Goal: Task Accomplishment & Management: Complete application form

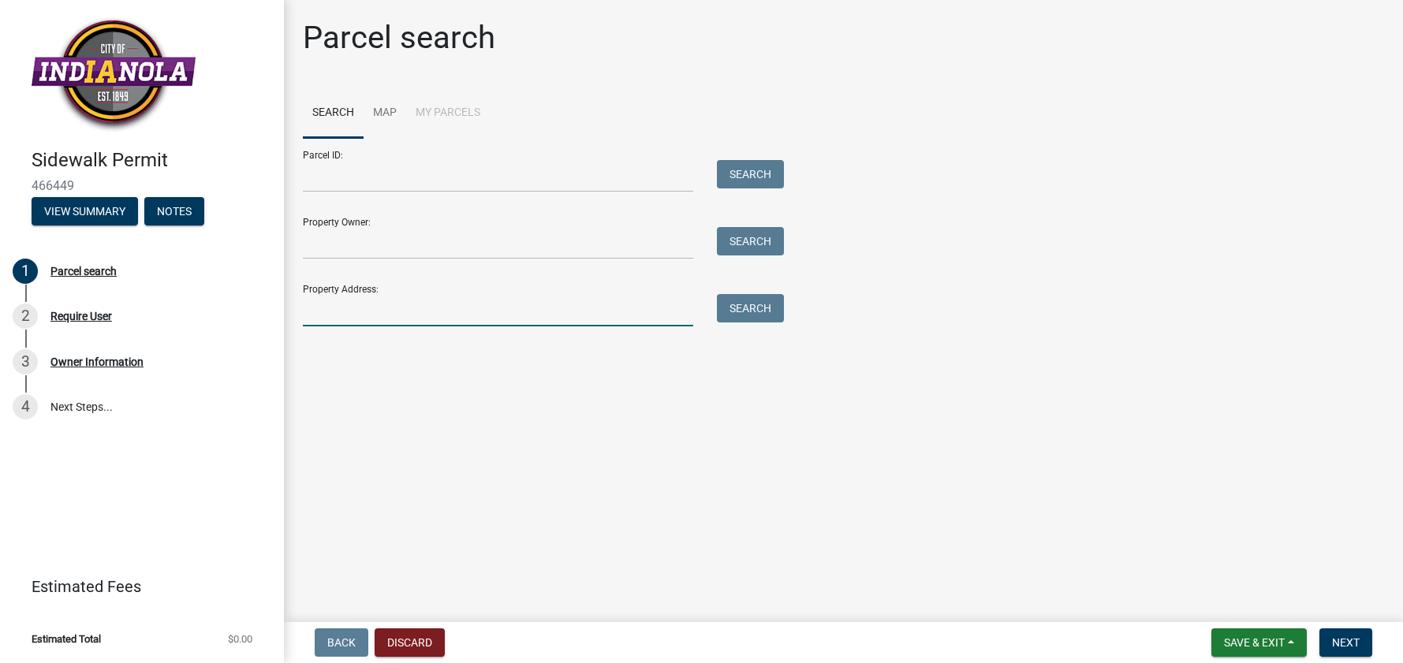
click at [367, 300] on input "Property Address:" at bounding box center [498, 310] width 390 height 32
type input "[STREET_ADDRESS]"
click at [741, 309] on button "Search" at bounding box center [750, 308] width 67 height 28
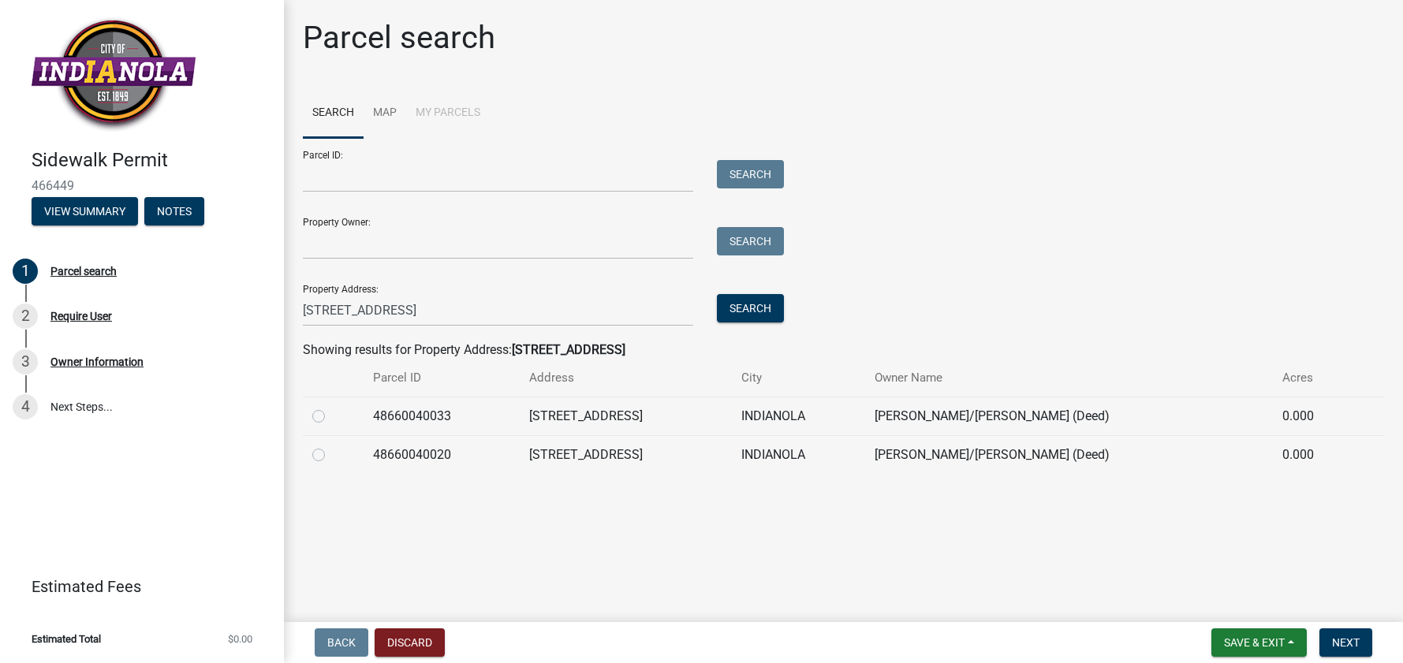
click at [331, 407] on label at bounding box center [331, 407] width 0 height 0
click at [331, 414] on input "radio" at bounding box center [336, 412] width 10 height 10
radio input "true"
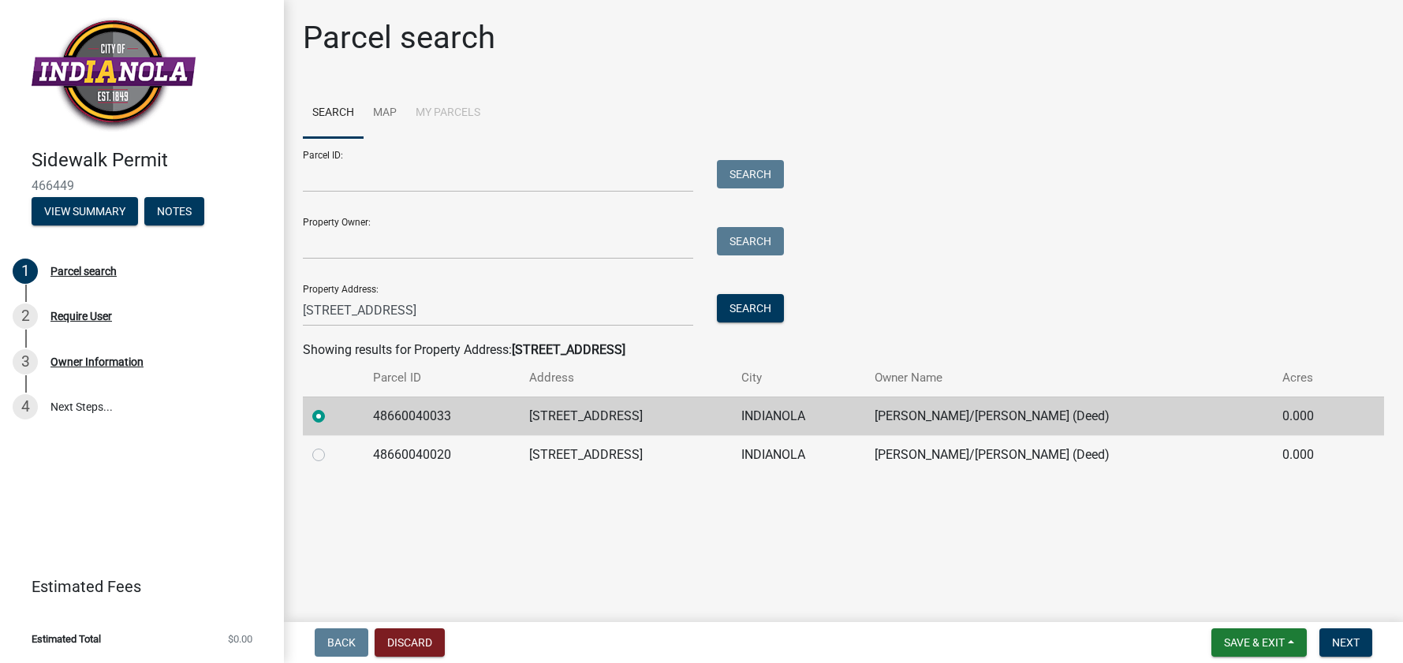
click at [331, 446] on label at bounding box center [331, 446] width 0 height 0
click at [331, 456] on input "radio" at bounding box center [336, 451] width 10 height 10
radio input "true"
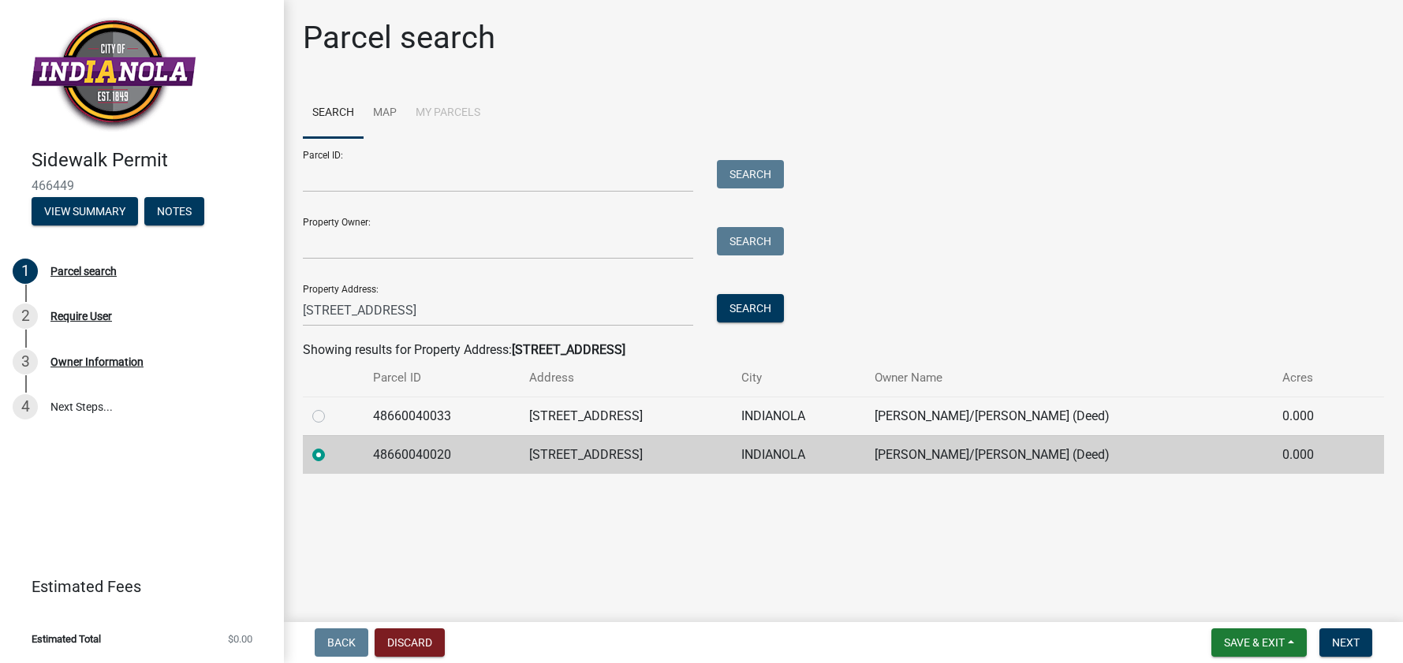
click at [331, 407] on label at bounding box center [331, 407] width 0 height 0
click at [331, 414] on input "radio" at bounding box center [336, 412] width 10 height 10
radio input "true"
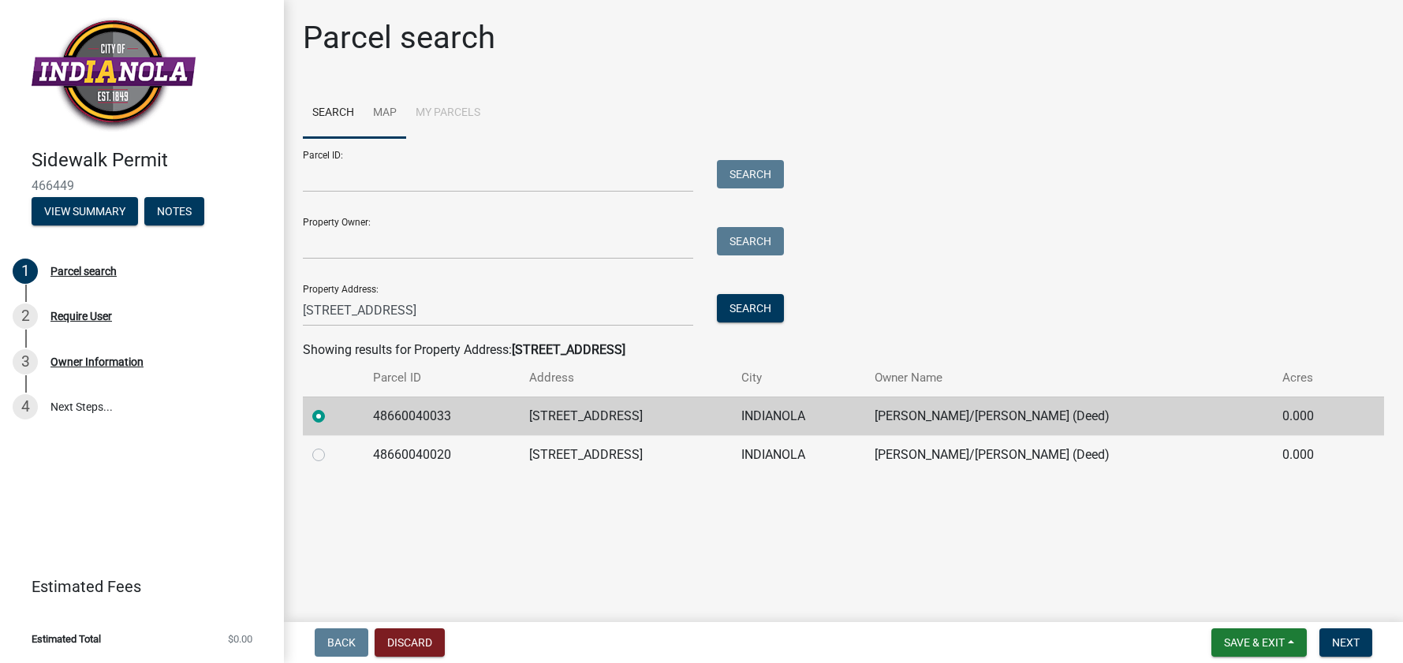
click at [390, 118] on link "Map" at bounding box center [385, 113] width 43 height 50
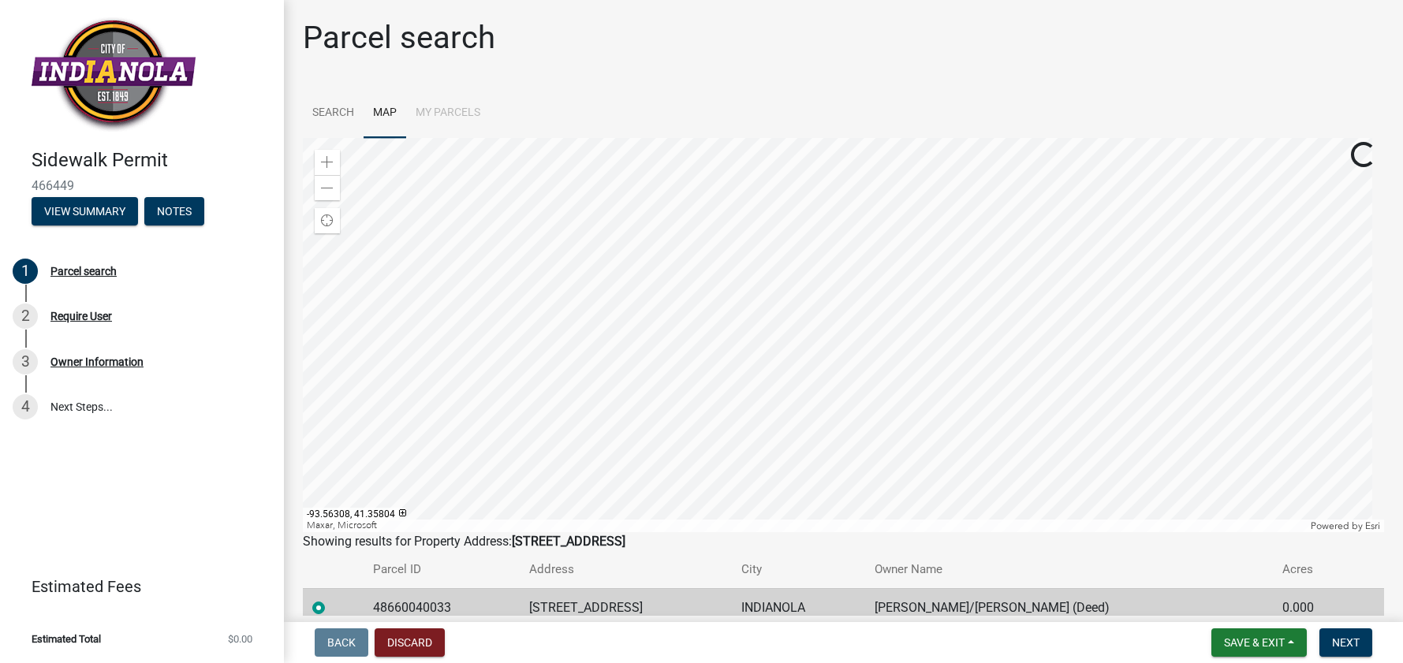
scroll to position [79, 0]
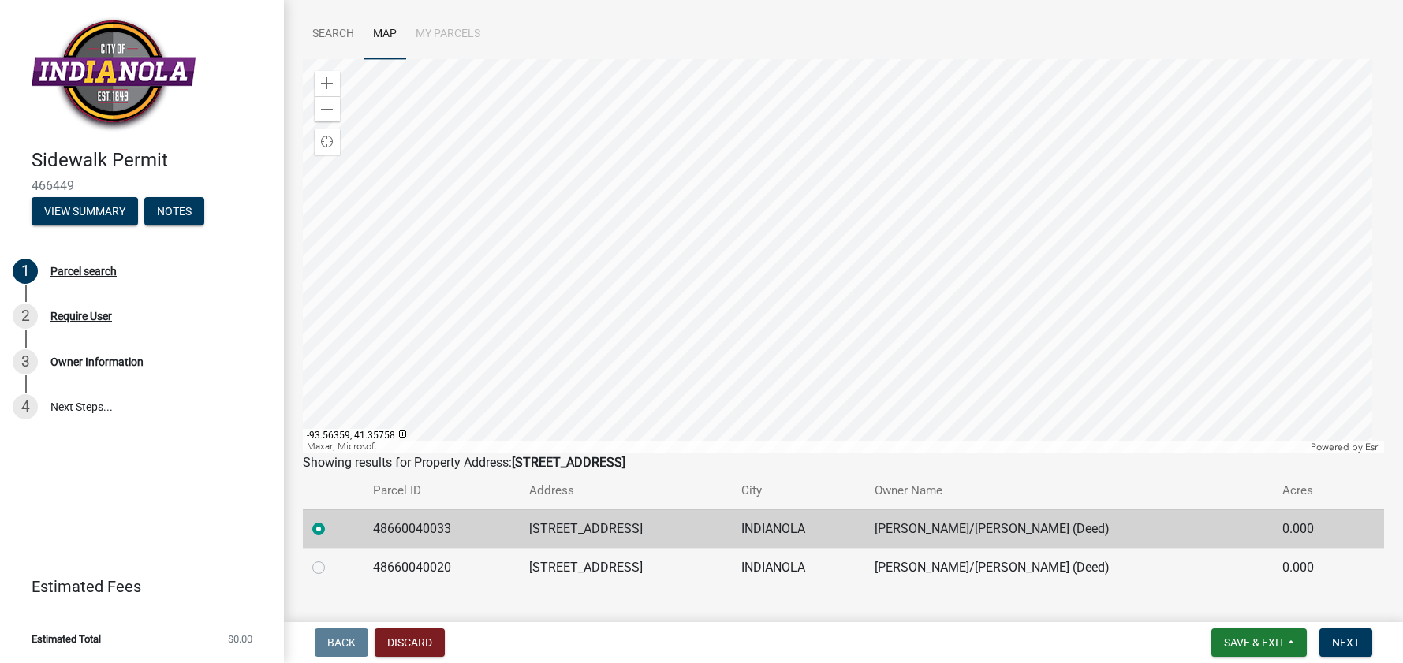
click at [331, 558] on label at bounding box center [331, 558] width 0 height 0
click at [331, 569] on input "radio" at bounding box center [336, 563] width 10 height 10
radio input "true"
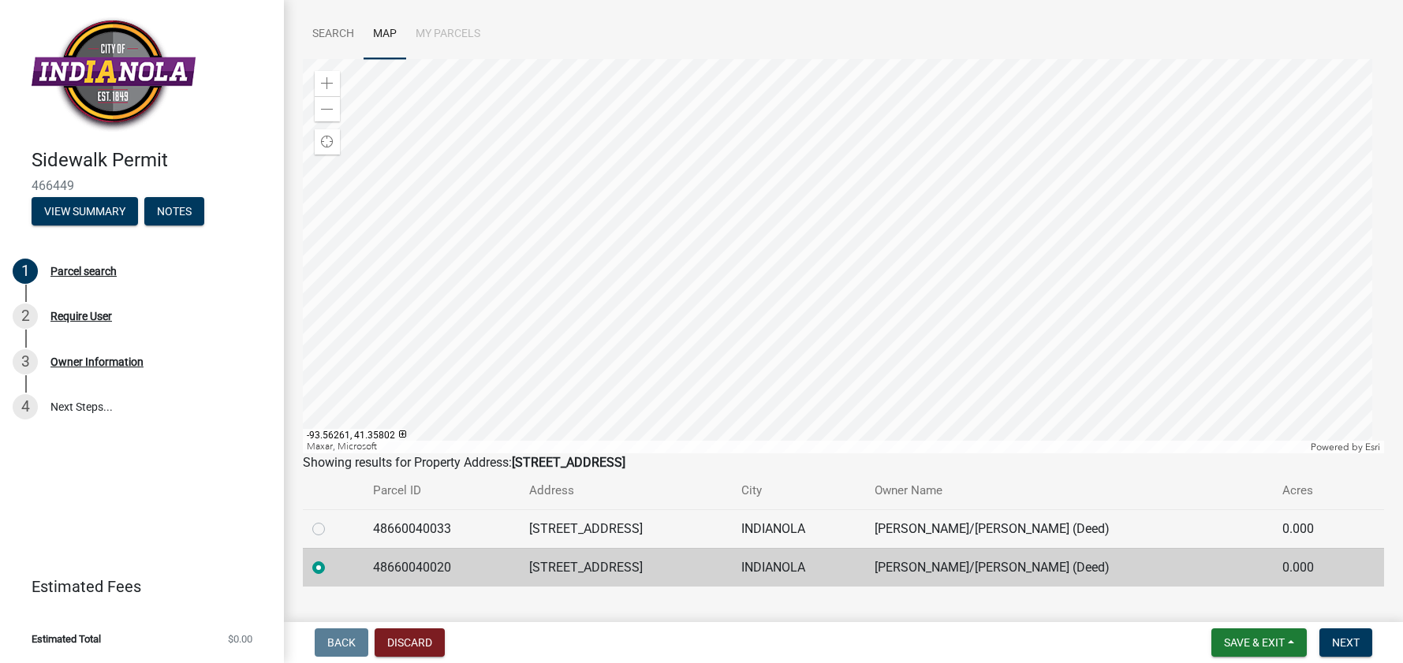
scroll to position [111, 0]
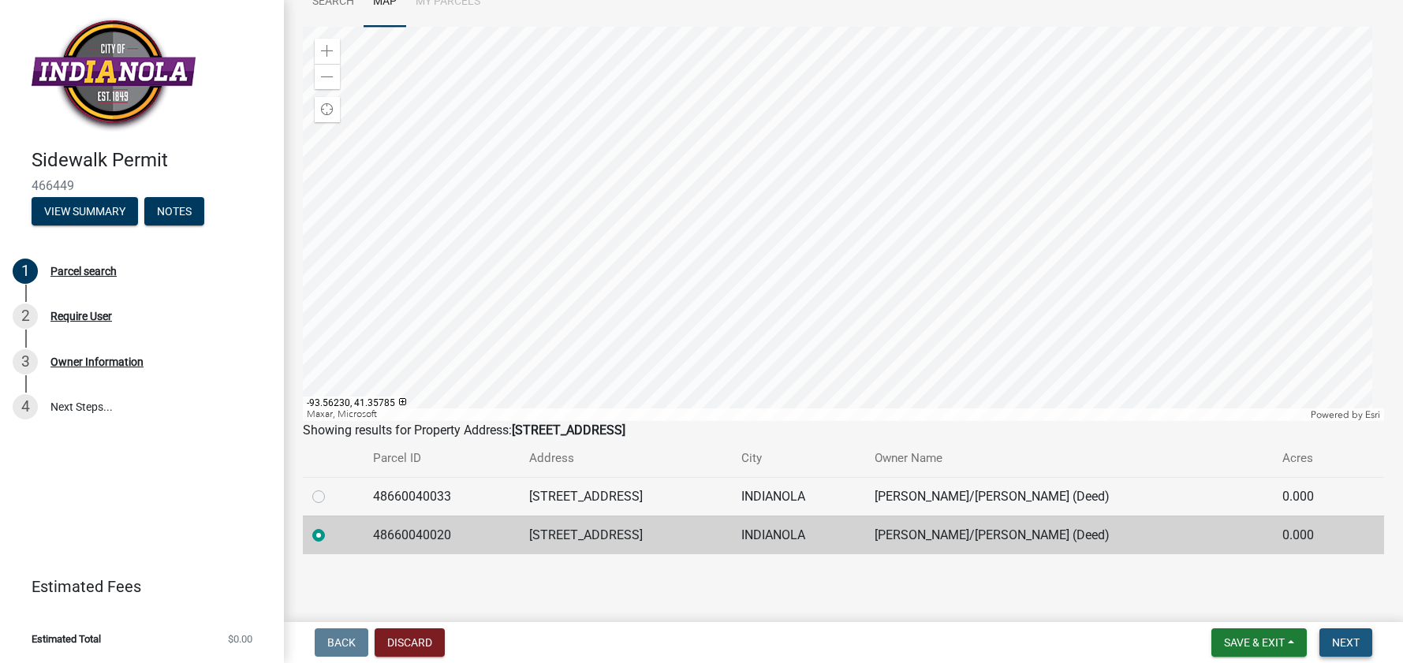
click at [1353, 650] on button "Next" at bounding box center [1345, 643] width 53 height 28
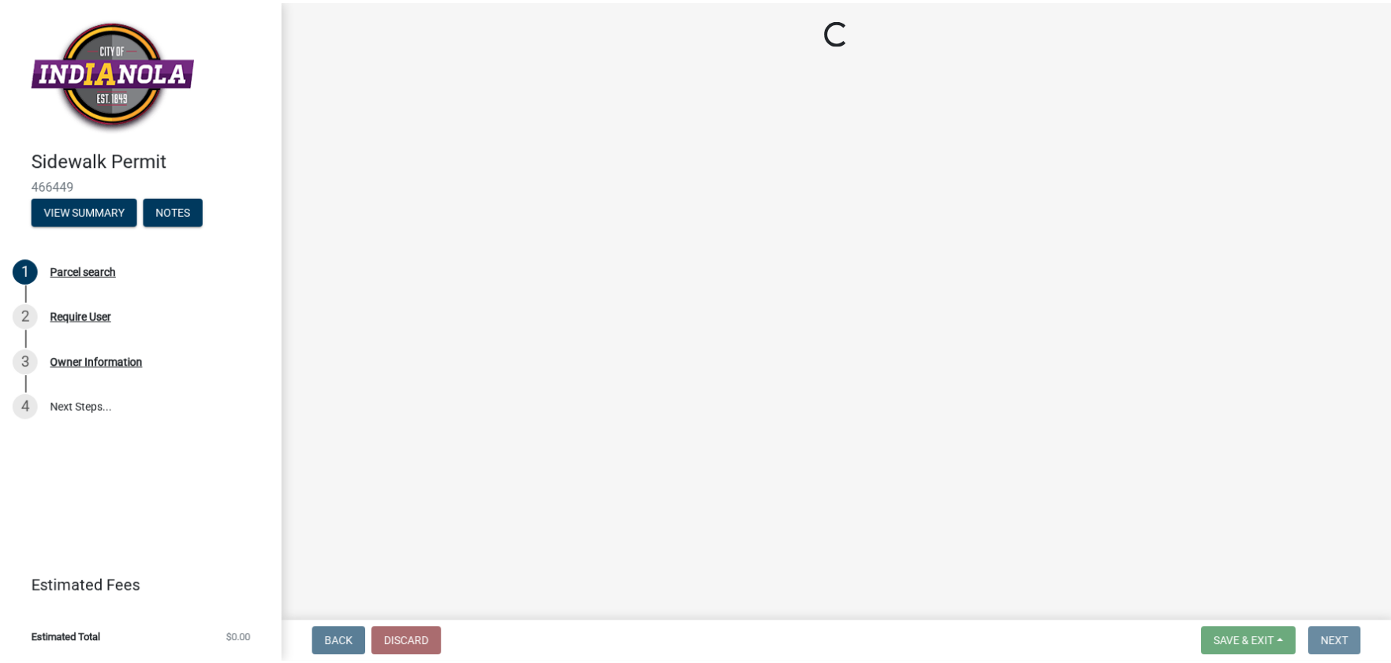
scroll to position [0, 0]
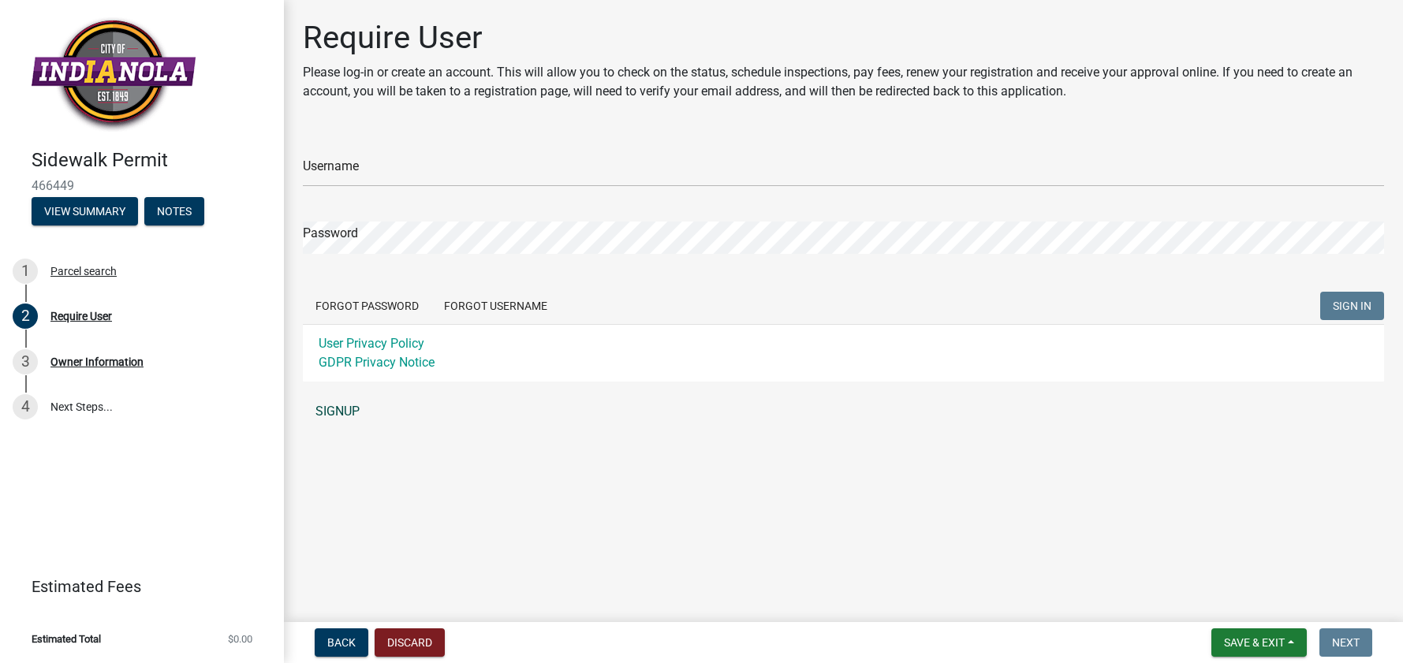
click at [350, 413] on link "SIGNUP" at bounding box center [843, 412] width 1081 height 32
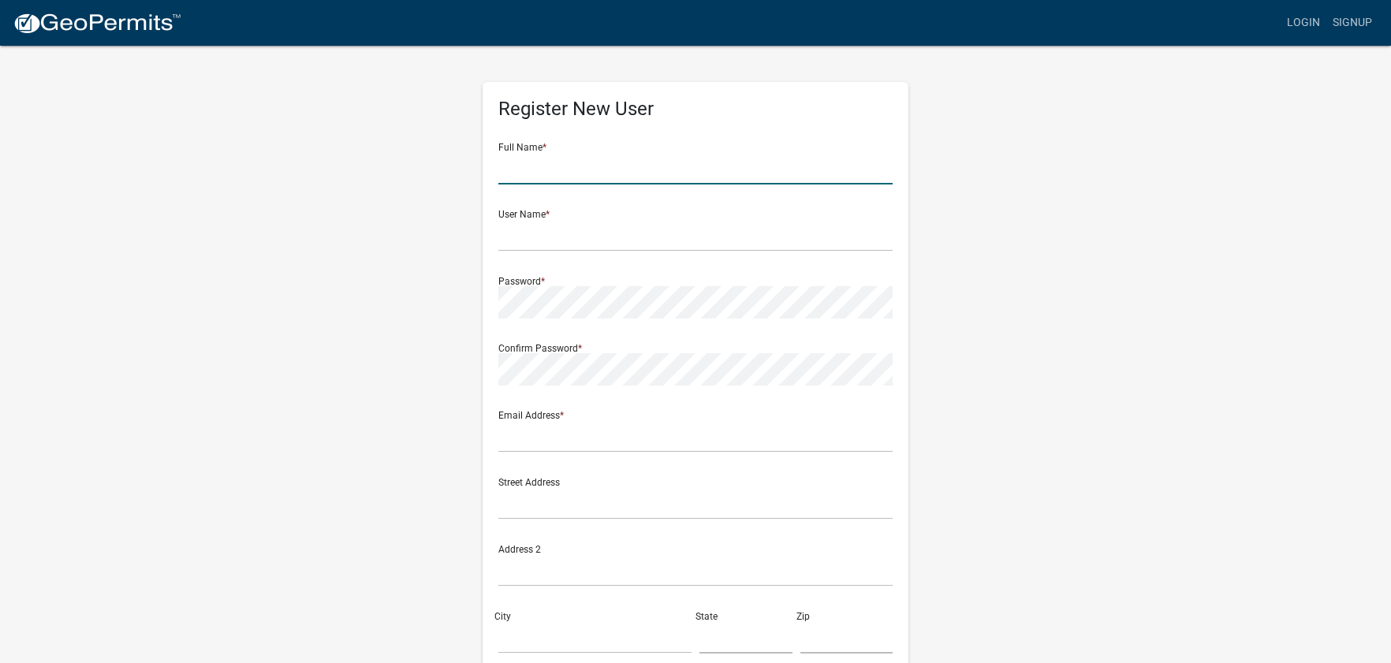
click at [592, 155] on input "text" at bounding box center [695, 168] width 394 height 32
type input "[PERSON_NAME]"
type input "[EMAIL_ADDRESS][DOMAIN_NAME]"
type input "[STREET_ADDRESS]"
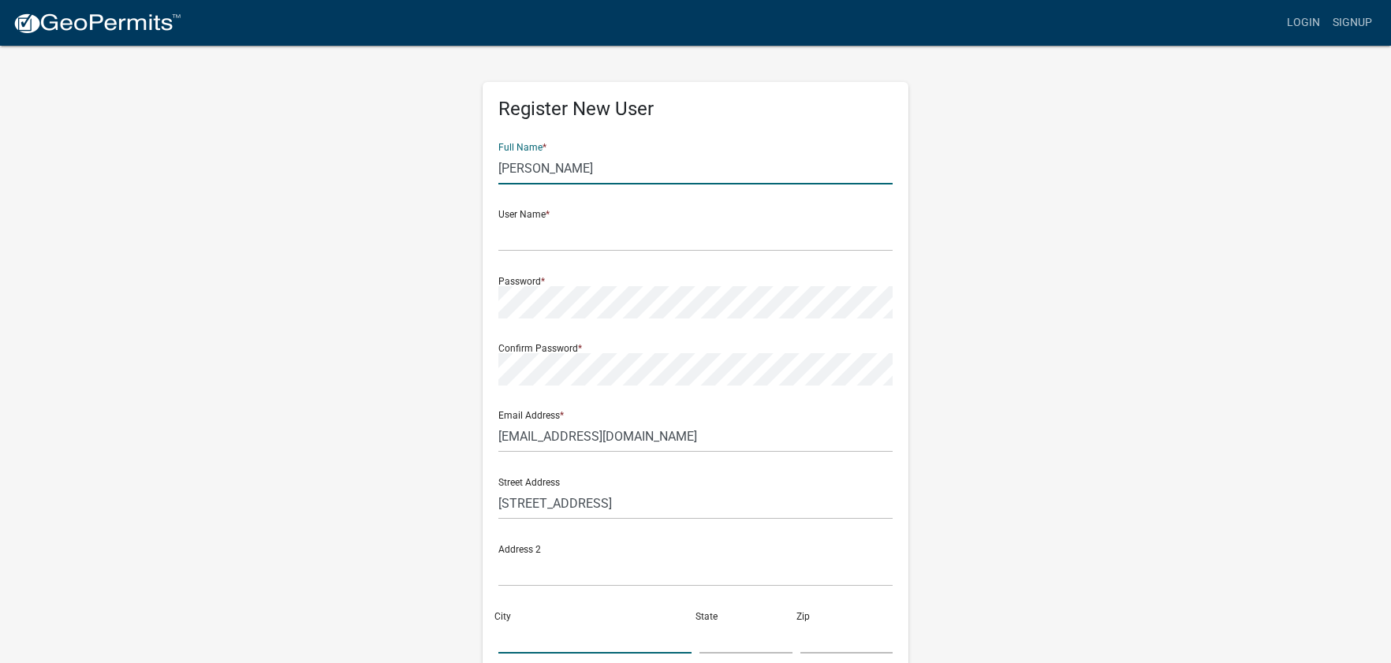
type input "DES MOINES"
type input "[US_STATE]"
type input "50316"
type input "5153467068"
click at [643, 242] on input "text" at bounding box center [695, 235] width 394 height 32
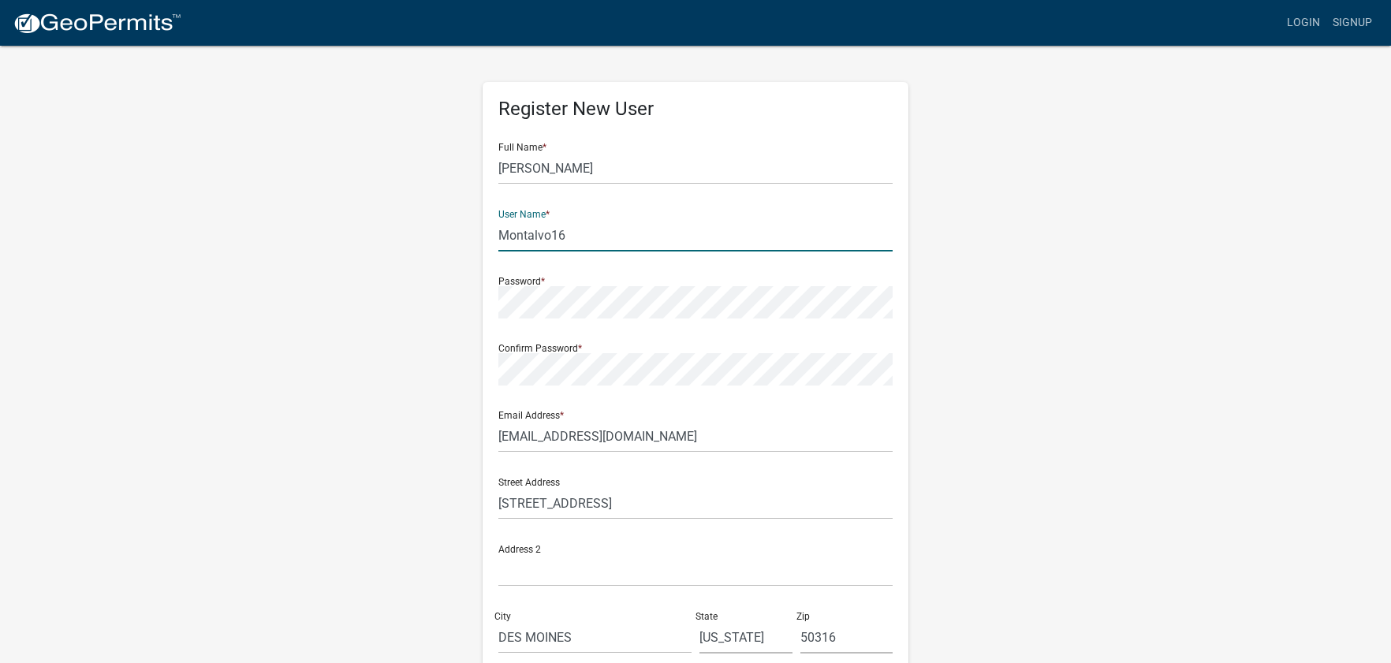
type input "Montalvo16"
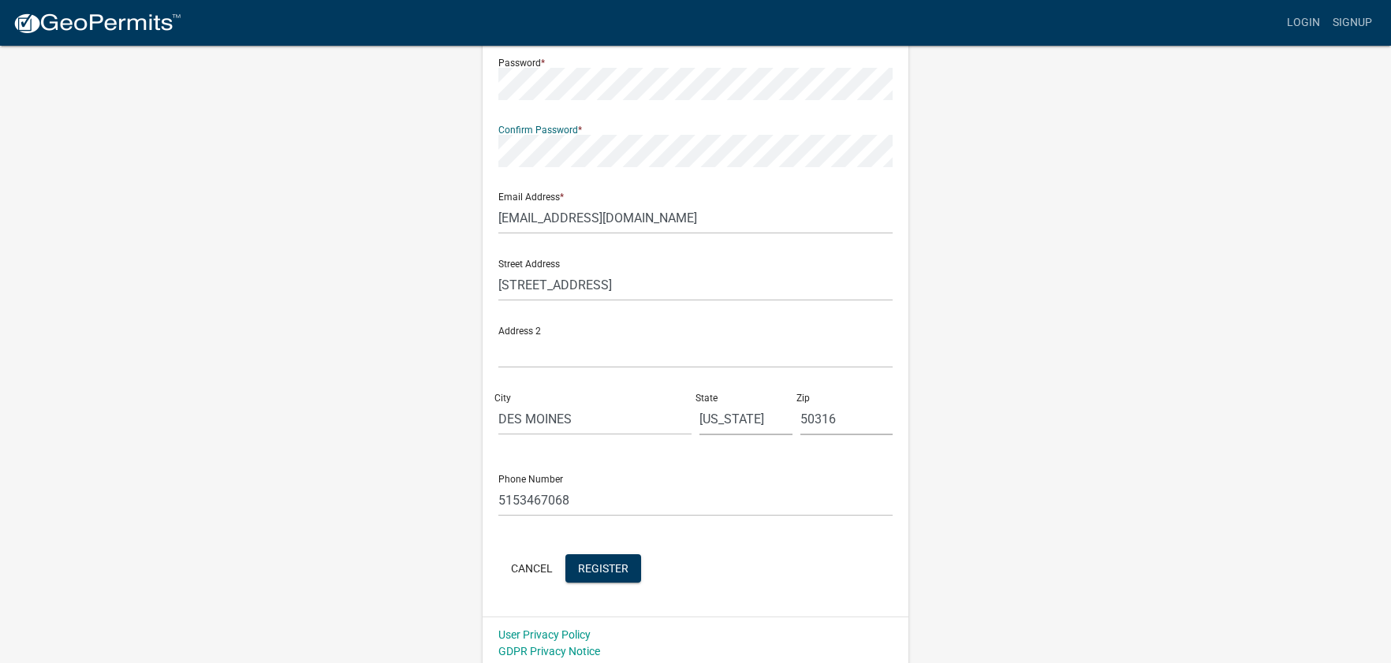
scroll to position [225, 0]
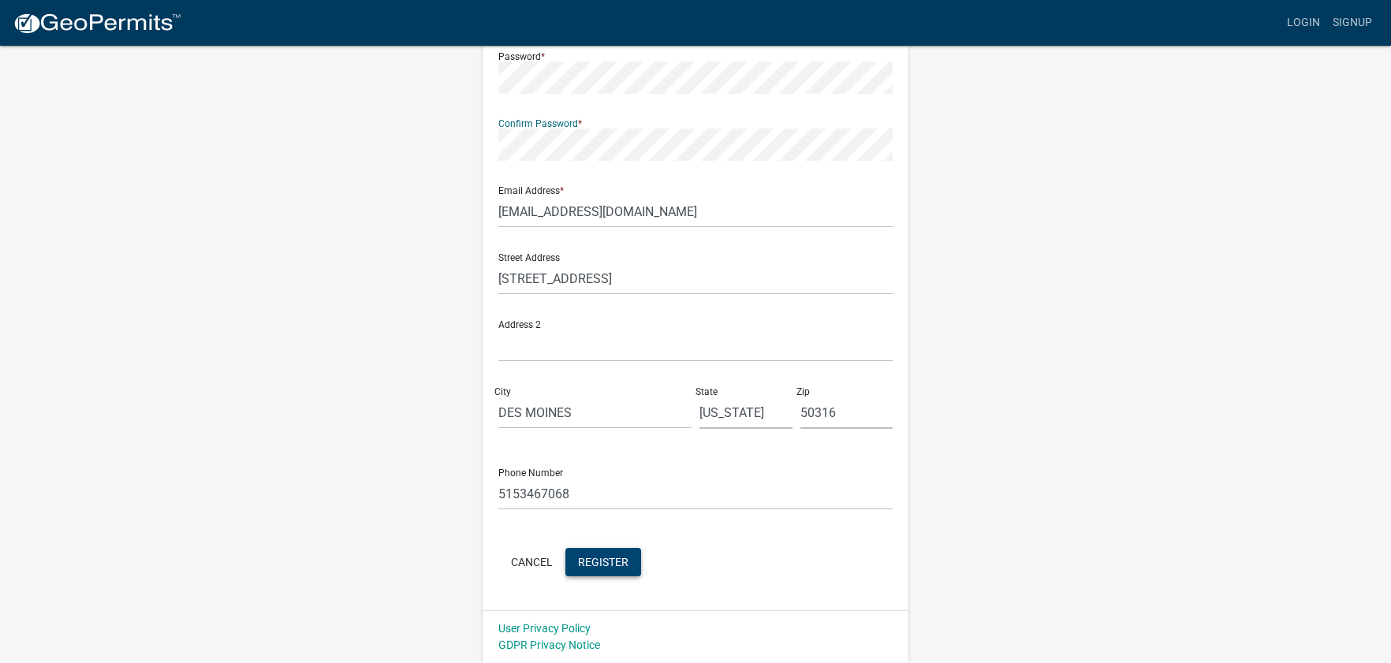
click at [612, 561] on span "Register" at bounding box center [603, 561] width 50 height 13
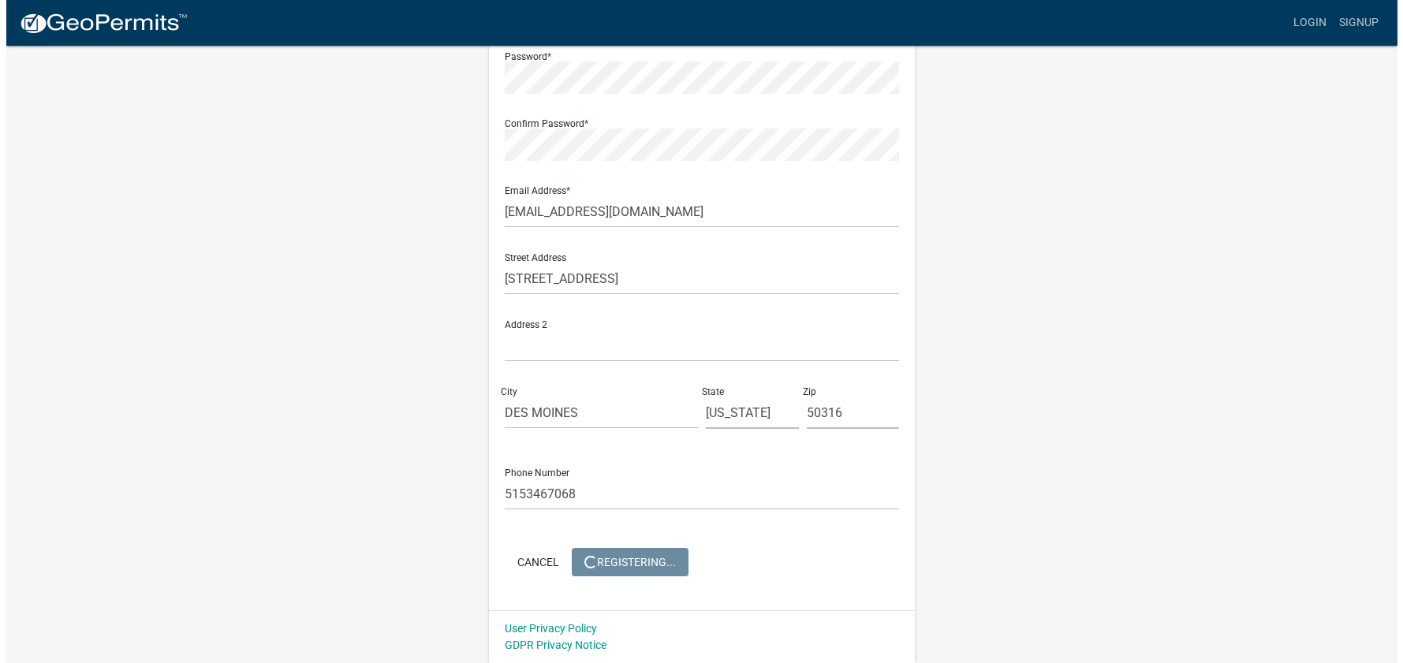
scroll to position [0, 0]
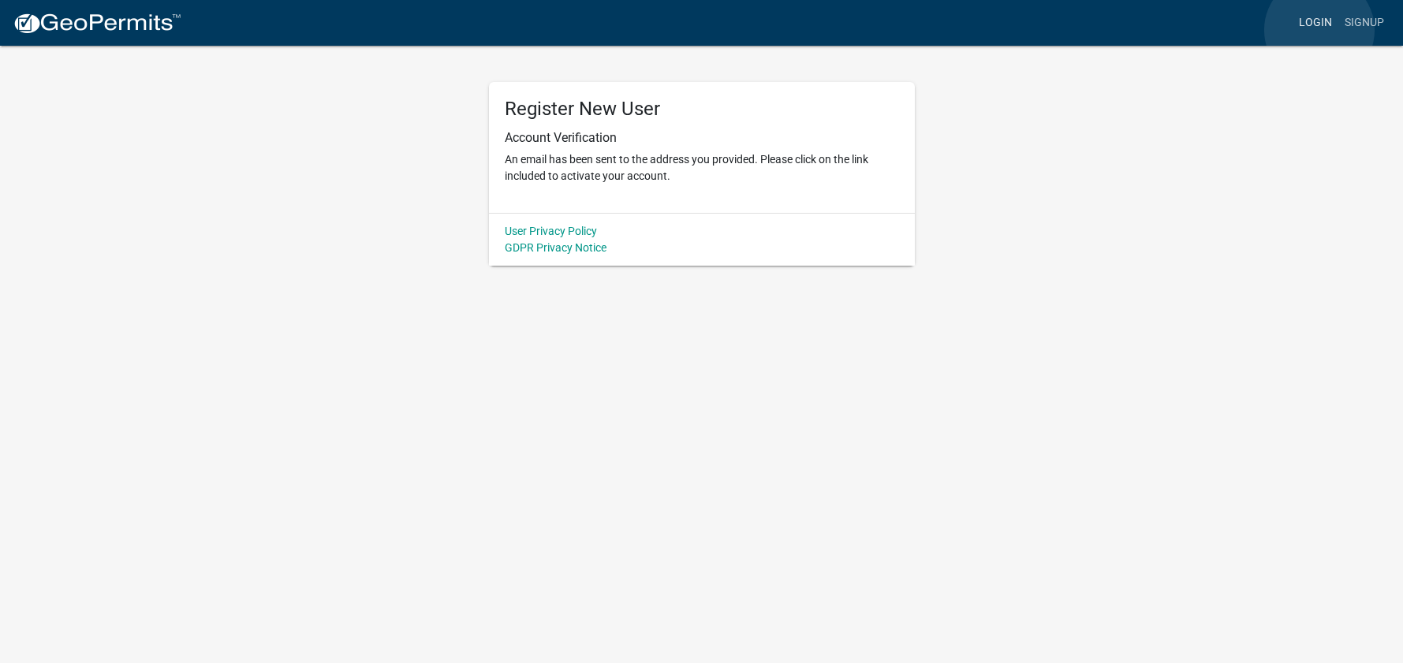
click at [1319, 30] on link "Login" at bounding box center [1316, 23] width 46 height 30
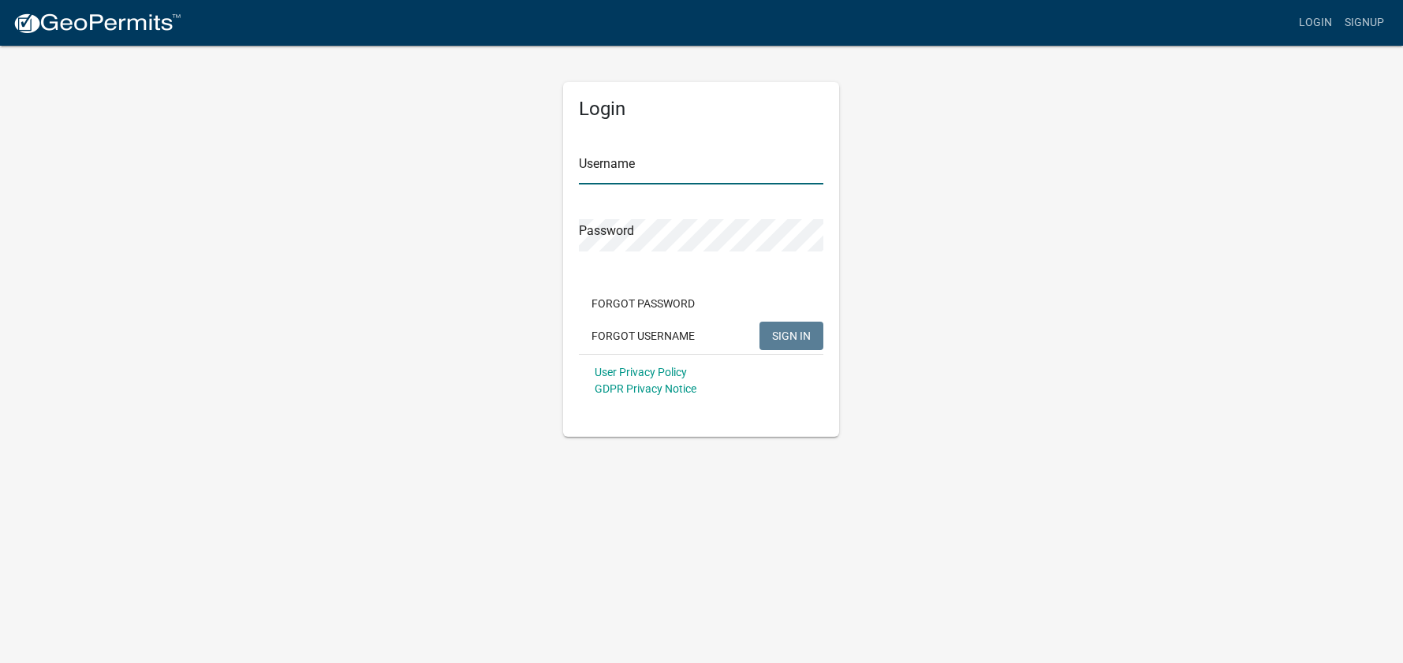
click at [708, 178] on input "Username" at bounding box center [701, 168] width 244 height 32
type input "Montalvo16"
click at [797, 322] on button "SIGN IN" at bounding box center [791, 336] width 64 height 28
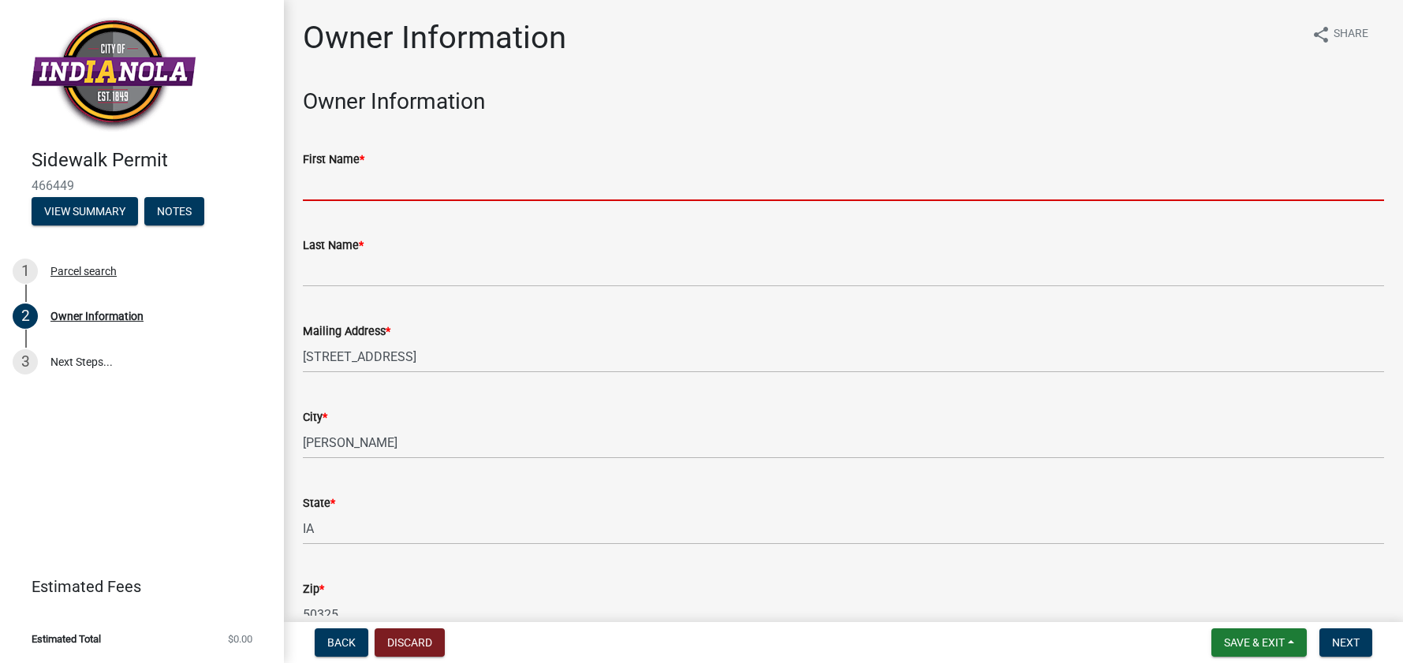
click at [579, 191] on input "First Name *" at bounding box center [843, 185] width 1081 height 32
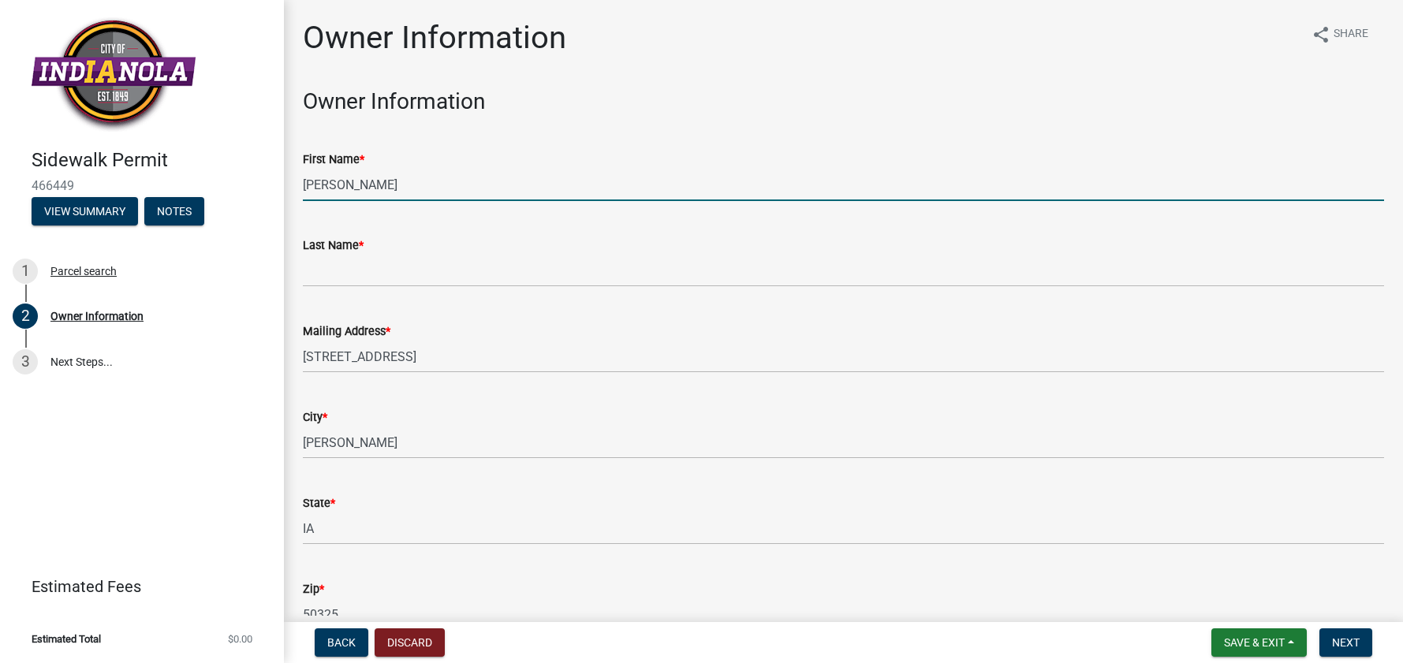
type input "Jay"
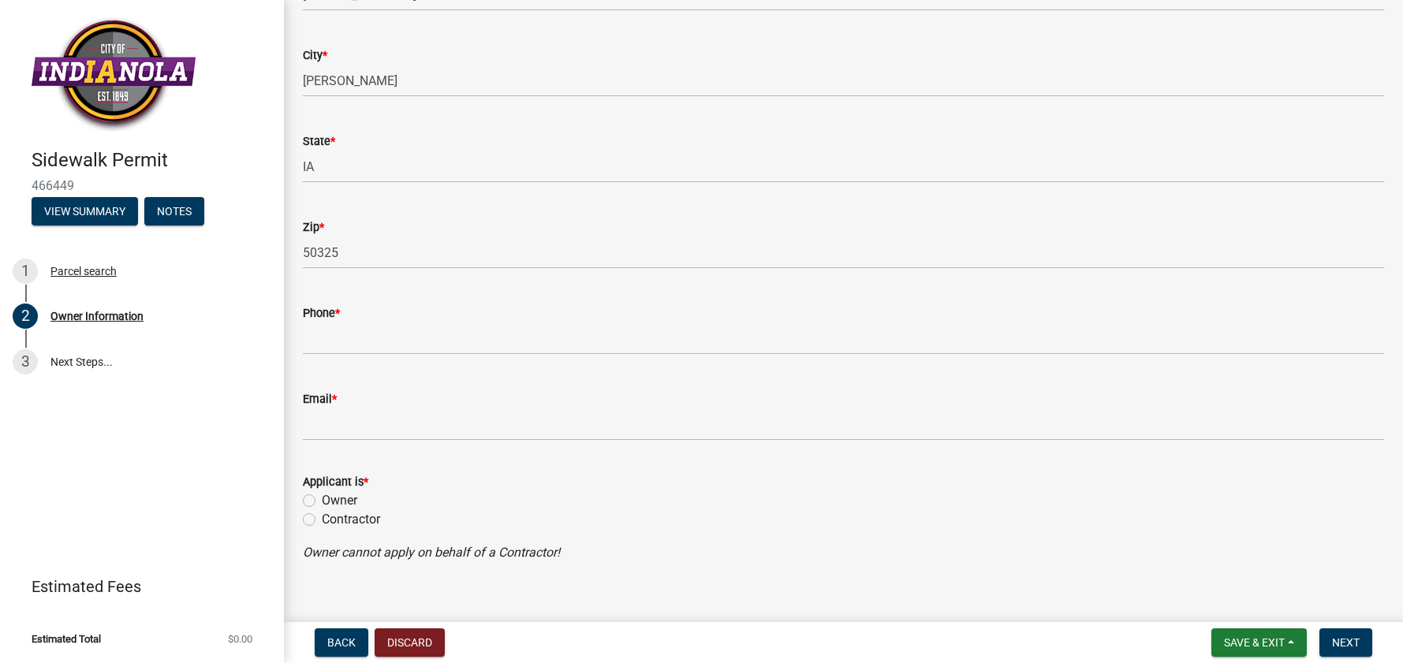
scroll to position [382, 0]
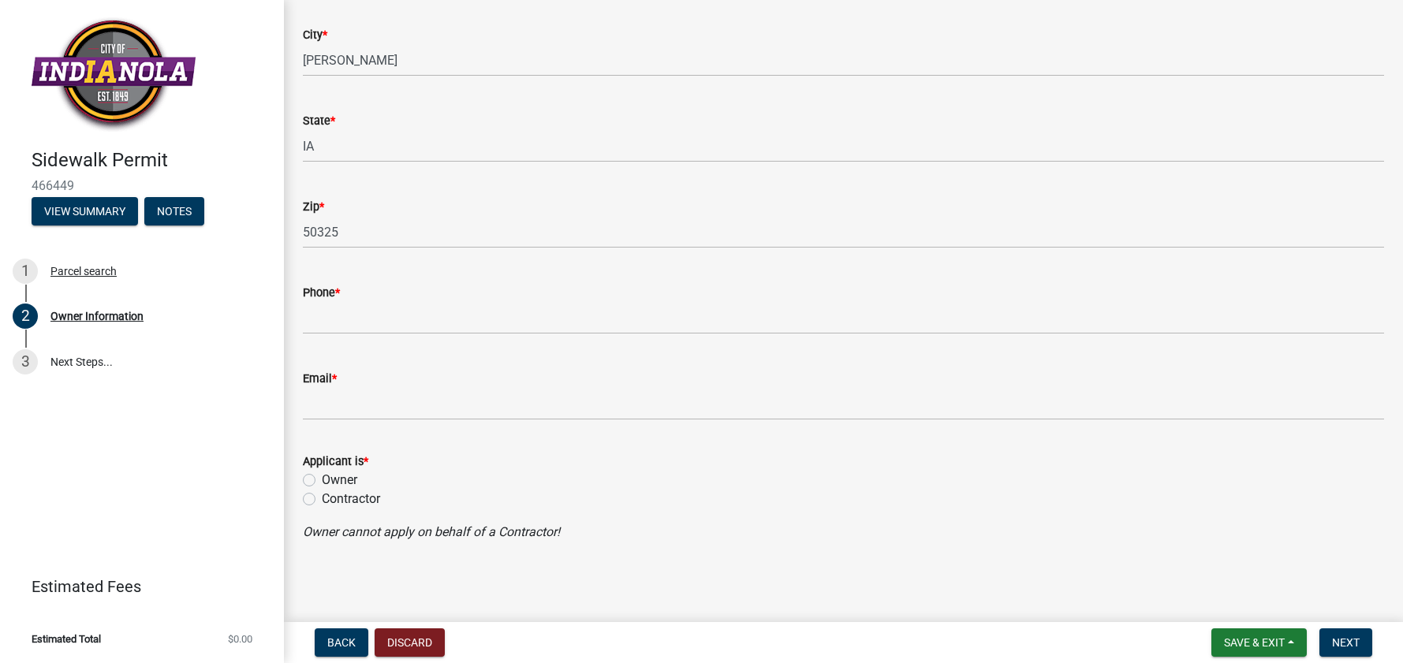
type input "Clark"
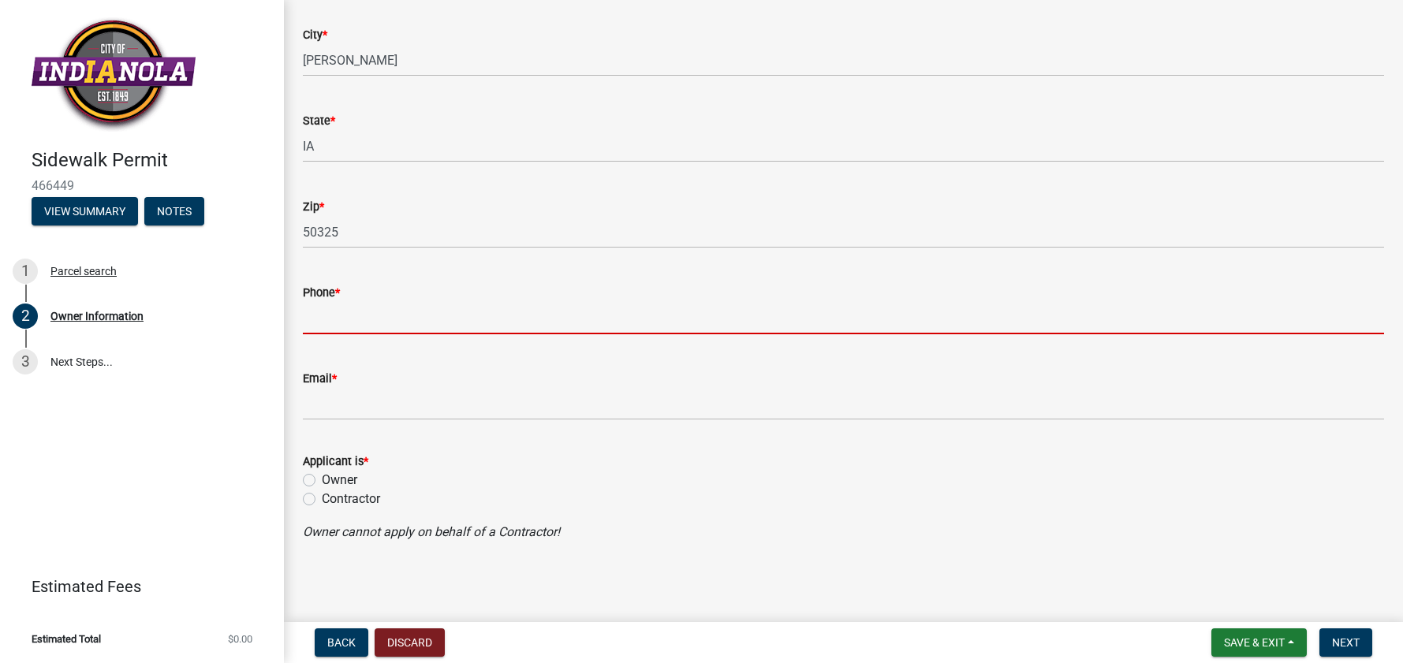
click at [585, 307] on input "Phone *" at bounding box center [843, 318] width 1081 height 32
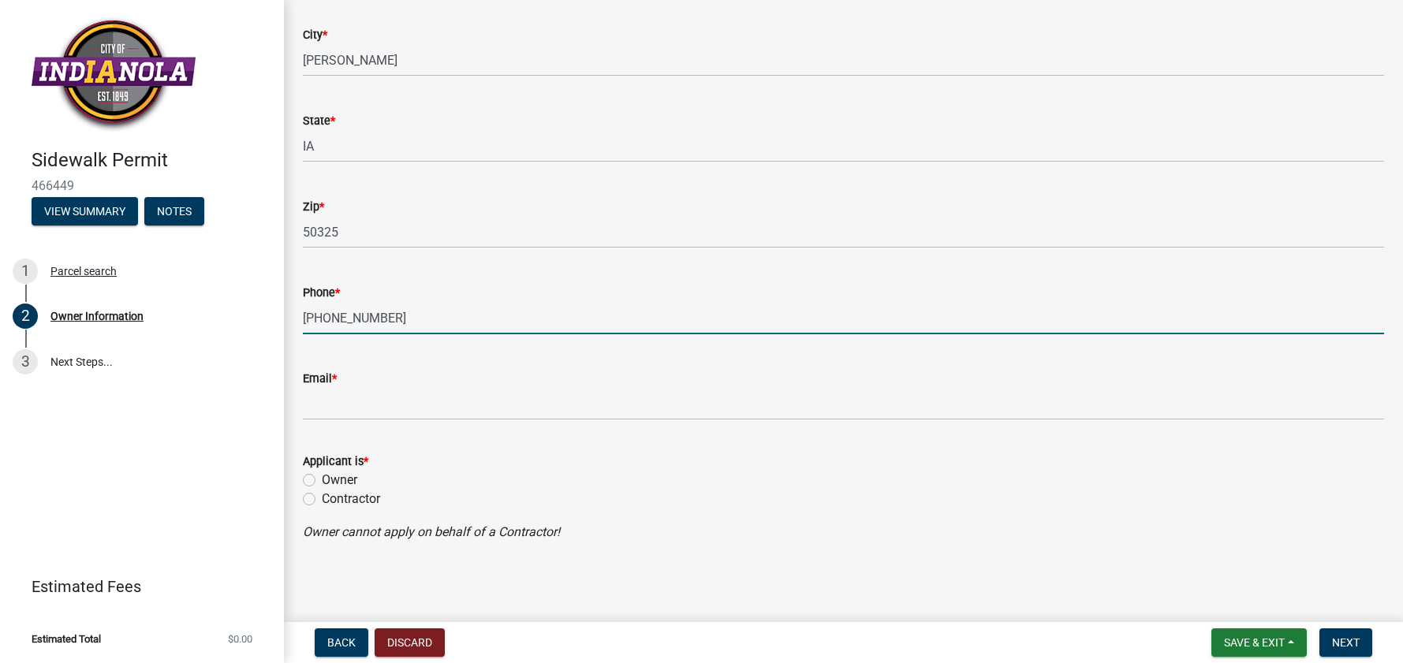
type input "515-346-7068"
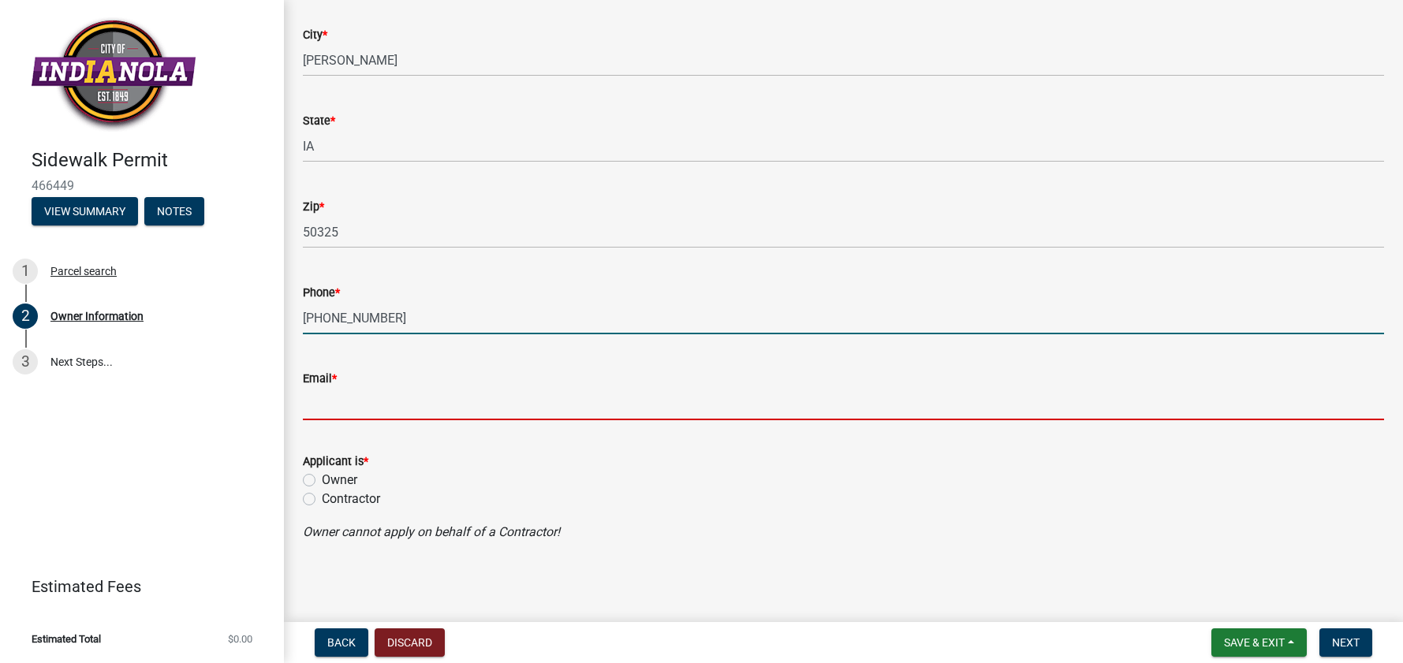
click at [500, 398] on input "Email *" at bounding box center [843, 404] width 1081 height 32
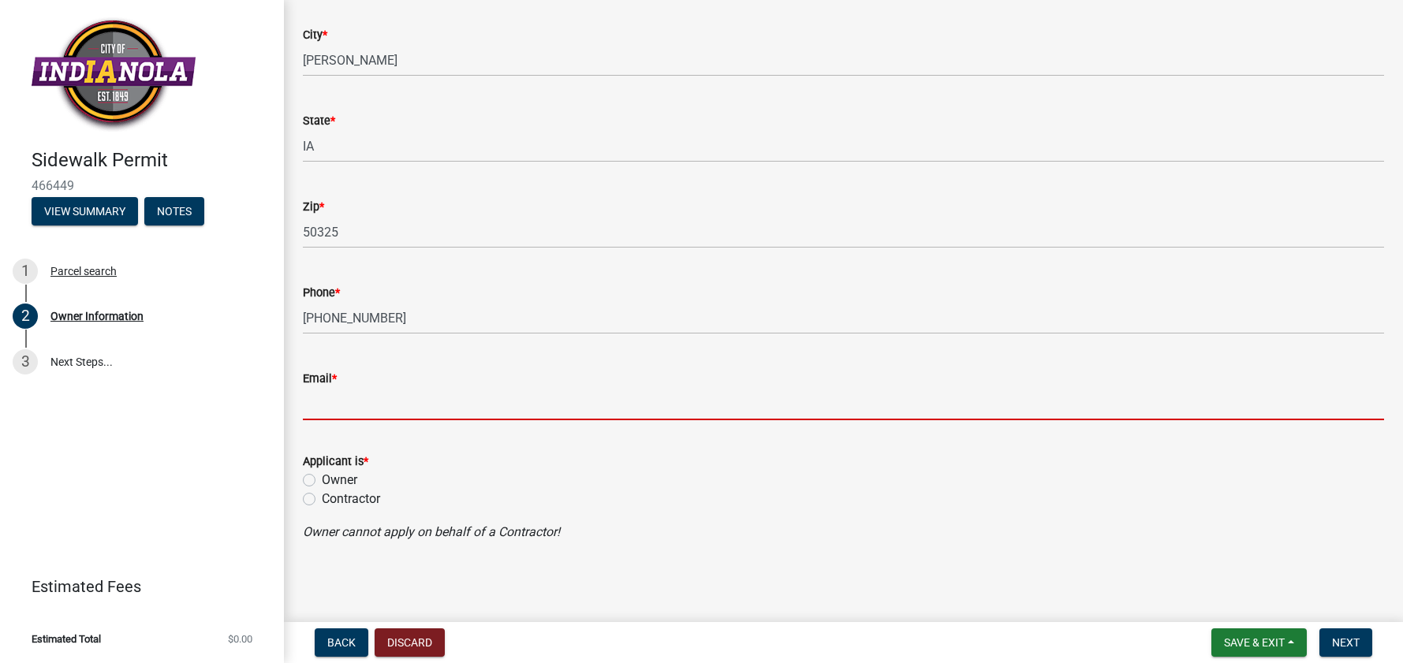
type input "[EMAIL_ADDRESS][DOMAIN_NAME]"
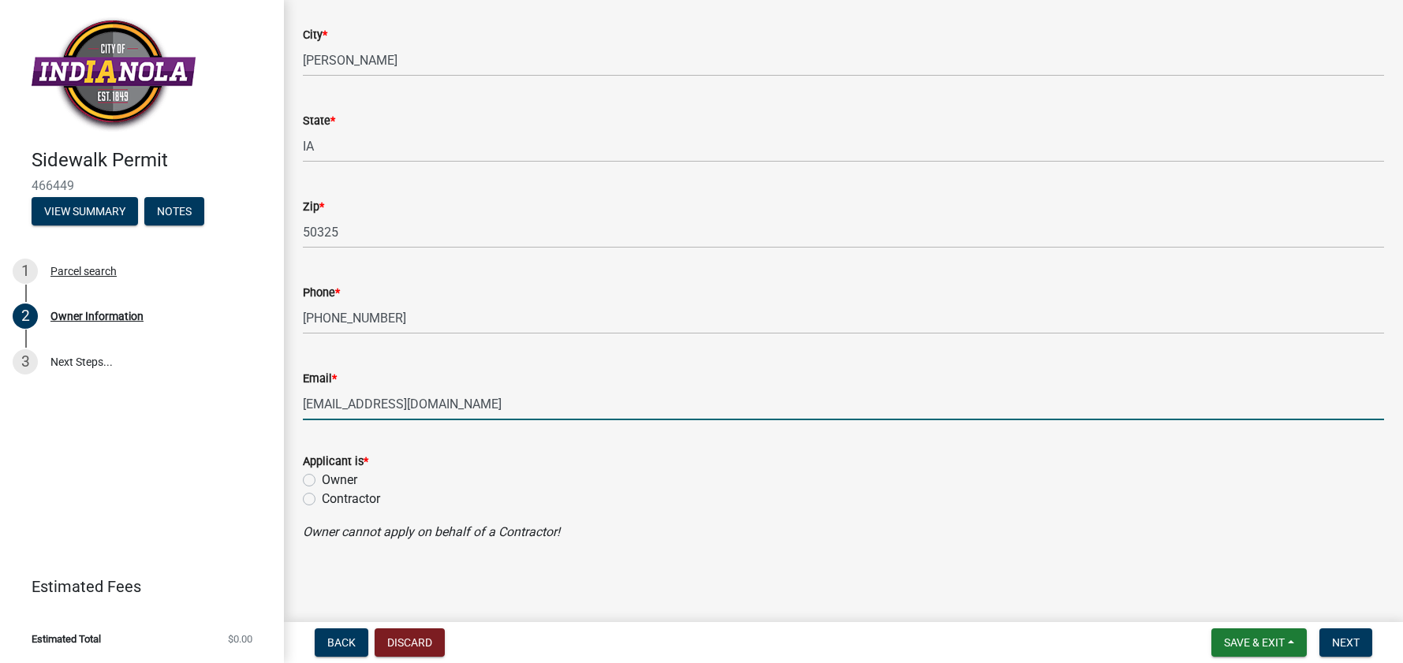
click at [322, 498] on label "Contractor" at bounding box center [351, 499] width 58 height 19
click at [322, 498] on input "Contractor" at bounding box center [327, 495] width 10 height 10
radio input "true"
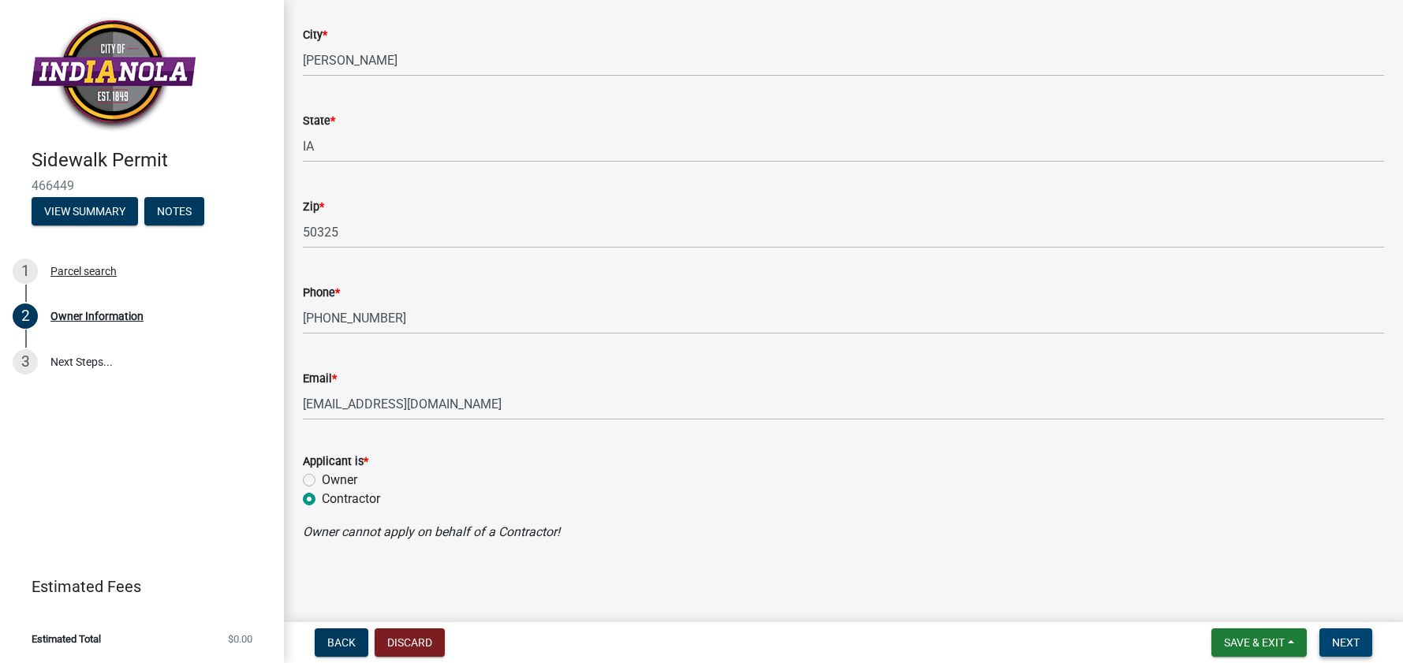
click at [1355, 638] on span "Next" at bounding box center [1346, 642] width 28 height 13
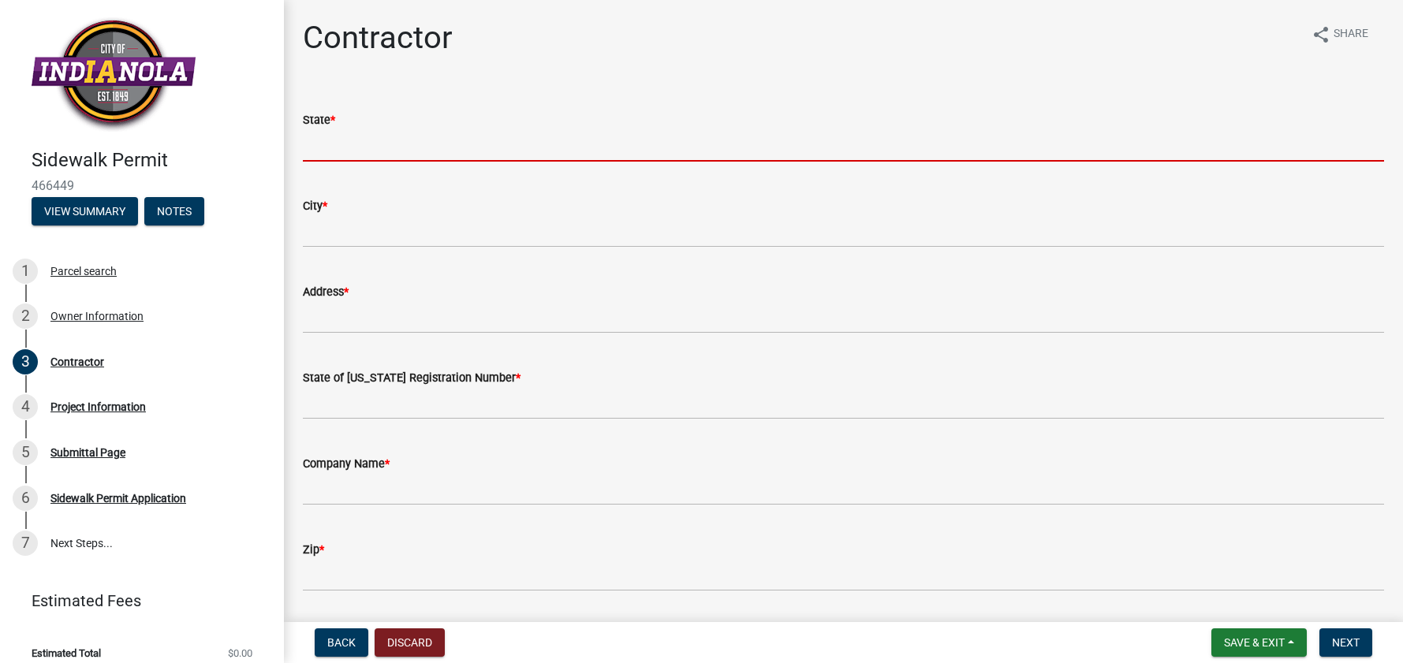
click at [420, 137] on input "State *" at bounding box center [843, 145] width 1081 height 32
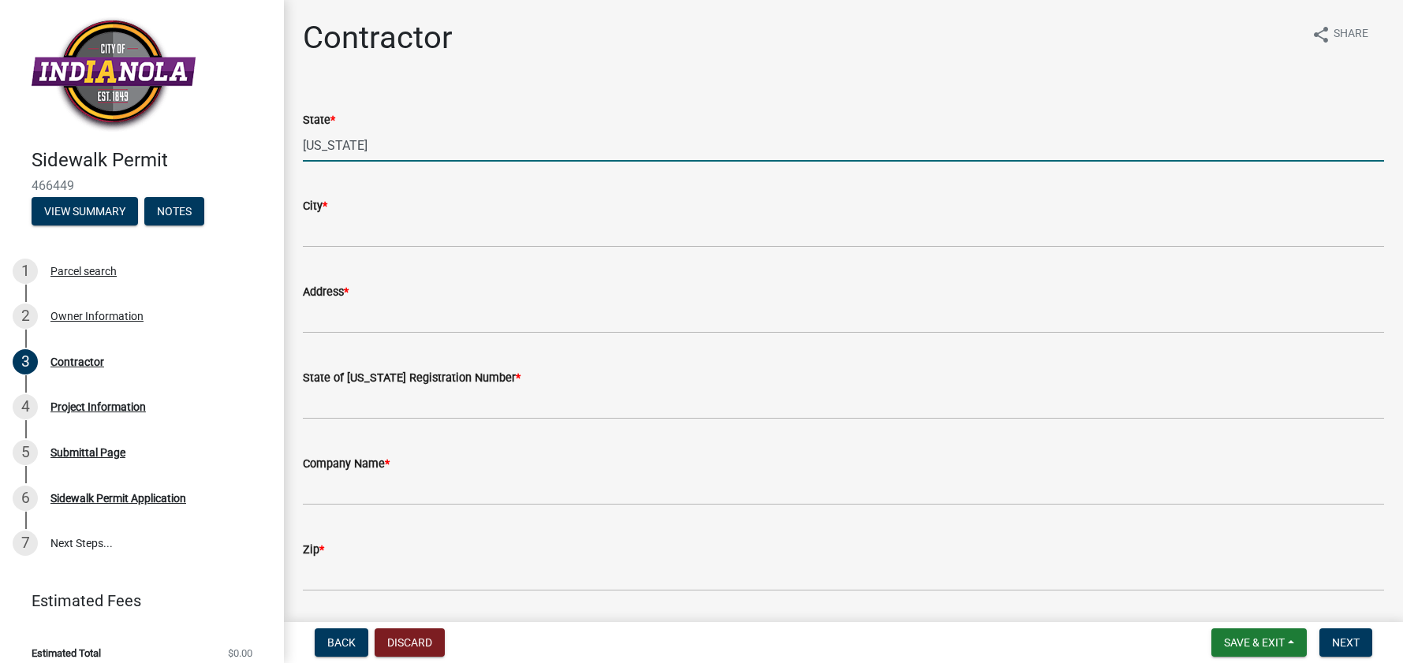
type input "[US_STATE]"
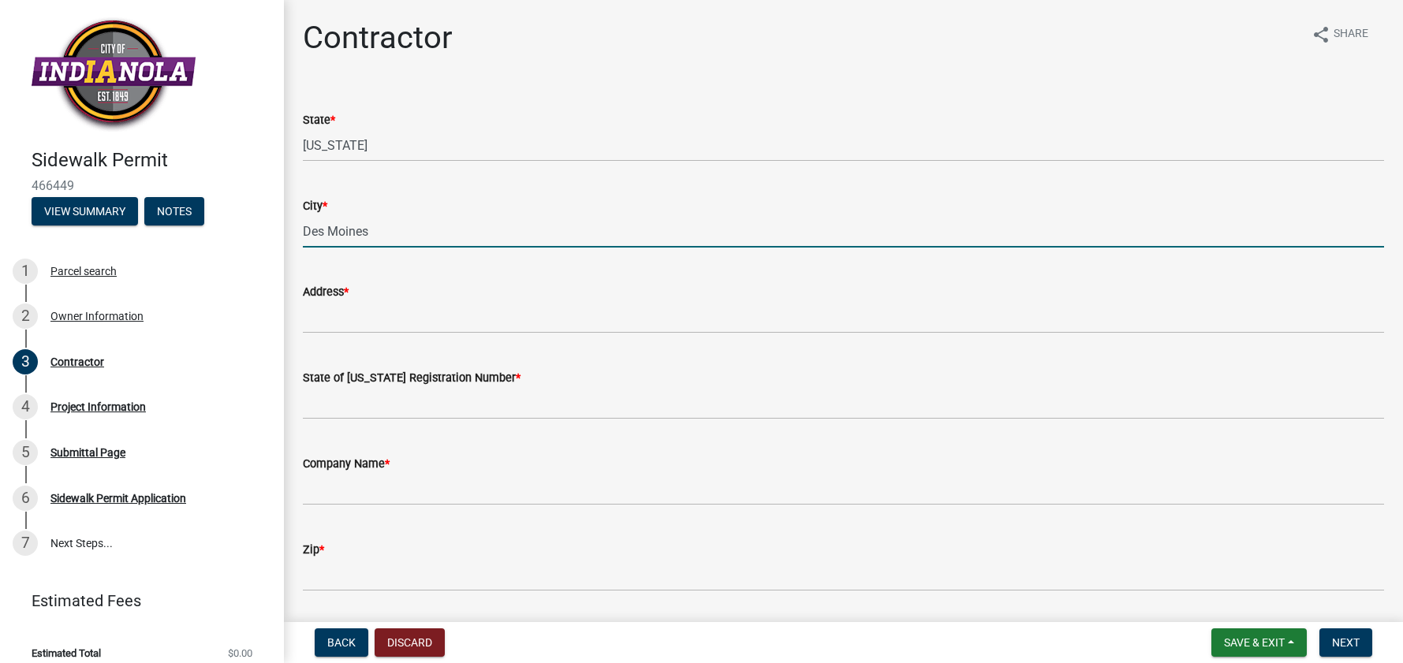
type input "Des Moines"
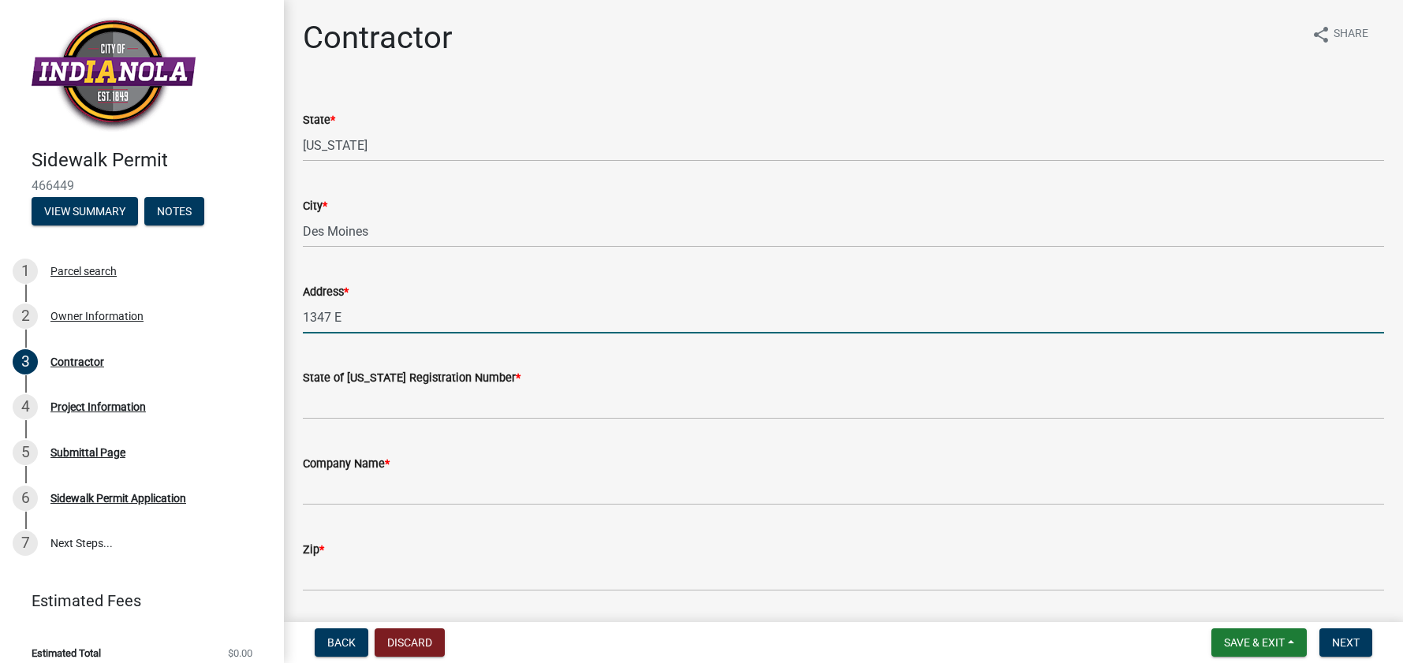
type input "[STREET_ADDRESS]"
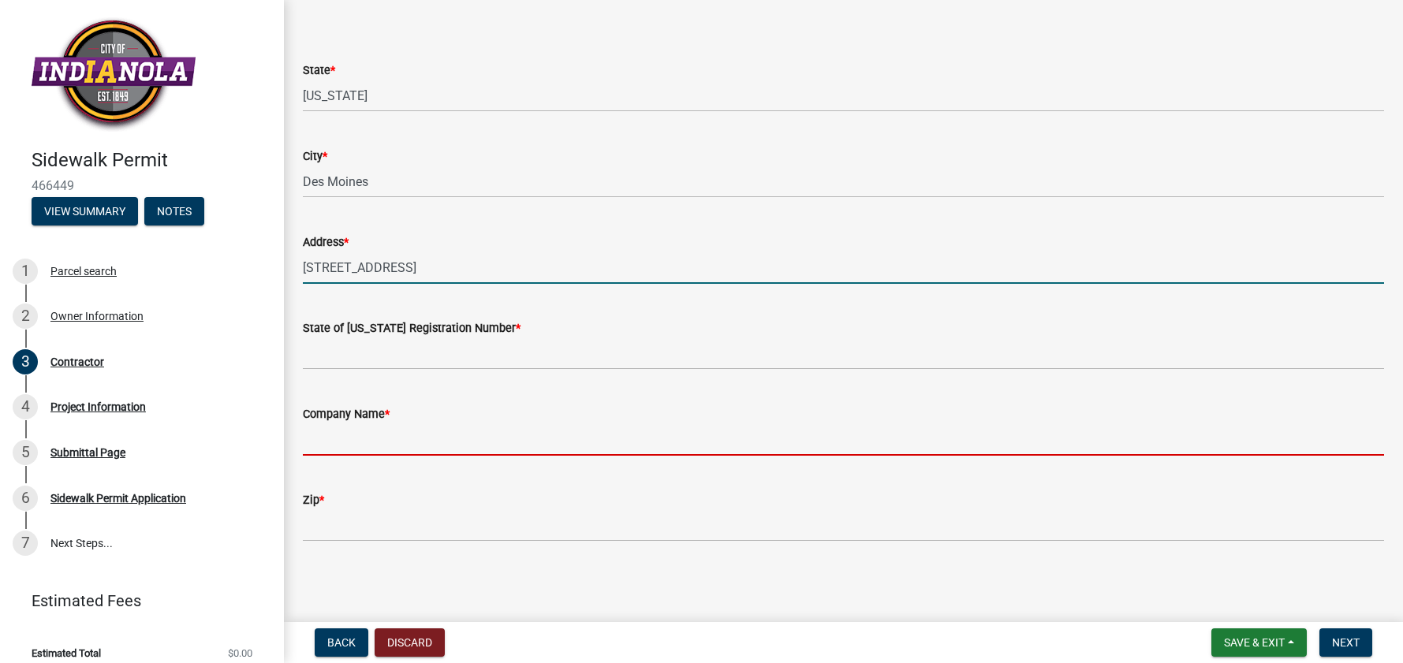
click at [490, 438] on input "Company Name *" at bounding box center [843, 439] width 1081 height 32
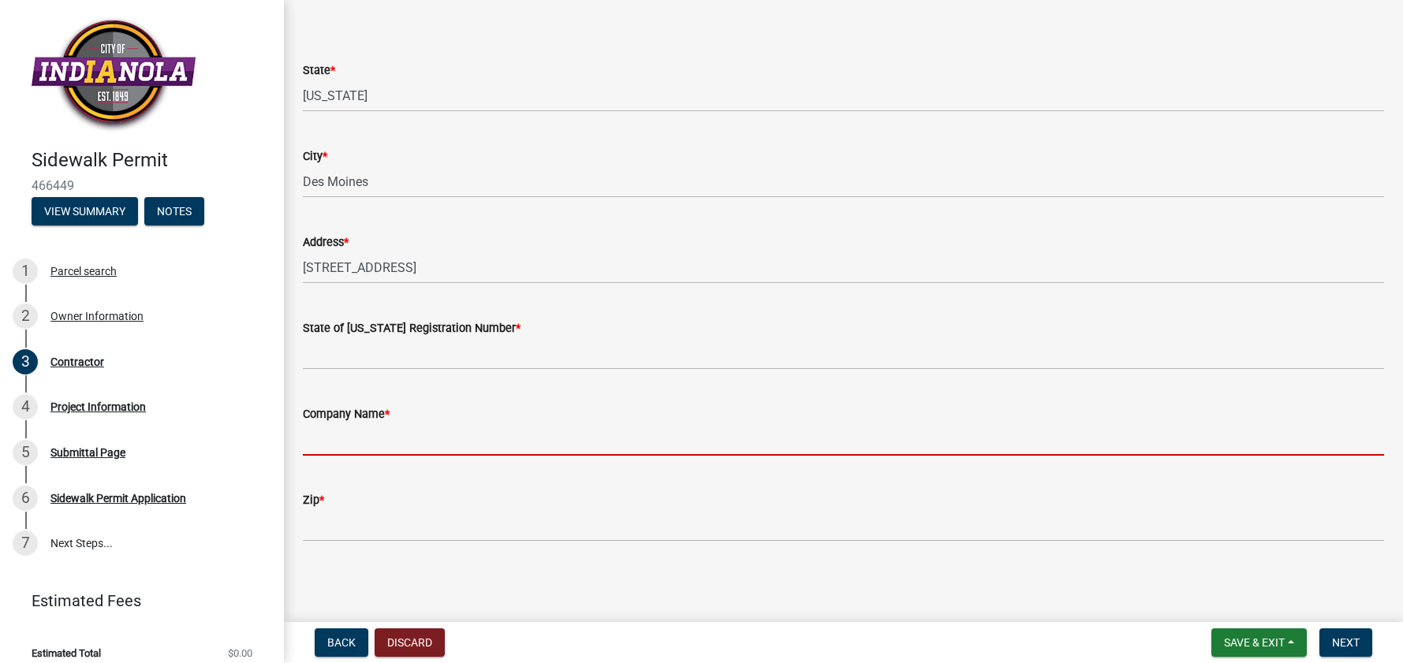
type input "ALL SEASONS LAWN & SNOW LLC"
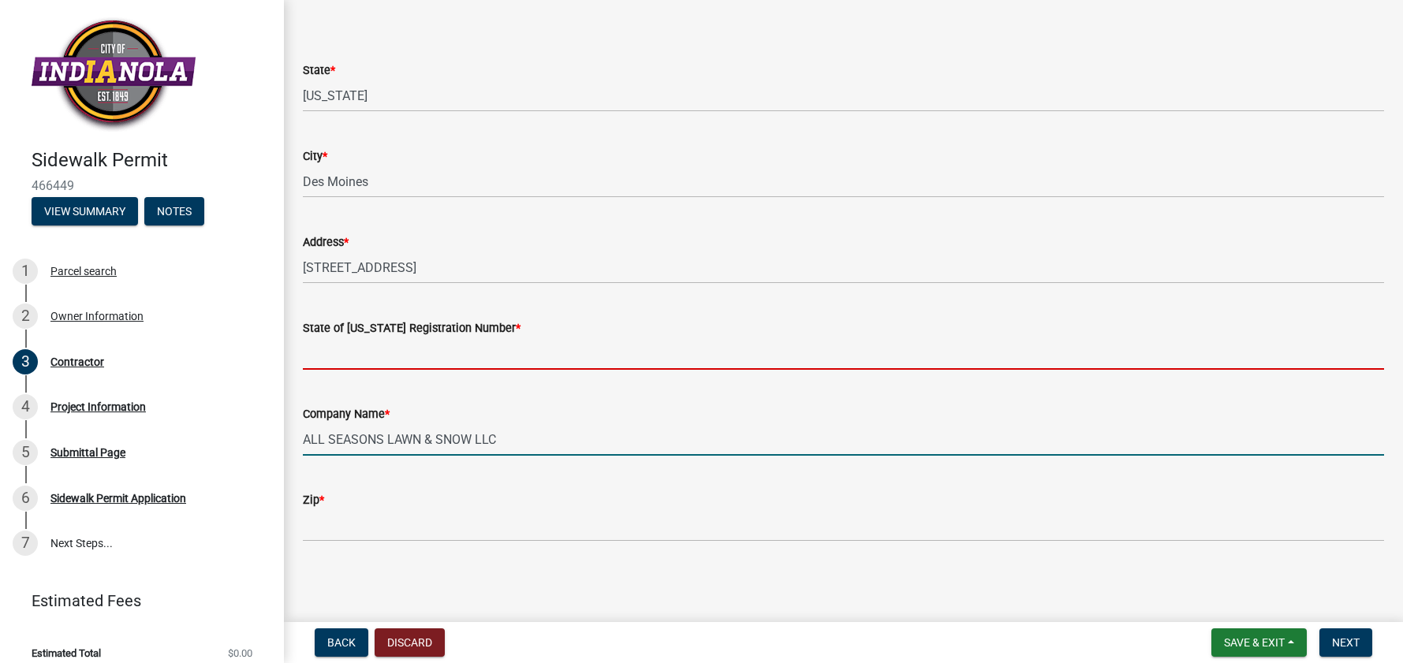
type input "[US_STATE]"
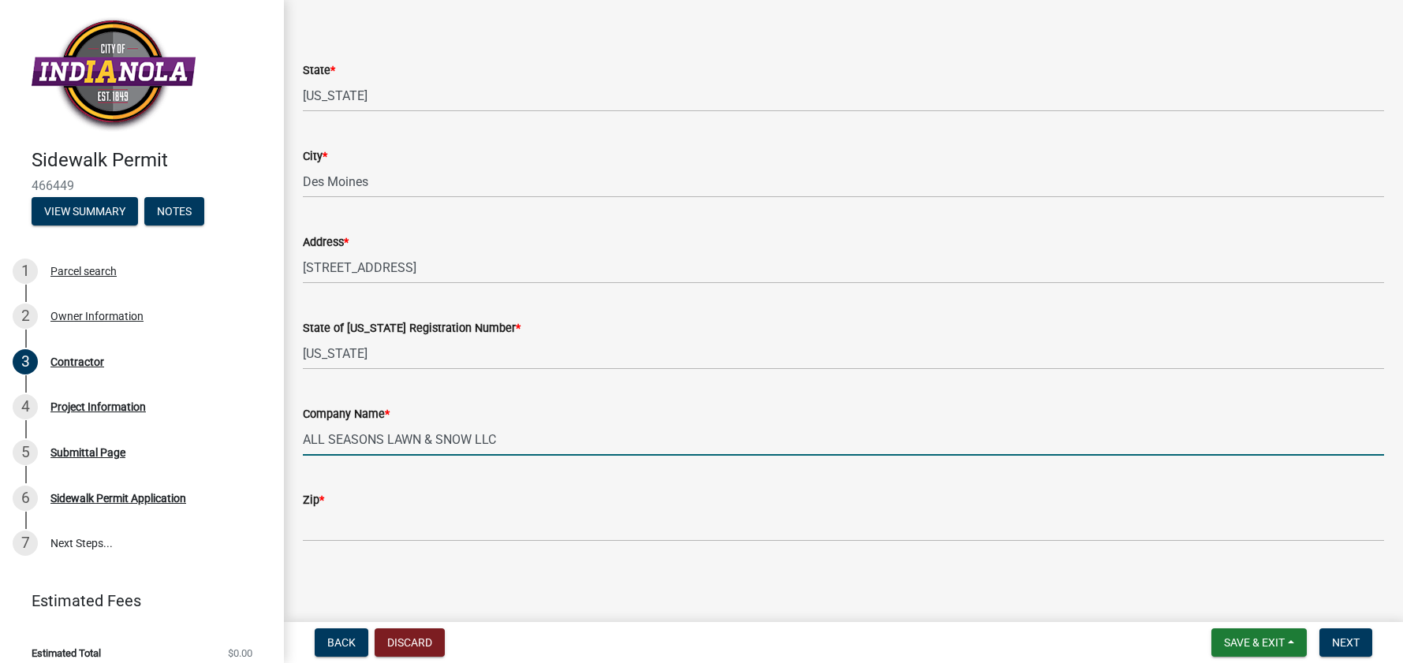
type input "50316"
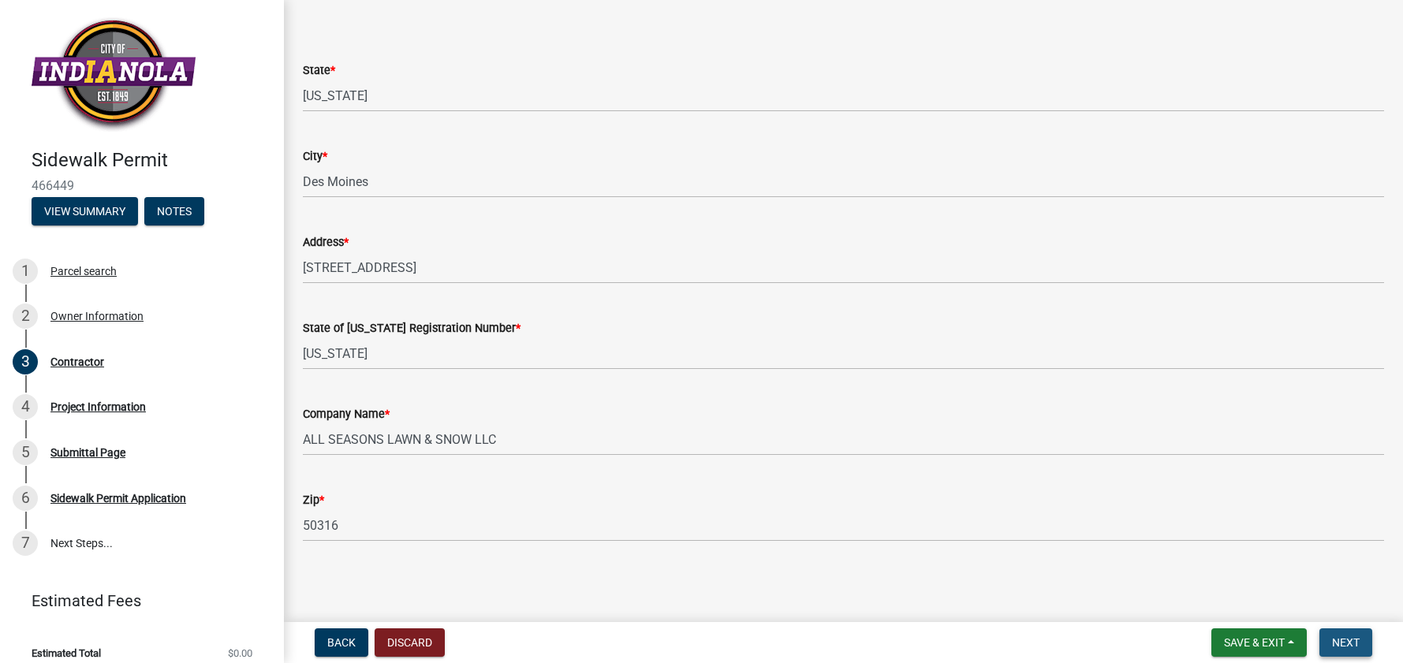
click at [1349, 635] on button "Next" at bounding box center [1345, 643] width 53 height 28
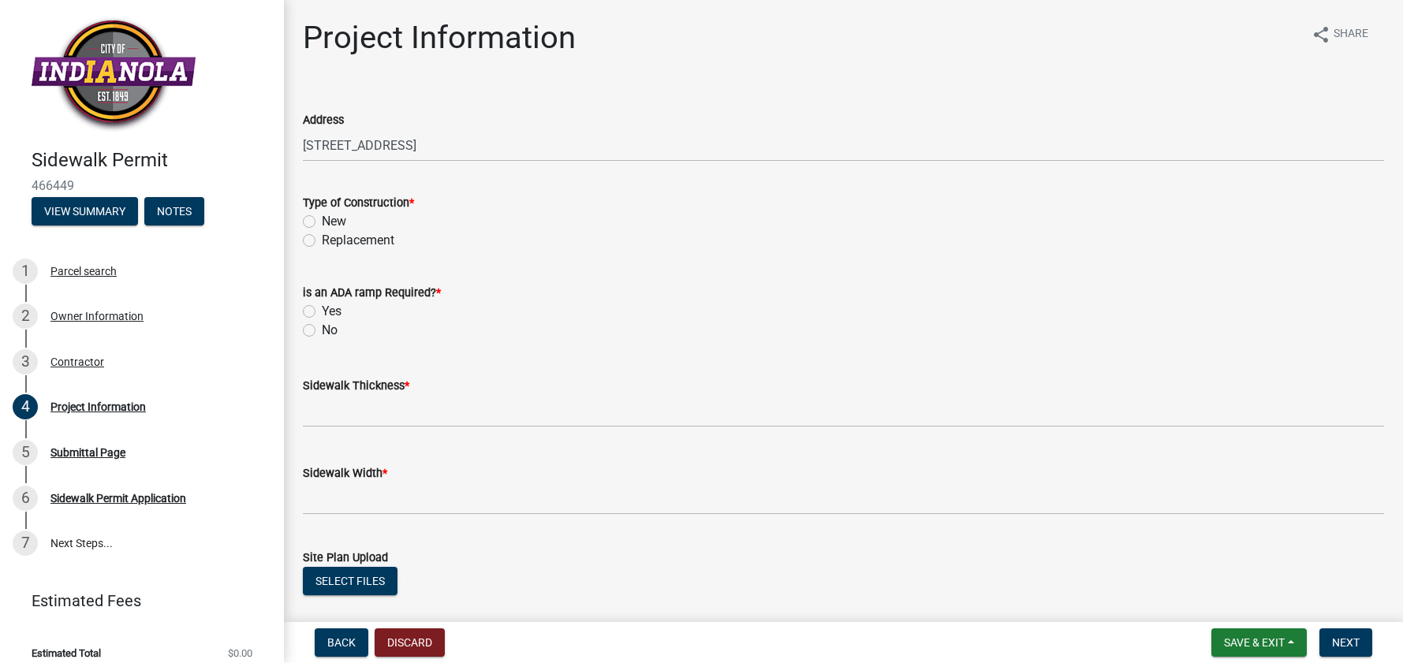
click at [322, 221] on label "New" at bounding box center [334, 221] width 24 height 19
click at [322, 221] on input "New" at bounding box center [327, 217] width 10 height 10
radio input "true"
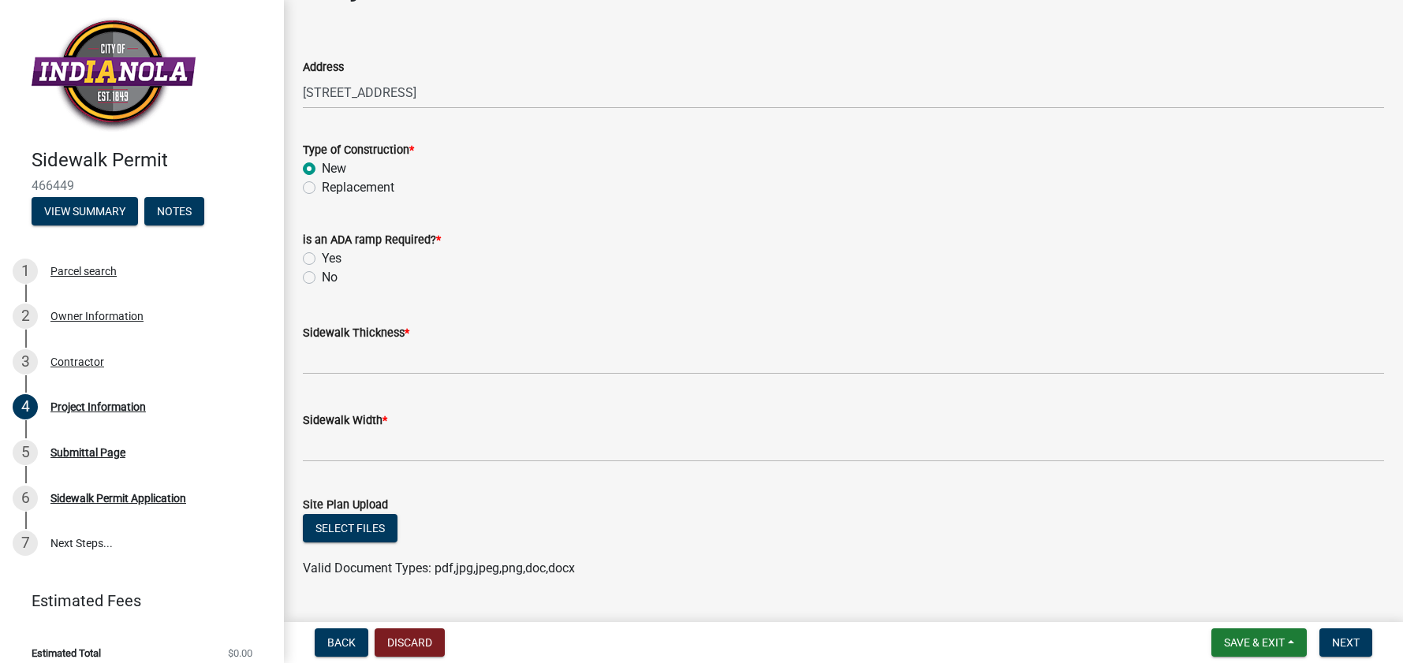
scroll to position [79, 0]
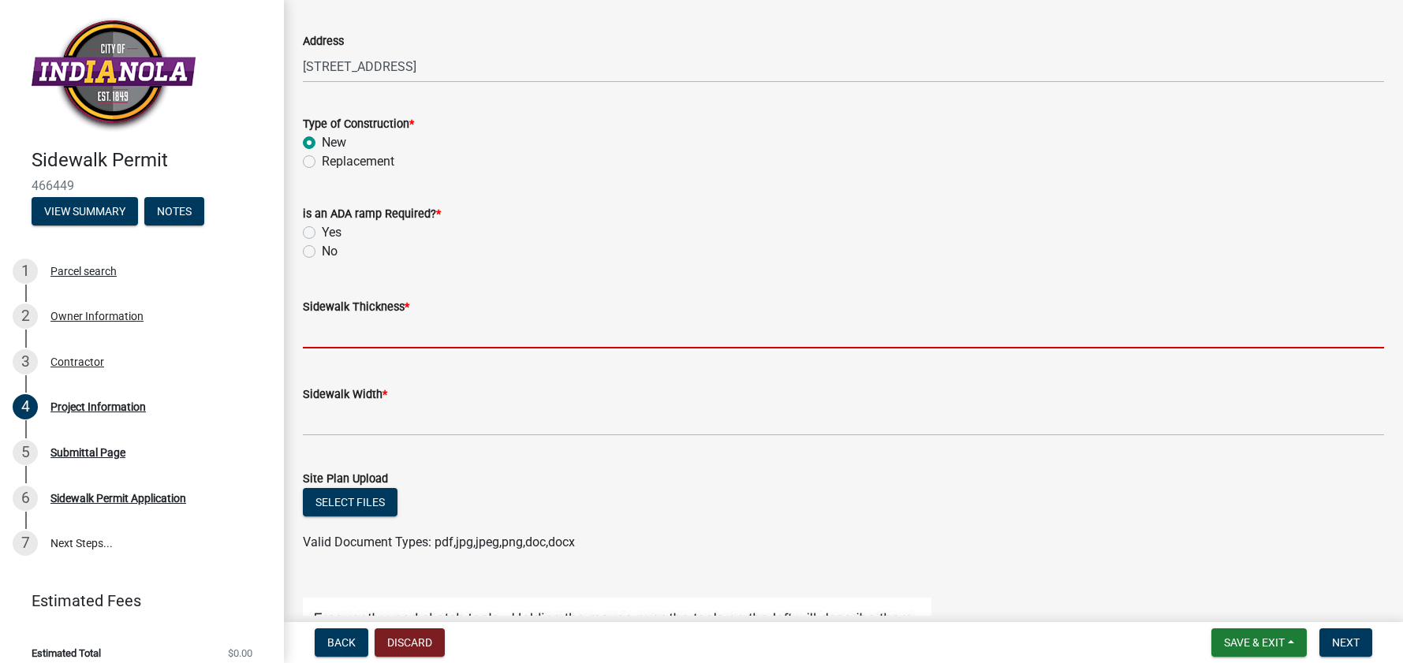
click at [531, 330] on input "text" at bounding box center [843, 332] width 1081 height 32
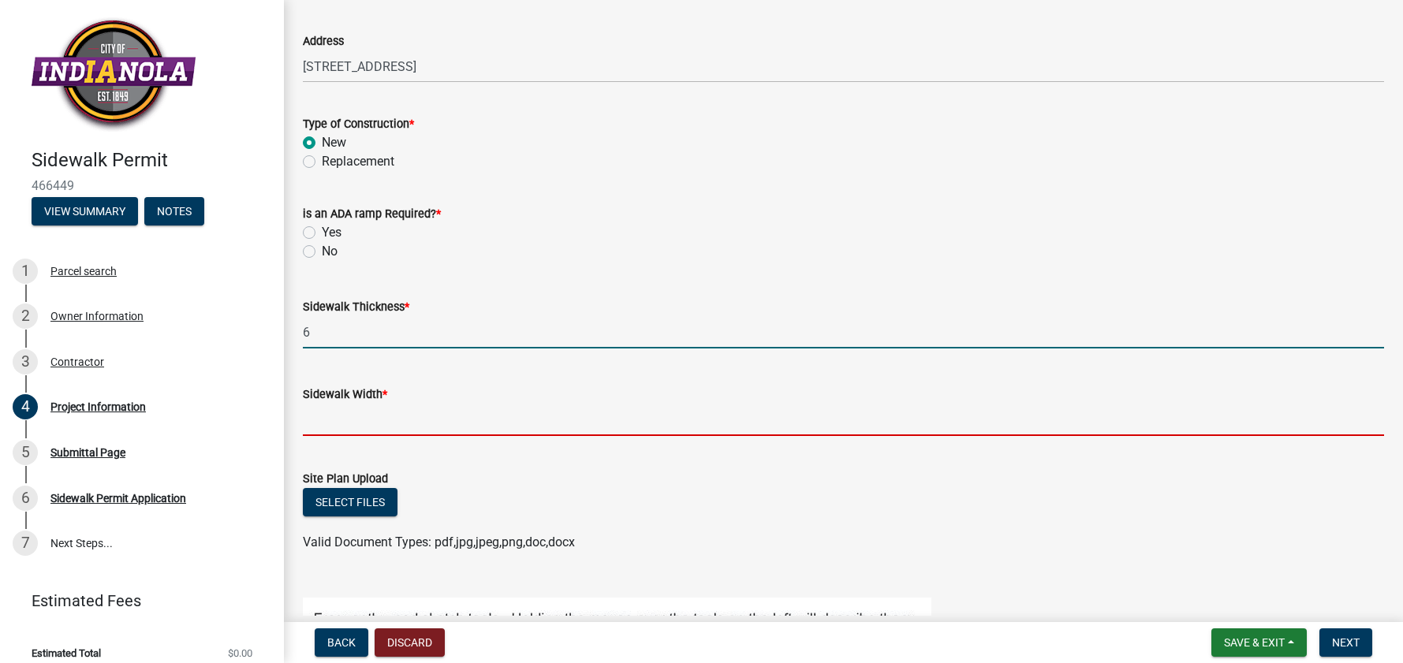
click at [419, 418] on input "text" at bounding box center [843, 420] width 1081 height 32
click at [348, 326] on input "6" at bounding box center [843, 332] width 1081 height 32
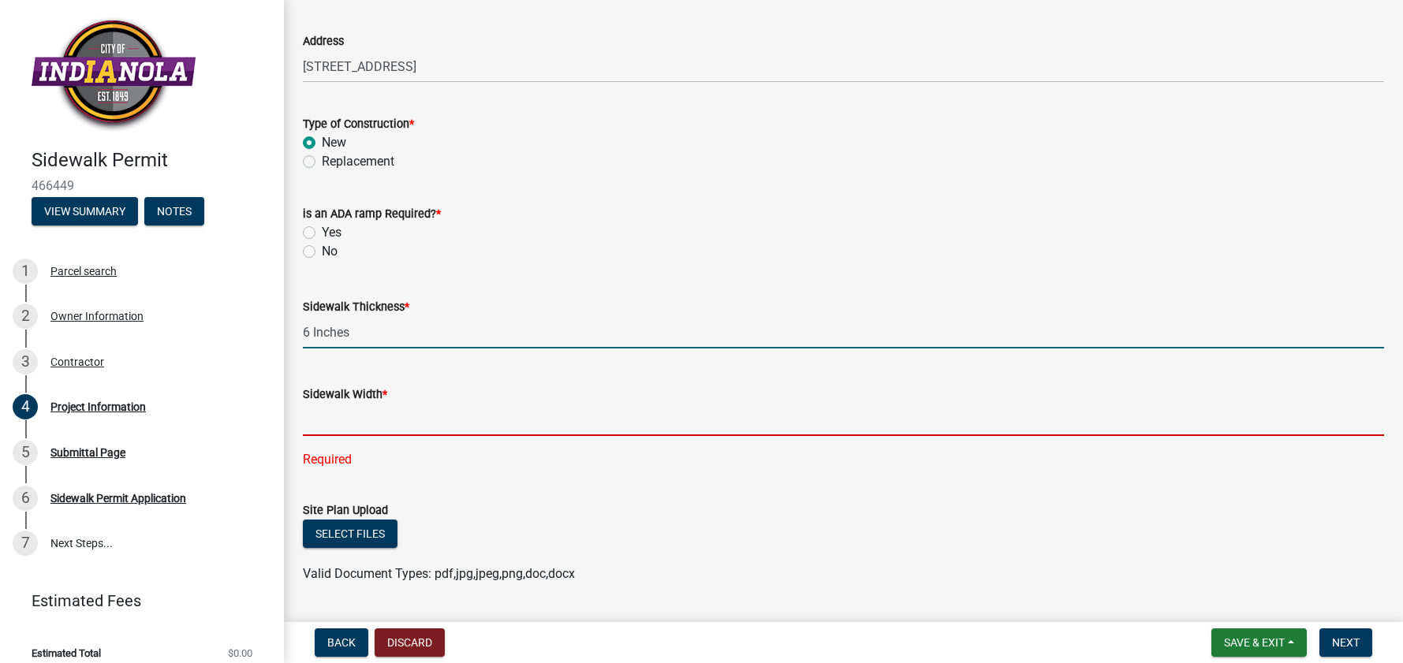
type input "6"
click at [351, 427] on input "text" at bounding box center [843, 420] width 1081 height 32
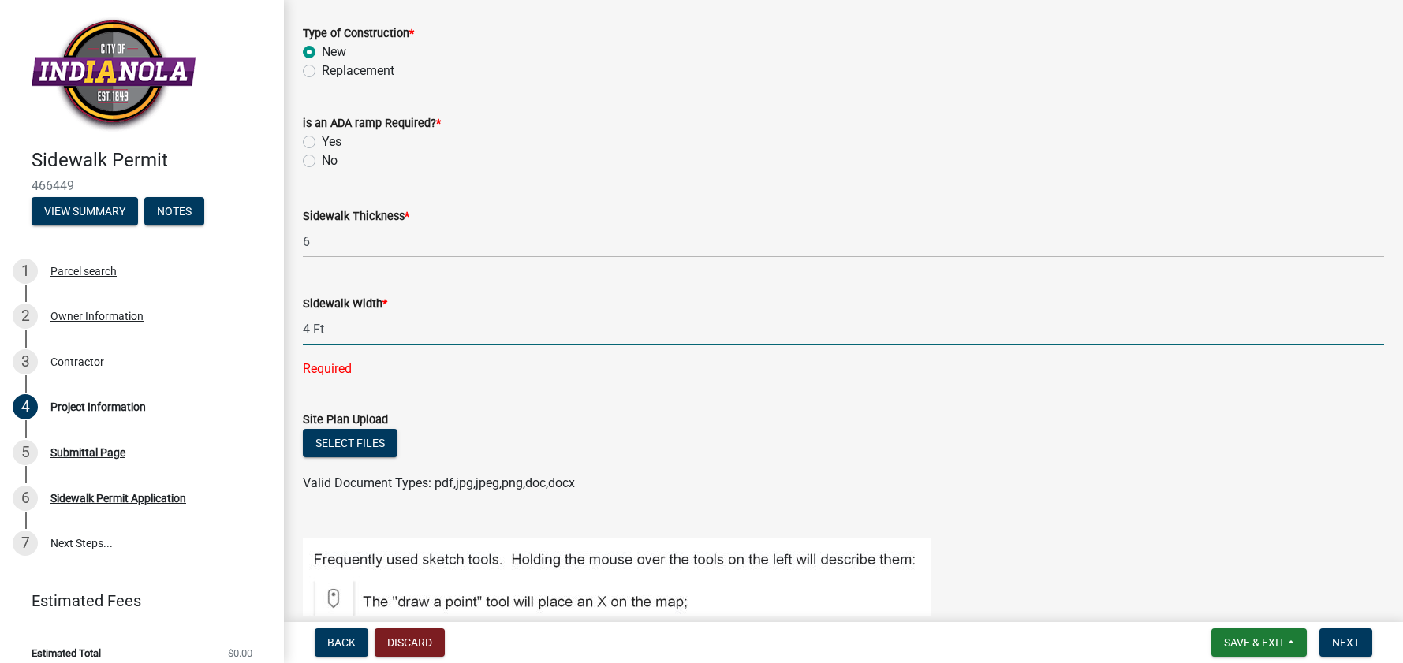
scroll to position [207, 0]
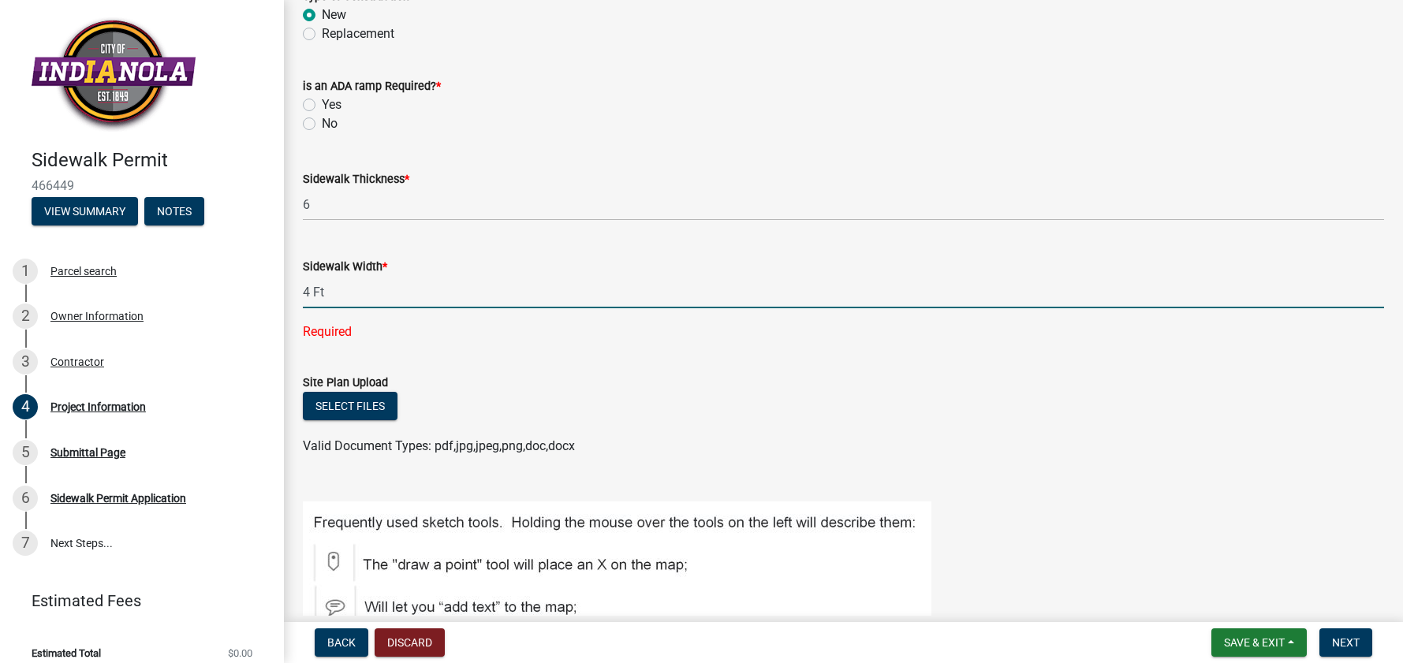
type input "4"
click at [446, 368] on form "Site Plan Upload Select files Valid Document Types: pdf,jpg,jpeg,png,doc,docx" at bounding box center [843, 405] width 1081 height 102
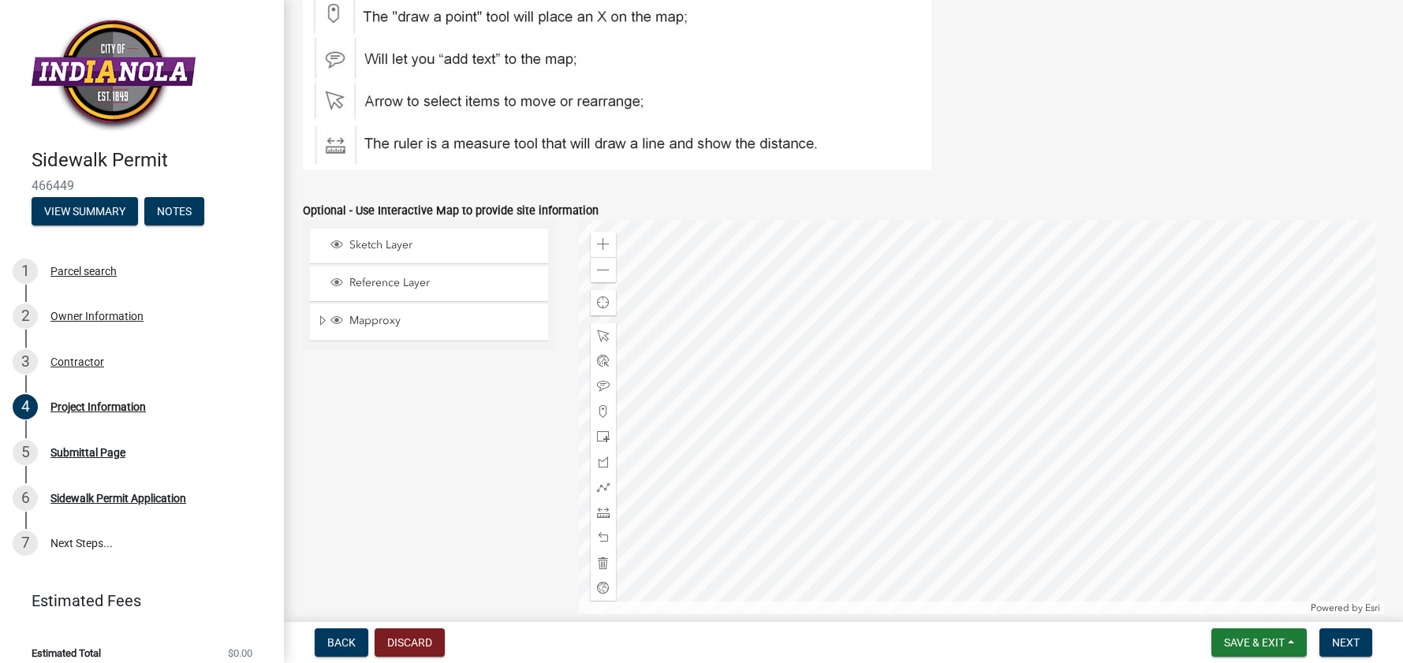
scroll to position [759, 0]
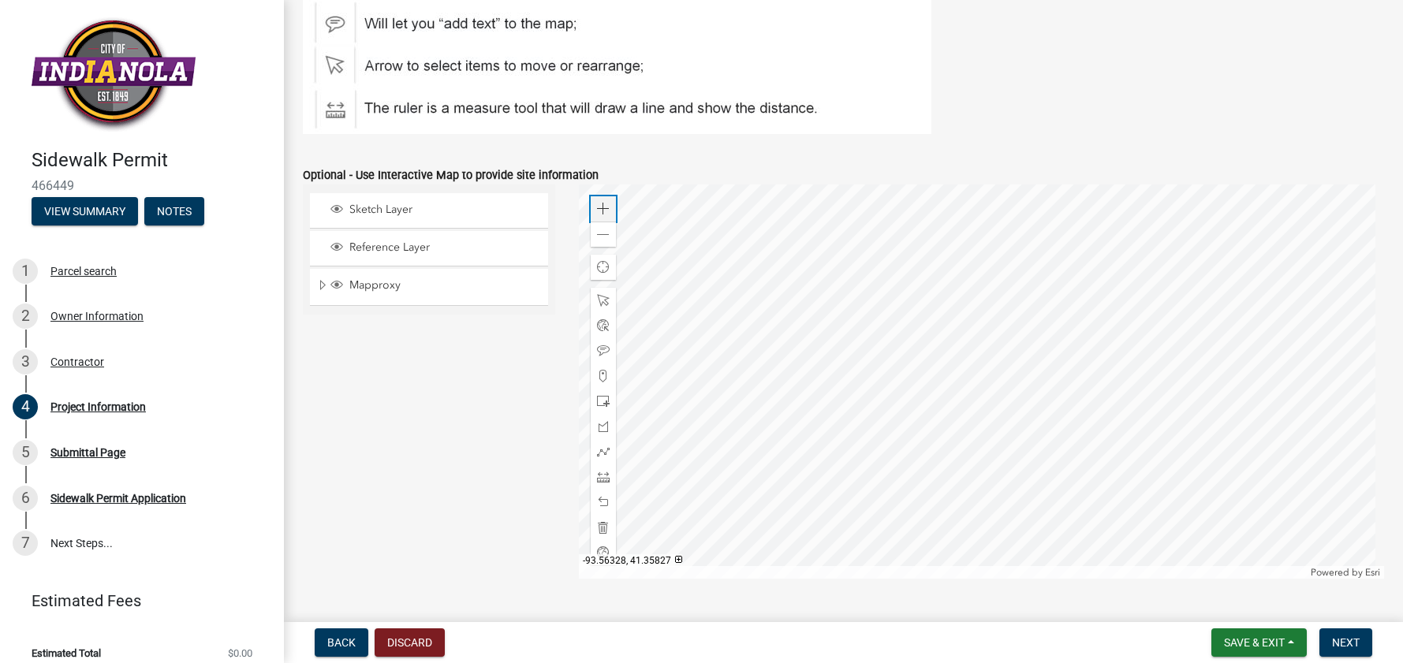
click at [610, 211] on div "Zoom in" at bounding box center [603, 208] width 25 height 25
click at [823, 304] on div at bounding box center [981, 382] width 805 height 394
click at [823, 399] on div at bounding box center [981, 382] width 805 height 394
click at [880, 427] on div at bounding box center [981, 382] width 805 height 394
click at [398, 215] on span "Sketch Layer" at bounding box center [443, 210] width 197 height 14
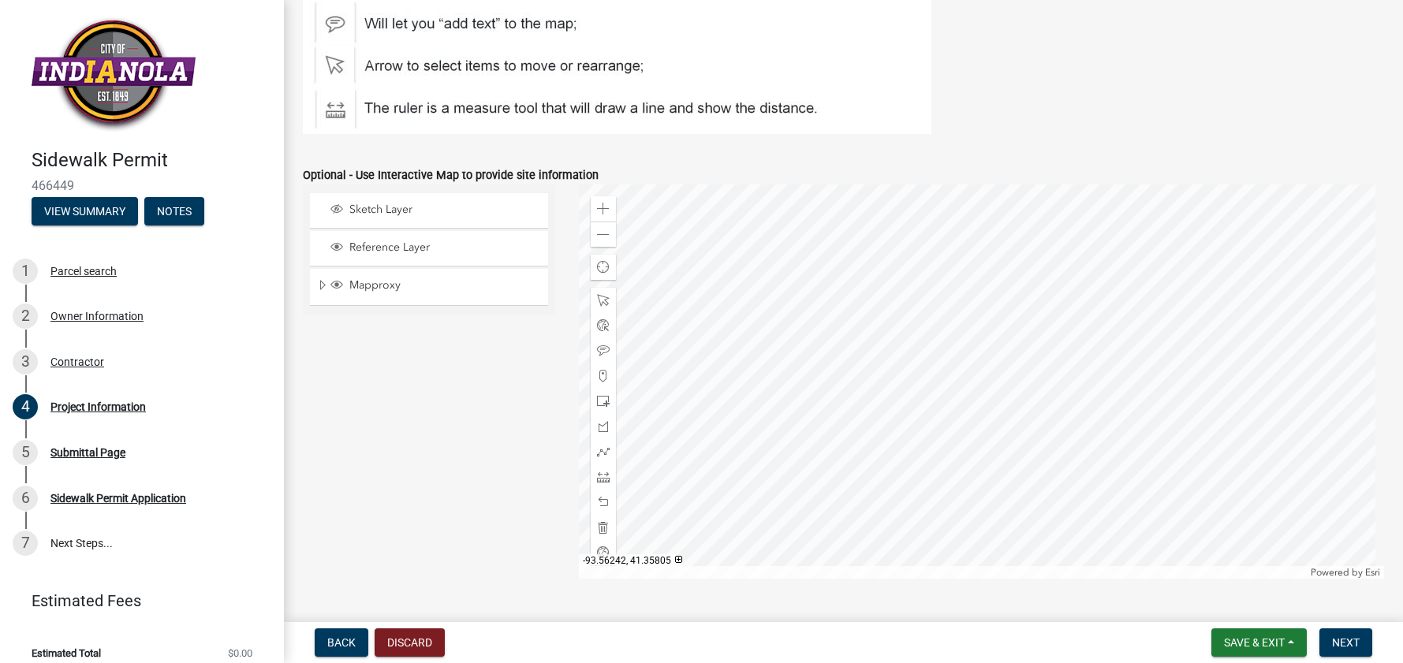
click at [880, 409] on div at bounding box center [981, 382] width 805 height 394
click at [839, 412] on div at bounding box center [981, 382] width 805 height 394
click at [408, 252] on span "Reference Layer" at bounding box center [443, 248] width 197 height 14
click at [395, 205] on span "Sketch Layer" at bounding box center [443, 210] width 197 height 14
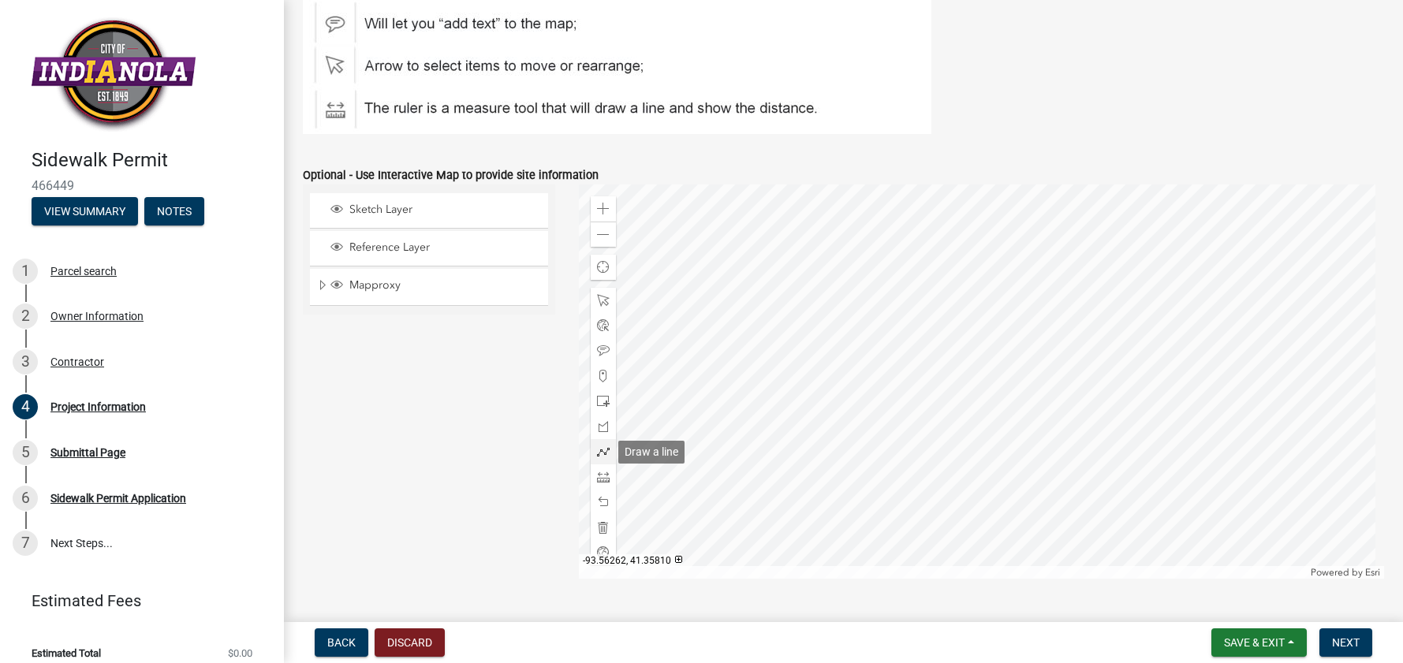
click at [603, 451] on span at bounding box center [603, 452] width 13 height 13
click at [839, 398] on div at bounding box center [981, 382] width 805 height 394
click at [859, 397] on div at bounding box center [981, 382] width 805 height 394
click at [856, 427] on div at bounding box center [981, 382] width 805 height 394
click at [908, 405] on div at bounding box center [981, 382] width 805 height 394
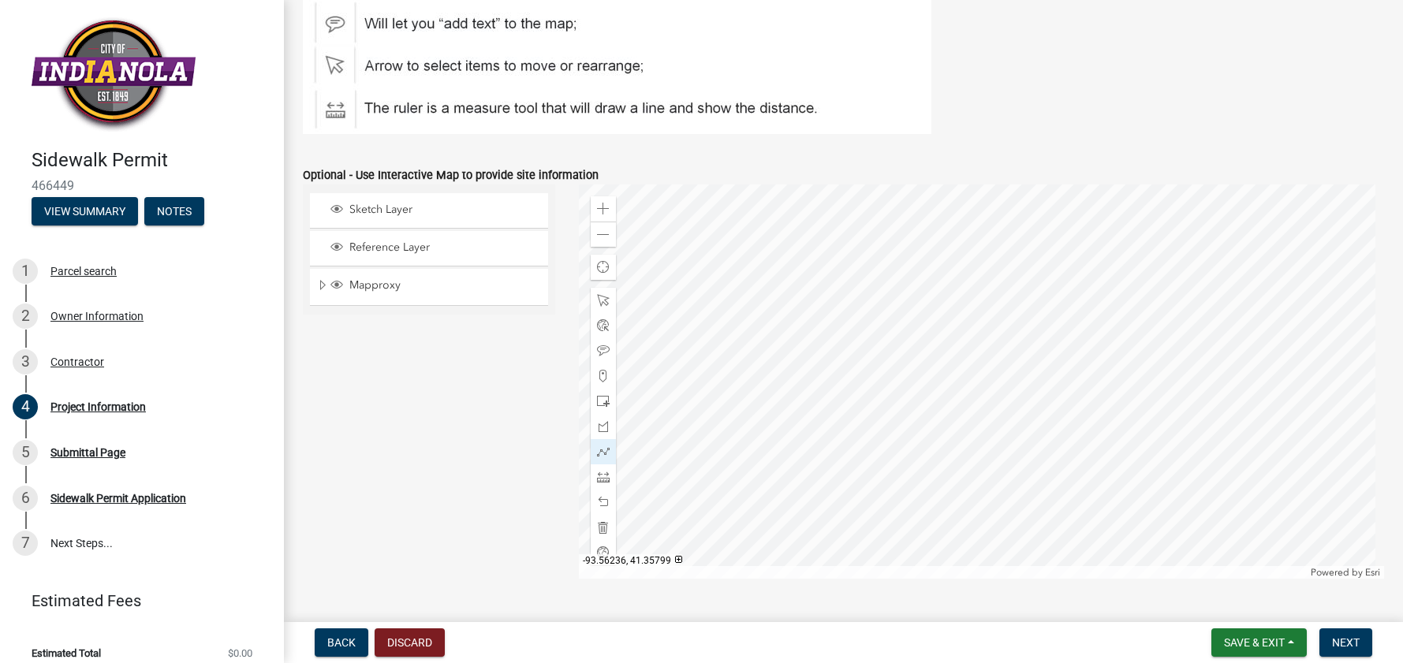
click at [908, 499] on div at bounding box center [981, 382] width 805 height 394
click at [857, 465] on div at bounding box center [981, 382] width 805 height 394
click at [857, 492] on div at bounding box center [981, 382] width 805 height 394
click at [839, 491] on div at bounding box center [981, 382] width 805 height 394
click at [838, 399] on div at bounding box center [981, 382] width 805 height 394
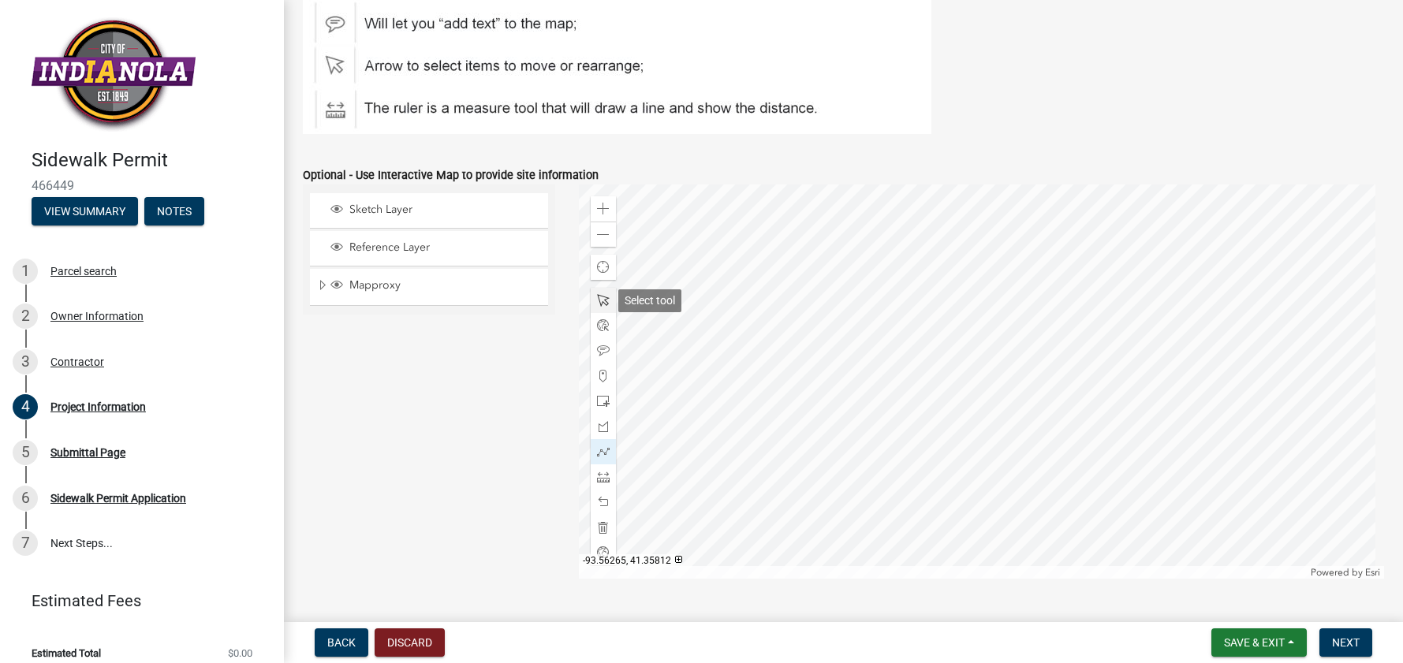
click at [597, 301] on span at bounding box center [603, 300] width 13 height 13
click at [603, 300] on span at bounding box center [603, 300] width 13 height 13
click at [841, 395] on div at bounding box center [981, 382] width 805 height 394
click at [605, 295] on span at bounding box center [603, 300] width 13 height 13
click at [610, 295] on div at bounding box center [603, 300] width 25 height 25
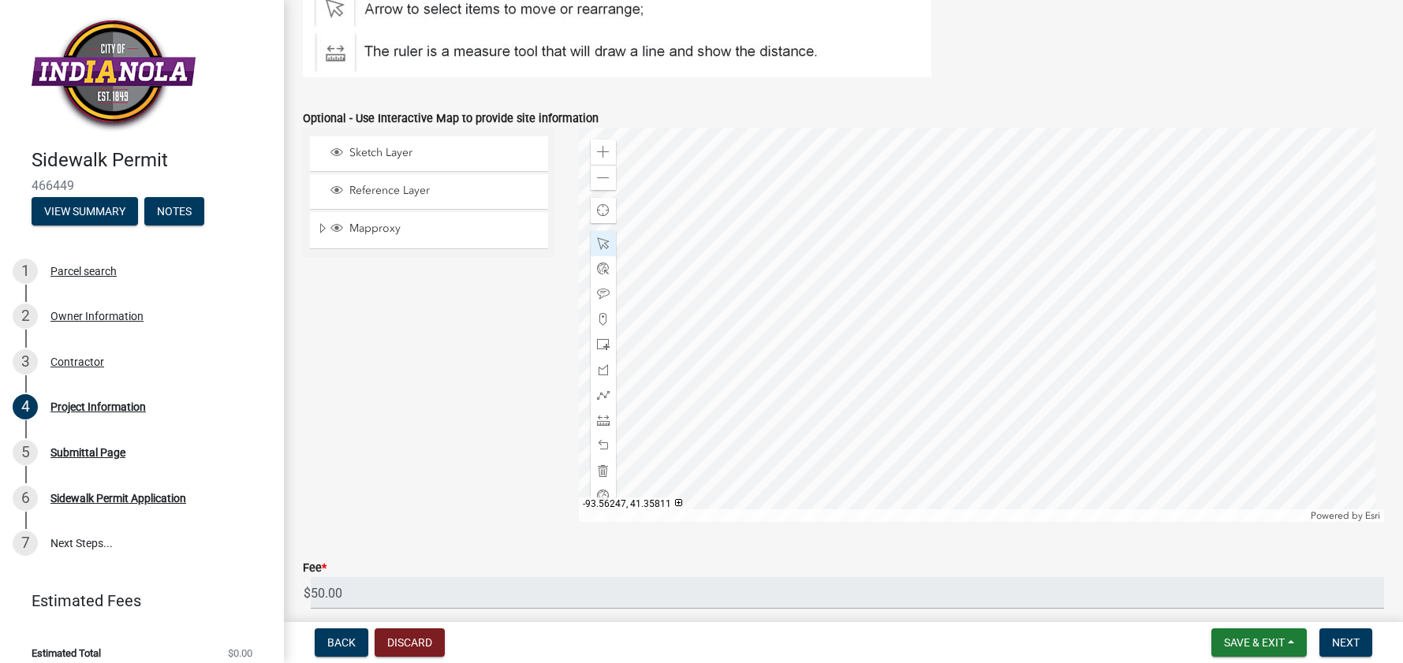
scroll to position [789, 0]
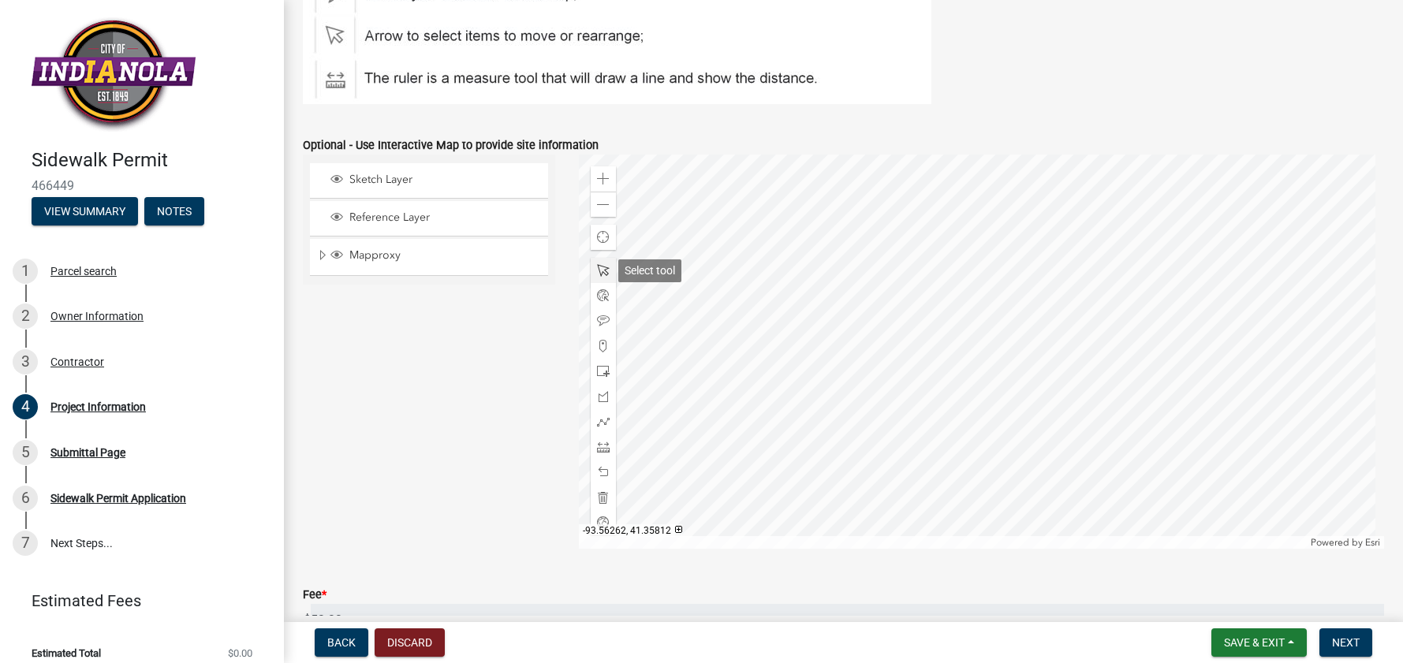
click at [599, 274] on span at bounding box center [603, 270] width 13 height 13
click at [685, 310] on div at bounding box center [981, 352] width 805 height 394
click at [603, 275] on span at bounding box center [603, 270] width 13 height 13
click at [603, 416] on span at bounding box center [603, 422] width 13 height 13
click at [838, 360] on div at bounding box center [981, 352] width 805 height 394
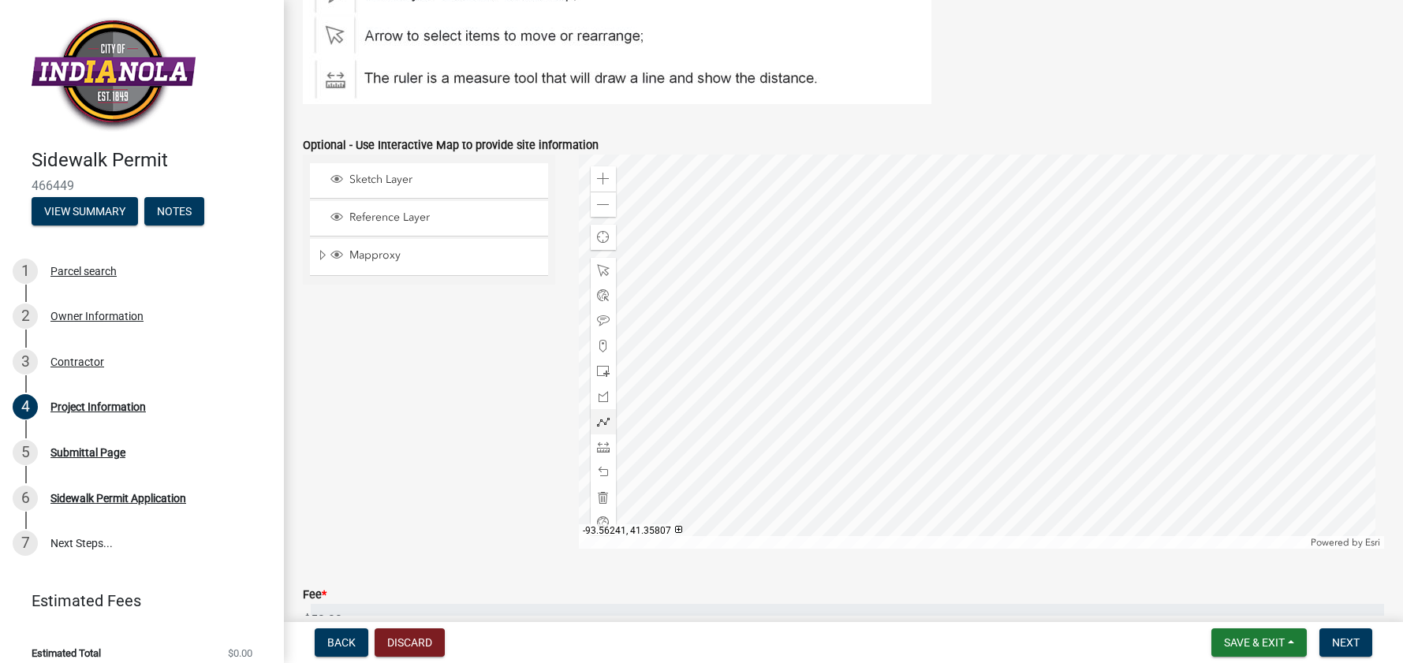
click at [856, 360] on div at bounding box center [981, 352] width 805 height 394
click at [856, 390] on div at bounding box center [981, 352] width 805 height 394
click at [907, 375] on div at bounding box center [981, 352] width 805 height 394
click at [908, 464] on div at bounding box center [981, 352] width 805 height 394
click at [857, 435] on div at bounding box center [981, 352] width 805 height 394
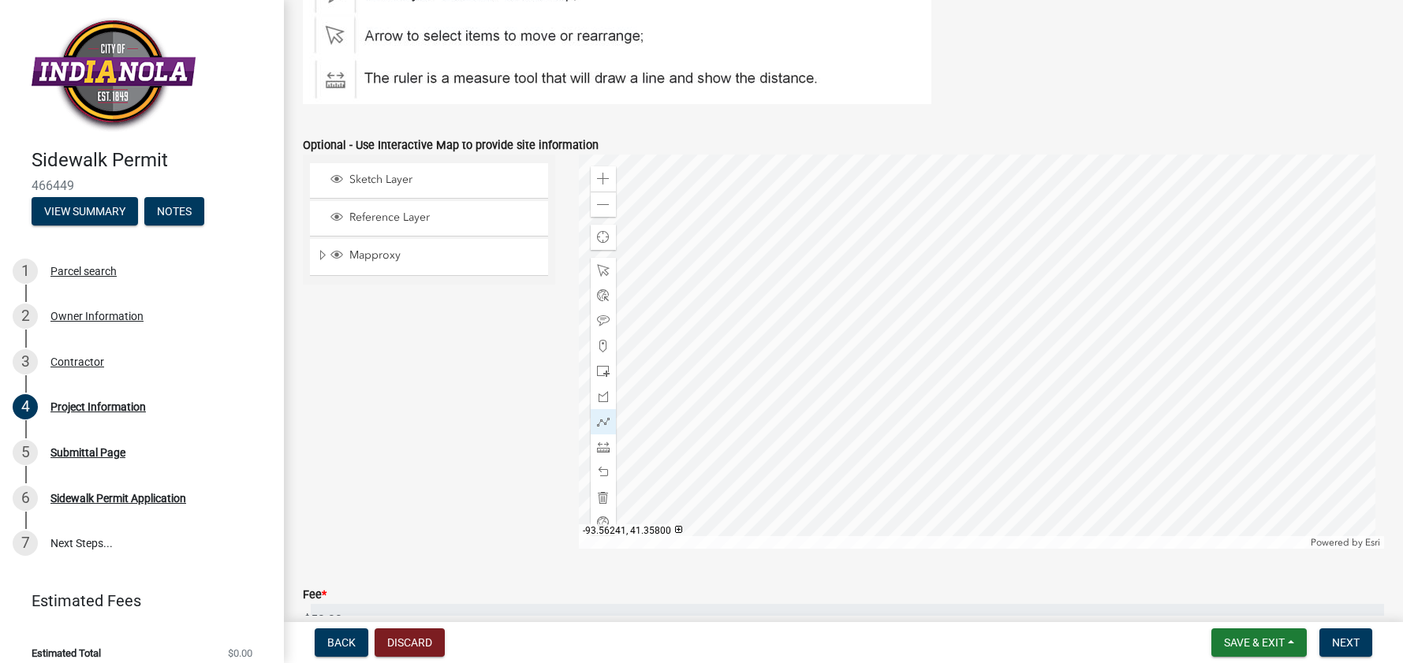
click at [856, 464] on div at bounding box center [981, 352] width 805 height 394
click at [838, 463] on div at bounding box center [981, 352] width 805 height 394
click at [838, 360] on div at bounding box center [981, 352] width 805 height 394
click at [599, 416] on span at bounding box center [603, 422] width 13 height 13
click at [604, 421] on span at bounding box center [603, 422] width 13 height 13
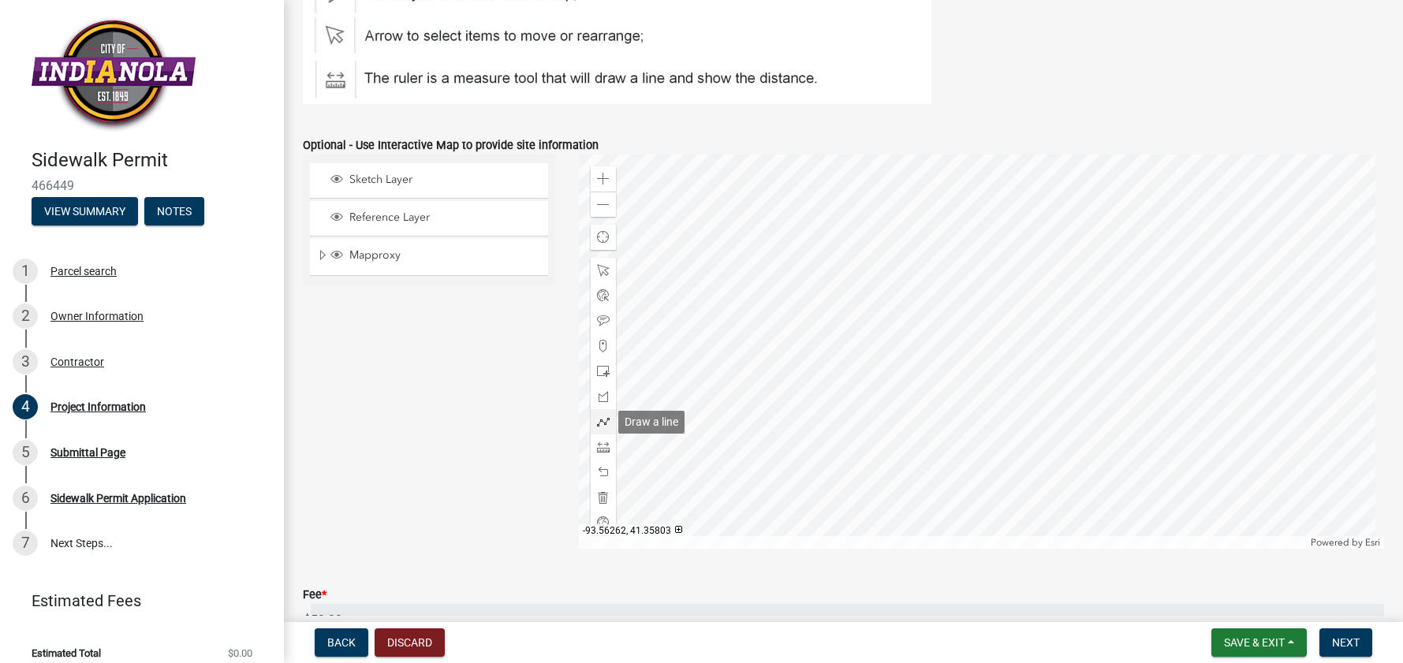
click at [606, 425] on span at bounding box center [603, 422] width 13 height 13
click at [841, 366] on div at bounding box center [981, 352] width 805 height 394
click at [858, 364] on div at bounding box center [981, 352] width 805 height 394
click at [856, 394] on div at bounding box center [981, 352] width 805 height 394
click at [908, 375] on div at bounding box center [981, 352] width 805 height 394
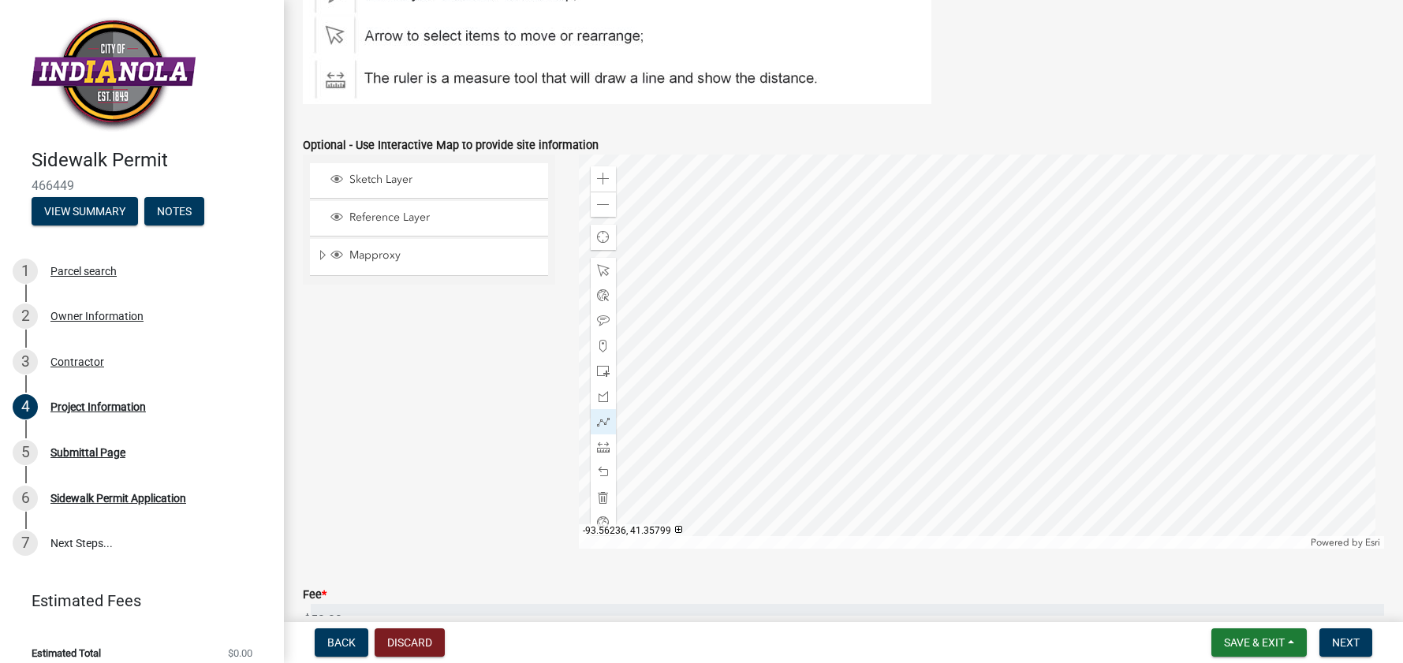
click at [907, 471] on div at bounding box center [981, 352] width 805 height 394
click at [858, 450] on div at bounding box center [981, 352] width 805 height 394
click at [857, 482] on div at bounding box center [981, 352] width 805 height 394
click at [836, 480] on div at bounding box center [981, 352] width 805 height 394
click at [838, 366] on div at bounding box center [981, 352] width 805 height 394
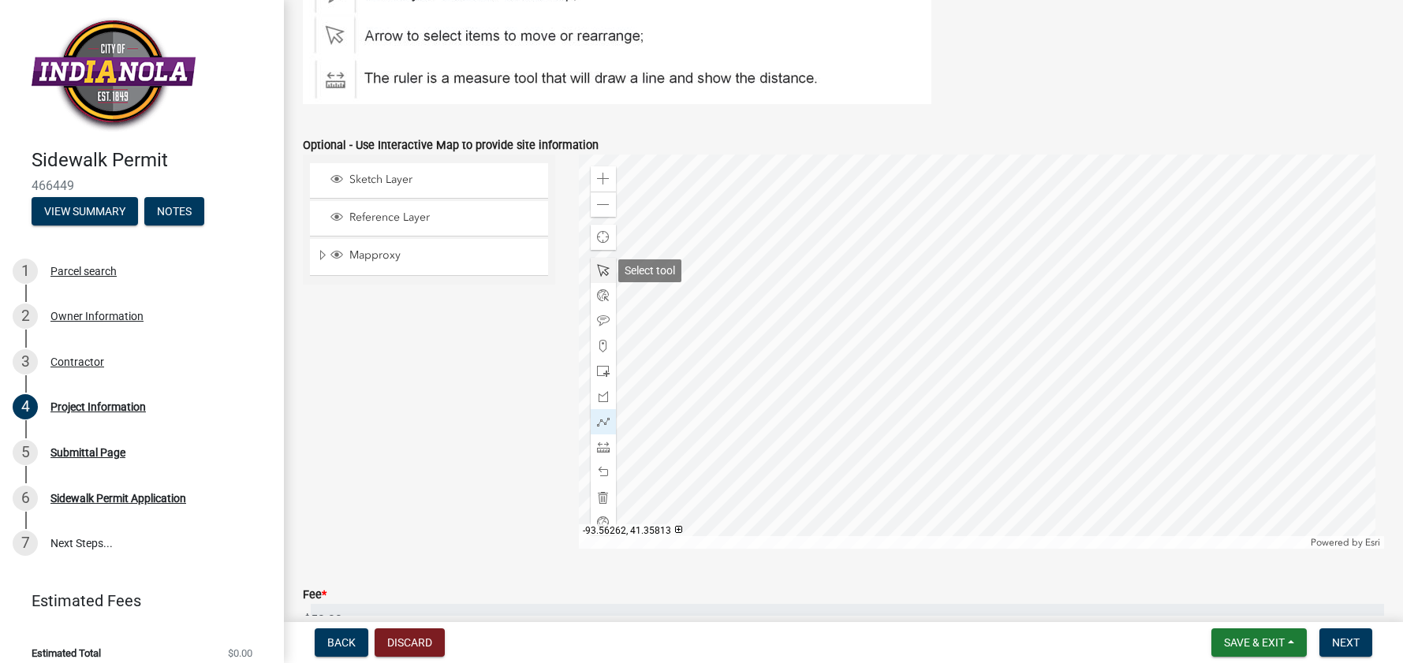
click at [607, 270] on div at bounding box center [603, 270] width 25 height 25
click at [601, 244] on div "Find my location" at bounding box center [603, 237] width 25 height 25
click at [863, 439] on div at bounding box center [981, 352] width 805 height 394
click at [606, 394] on span at bounding box center [603, 396] width 13 height 13
click at [801, 360] on div at bounding box center [981, 352] width 805 height 394
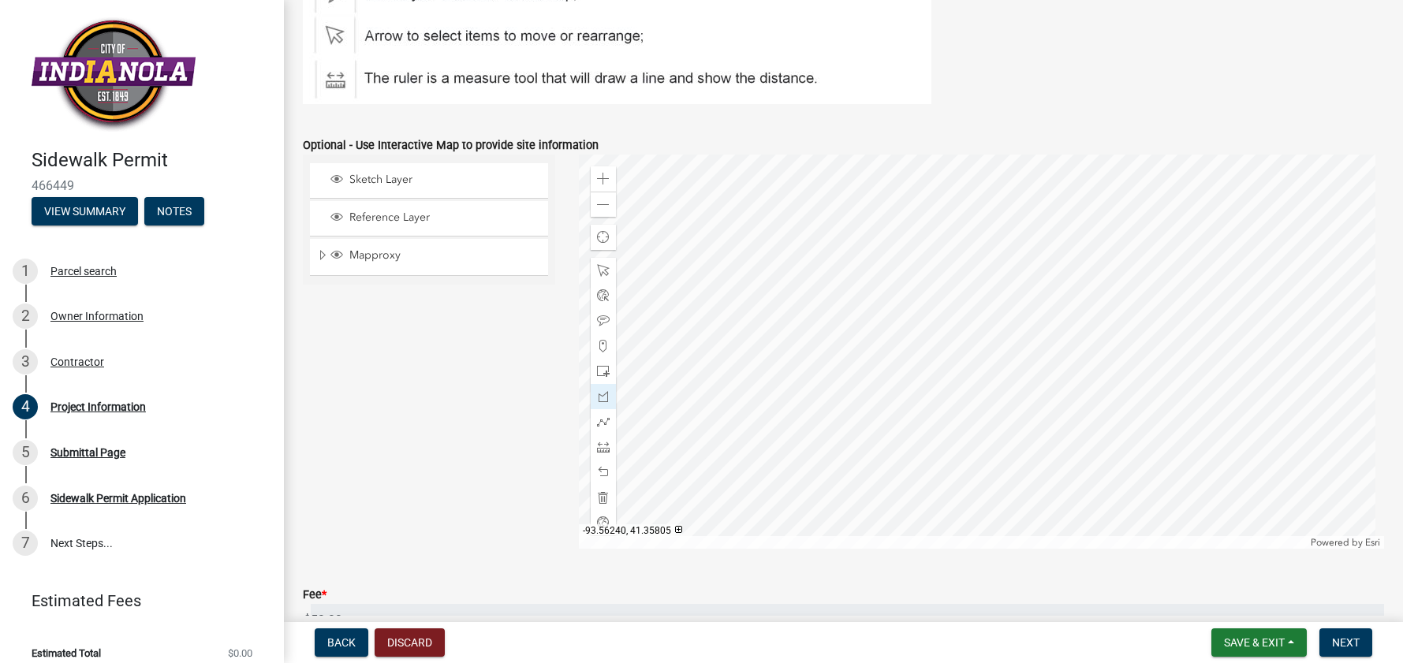
click at [831, 371] on div at bounding box center [981, 352] width 805 height 394
click at [828, 370] on div at bounding box center [981, 352] width 805 height 394
click at [882, 353] on div at bounding box center [981, 352] width 805 height 394
click at [882, 442] on div at bounding box center [981, 352] width 805 height 394
click at [829, 419] on div at bounding box center [981, 352] width 805 height 394
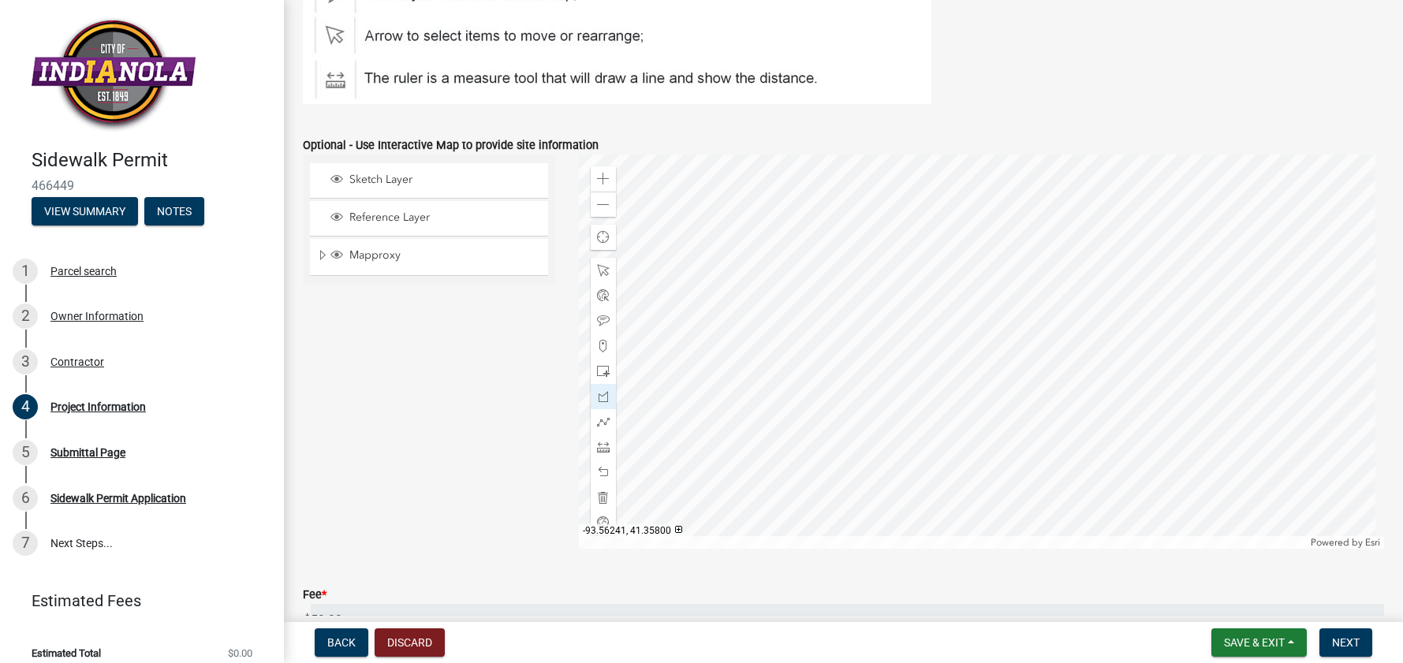
click at [829, 449] on div at bounding box center [981, 352] width 805 height 394
click at [811, 446] on div at bounding box center [981, 352] width 805 height 394
click at [816, 369] on div at bounding box center [981, 352] width 805 height 394
click at [826, 371] on div at bounding box center [981, 352] width 805 height 394
click at [602, 401] on span at bounding box center [603, 396] width 13 height 13
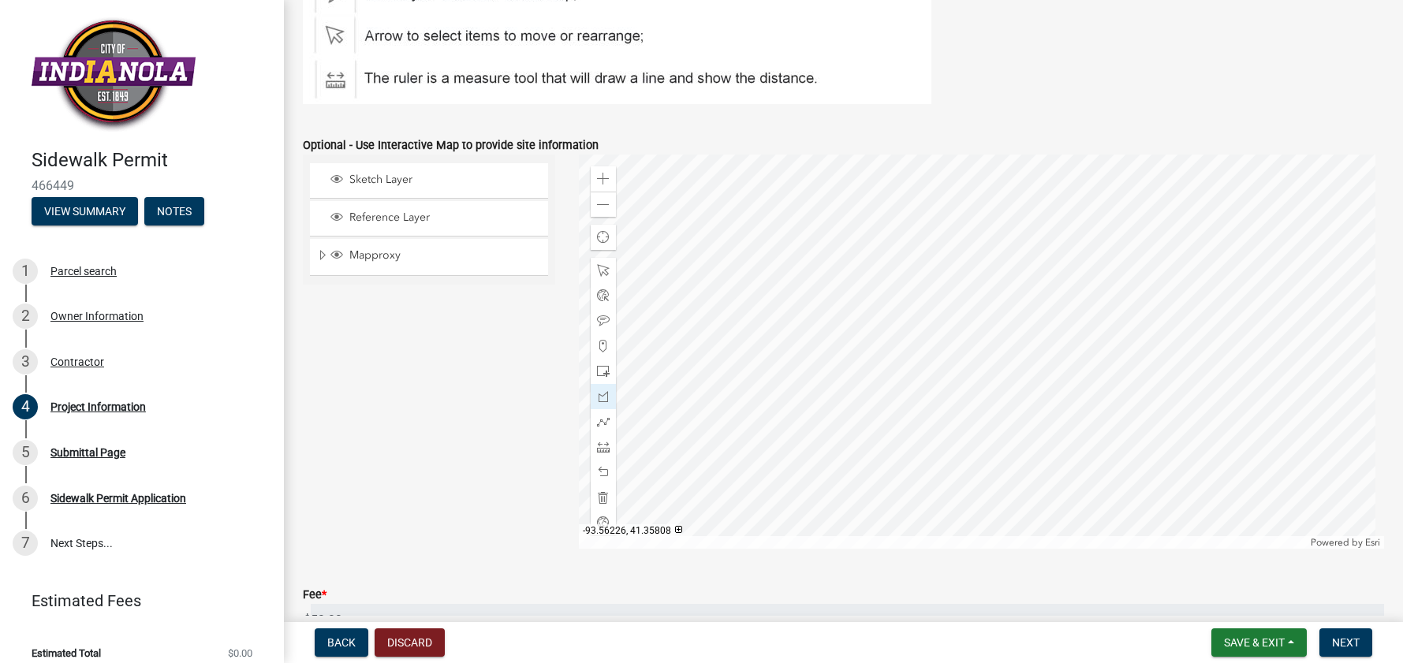
click at [988, 319] on div at bounding box center [981, 352] width 805 height 394
click at [593, 395] on div at bounding box center [603, 396] width 25 height 25
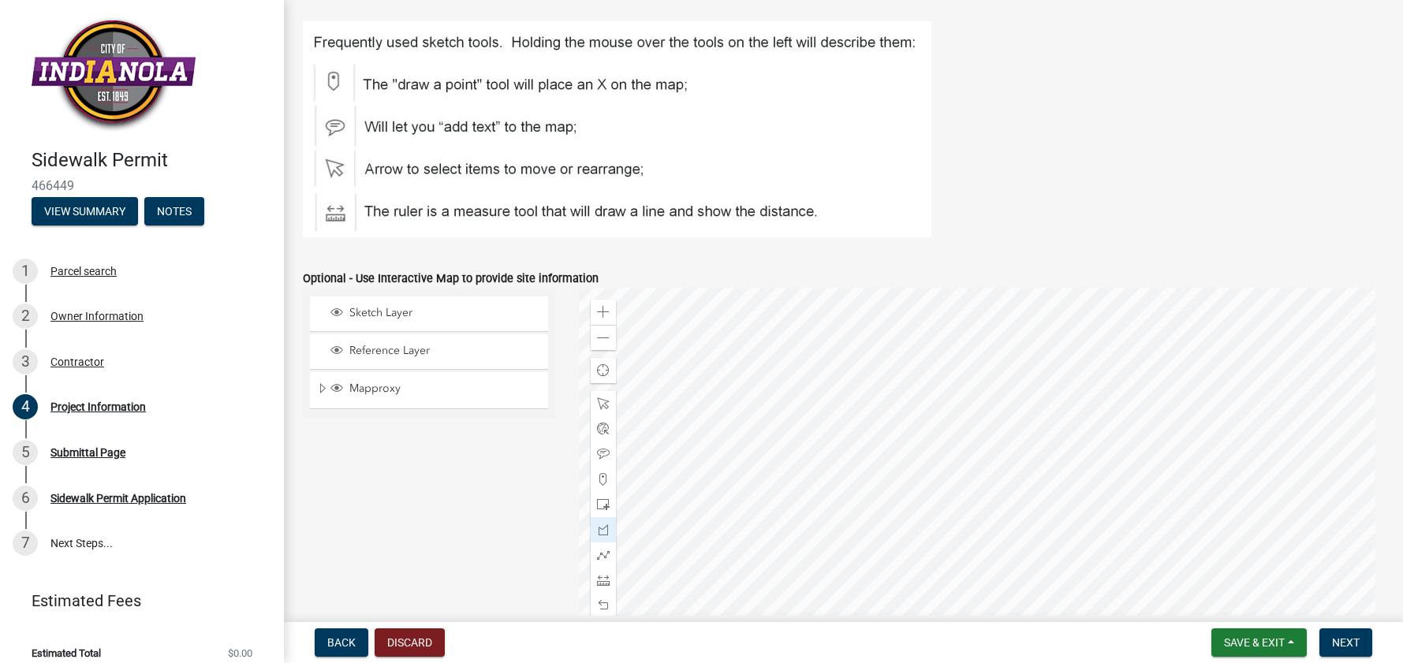
scroll to position [648, 0]
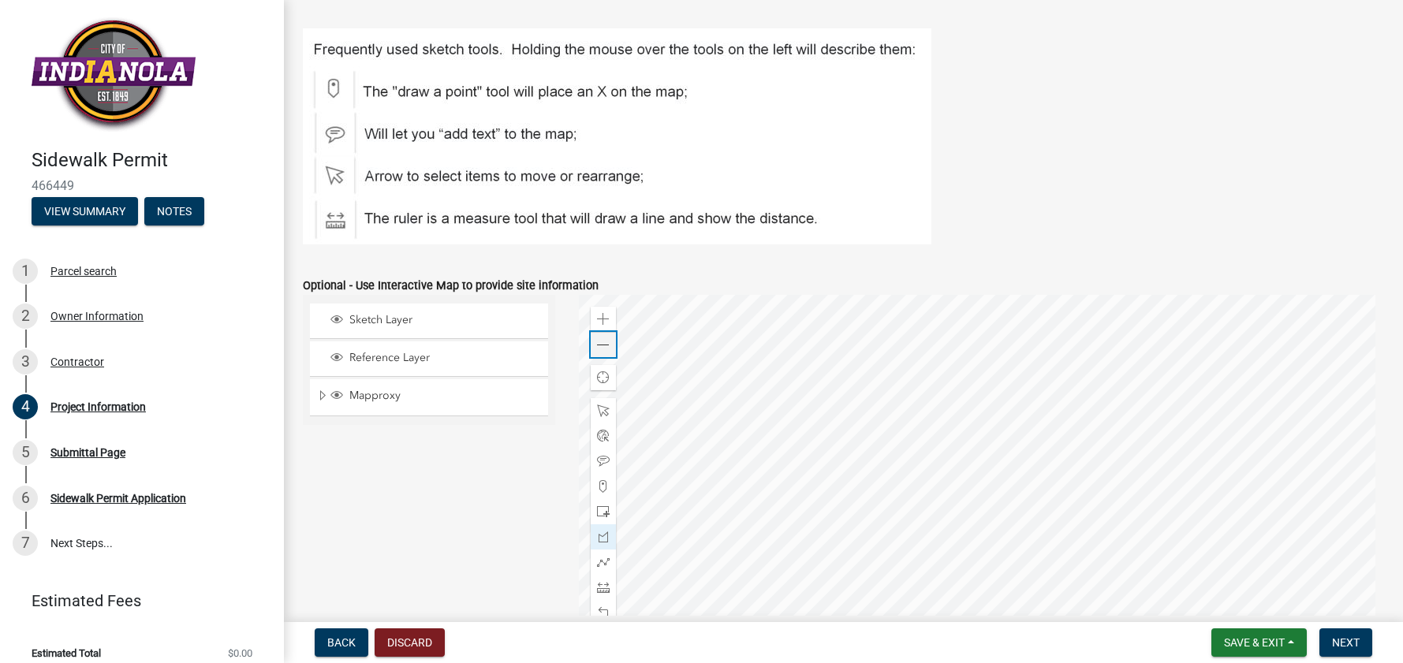
click at [603, 342] on span at bounding box center [603, 345] width 13 height 13
click at [807, 453] on div at bounding box center [981, 492] width 805 height 394
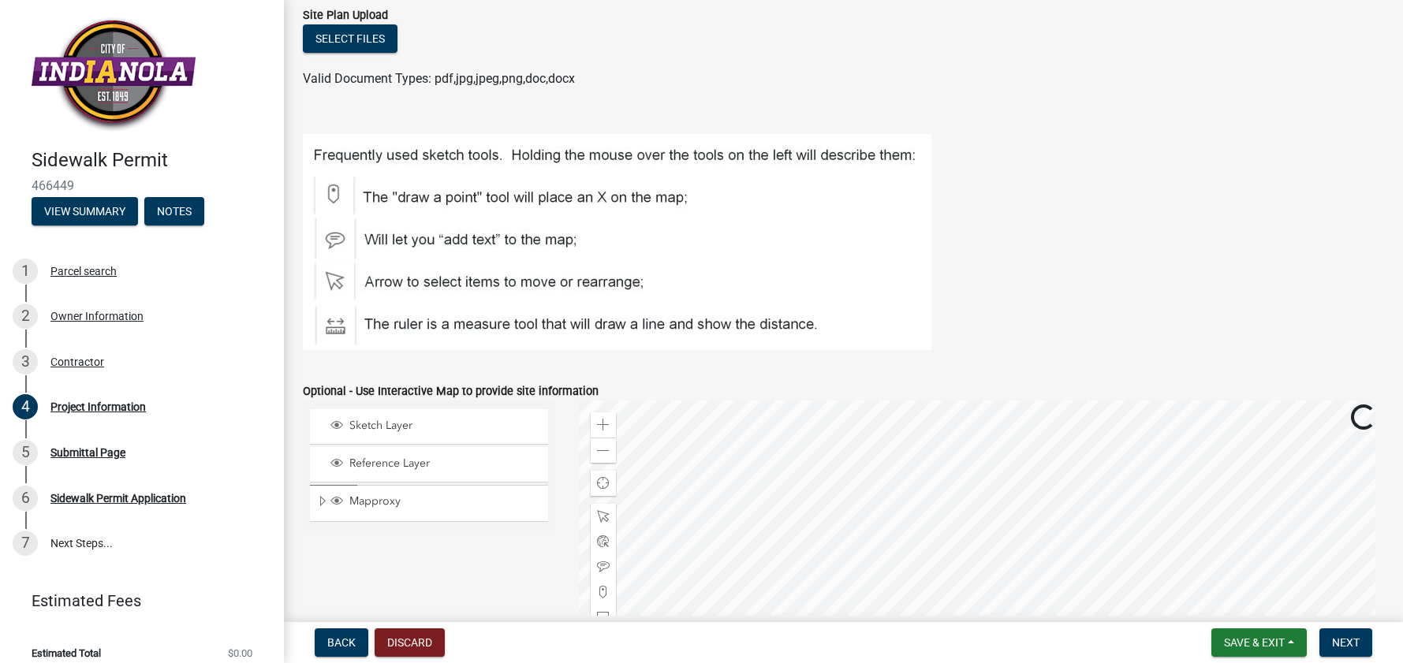
scroll to position [569, 0]
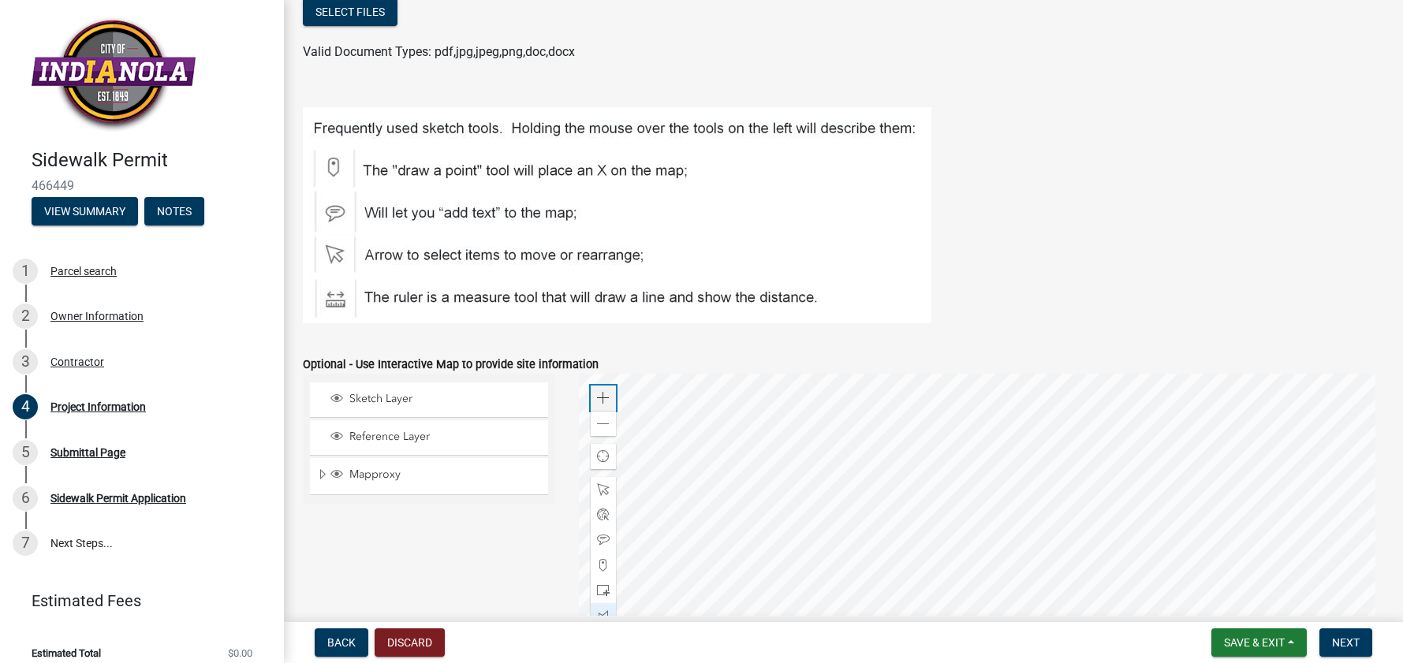
click at [597, 394] on span at bounding box center [603, 398] width 13 height 13
click at [938, 520] on div at bounding box center [981, 571] width 805 height 394
click at [985, 535] on div at bounding box center [981, 571] width 805 height 394
click at [662, 418] on div at bounding box center [981, 571] width 805 height 394
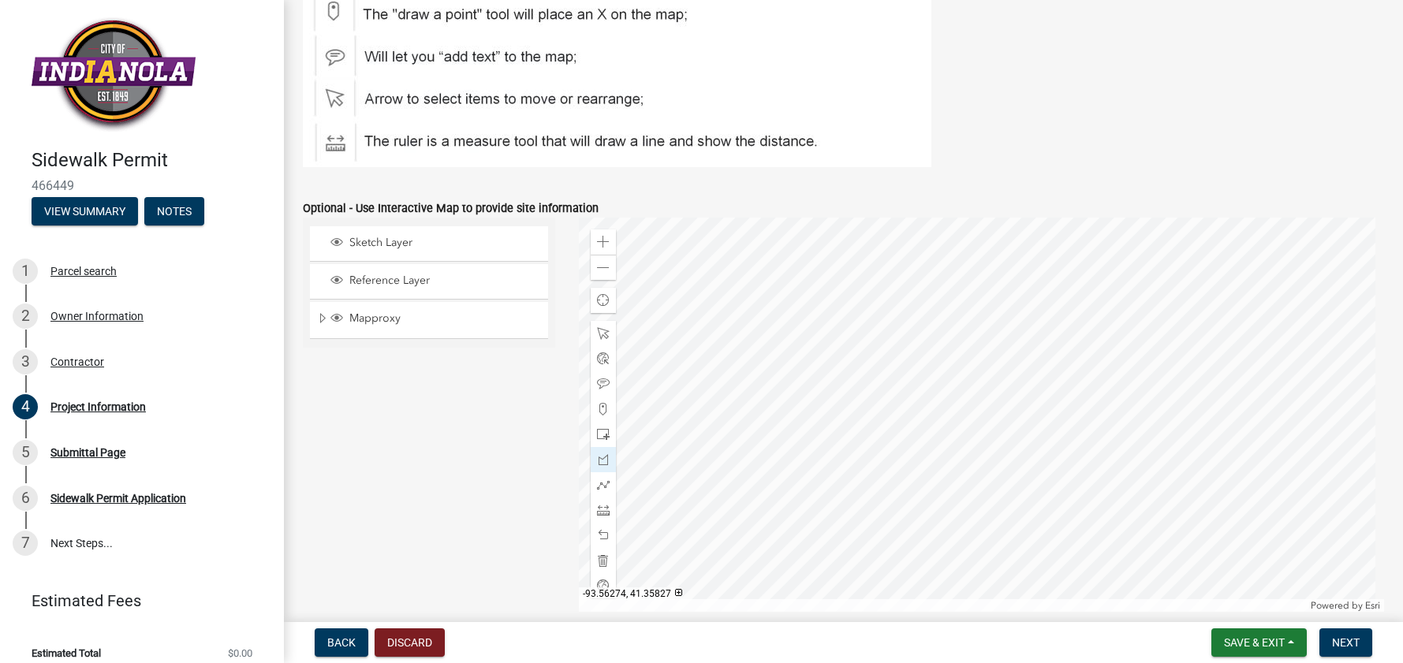
scroll to position [727, 0]
click at [610, 464] on div at bounding box center [603, 458] width 25 height 25
click at [689, 267] on div at bounding box center [981, 413] width 805 height 394
click at [814, 270] on div at bounding box center [981, 413] width 805 height 394
click at [805, 298] on div at bounding box center [981, 413] width 805 height 394
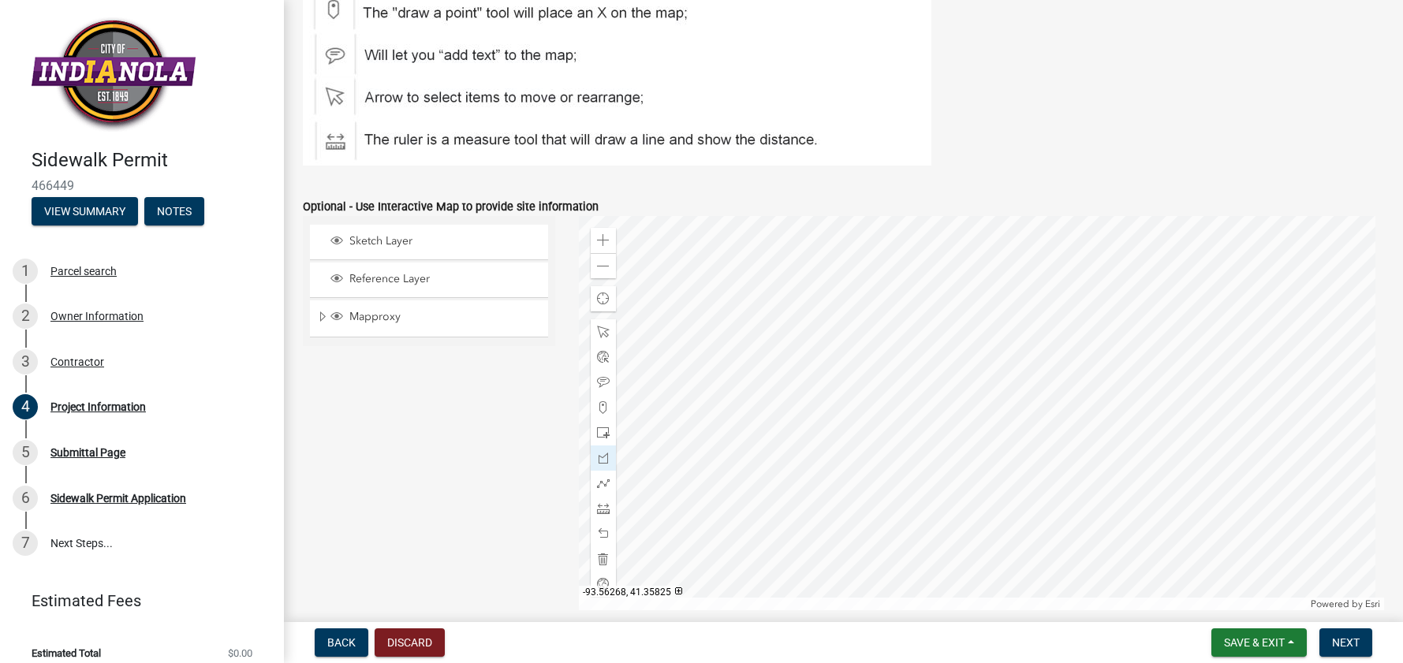
click at [805, 312] on div at bounding box center [981, 413] width 805 height 394
click at [692, 309] on div at bounding box center [981, 413] width 805 height 394
click at [703, 292] on div at bounding box center [981, 413] width 805 height 394
click at [690, 268] on div at bounding box center [981, 413] width 805 height 394
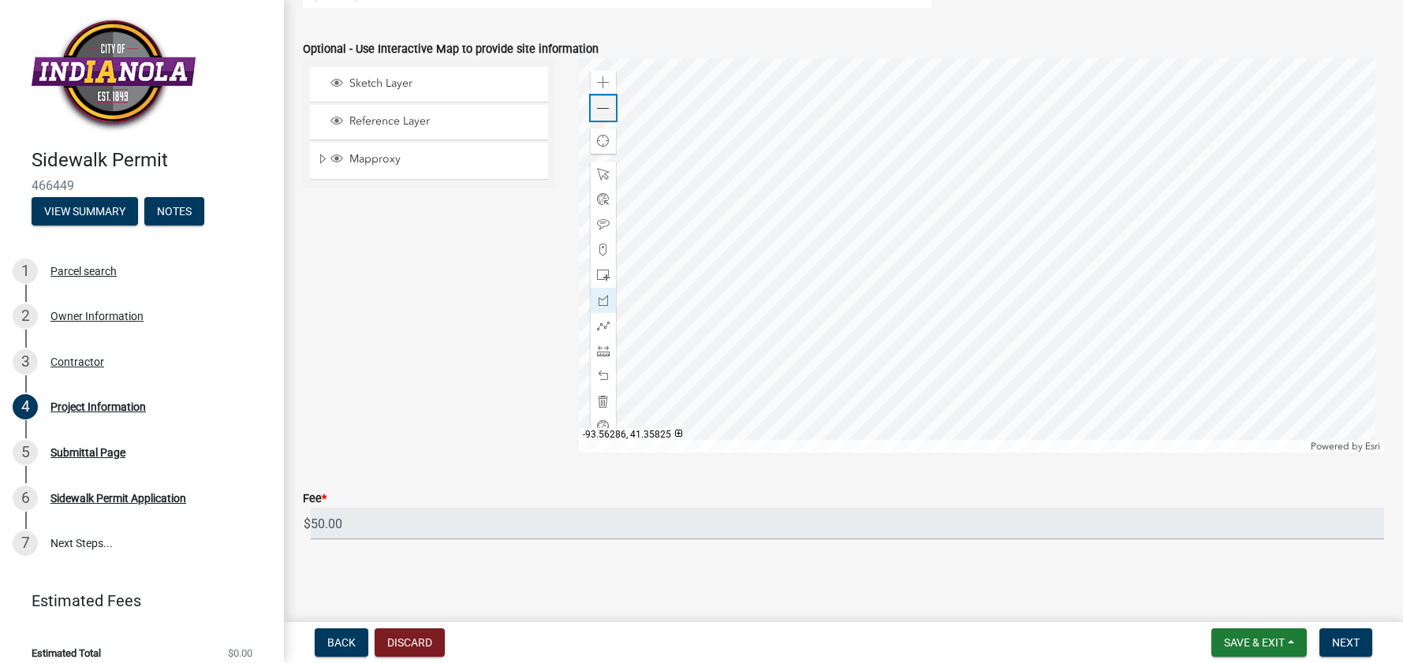
click at [597, 103] on span at bounding box center [603, 109] width 13 height 13
click at [908, 282] on div at bounding box center [981, 255] width 805 height 394
click at [1335, 643] on span "Next" at bounding box center [1346, 642] width 28 height 13
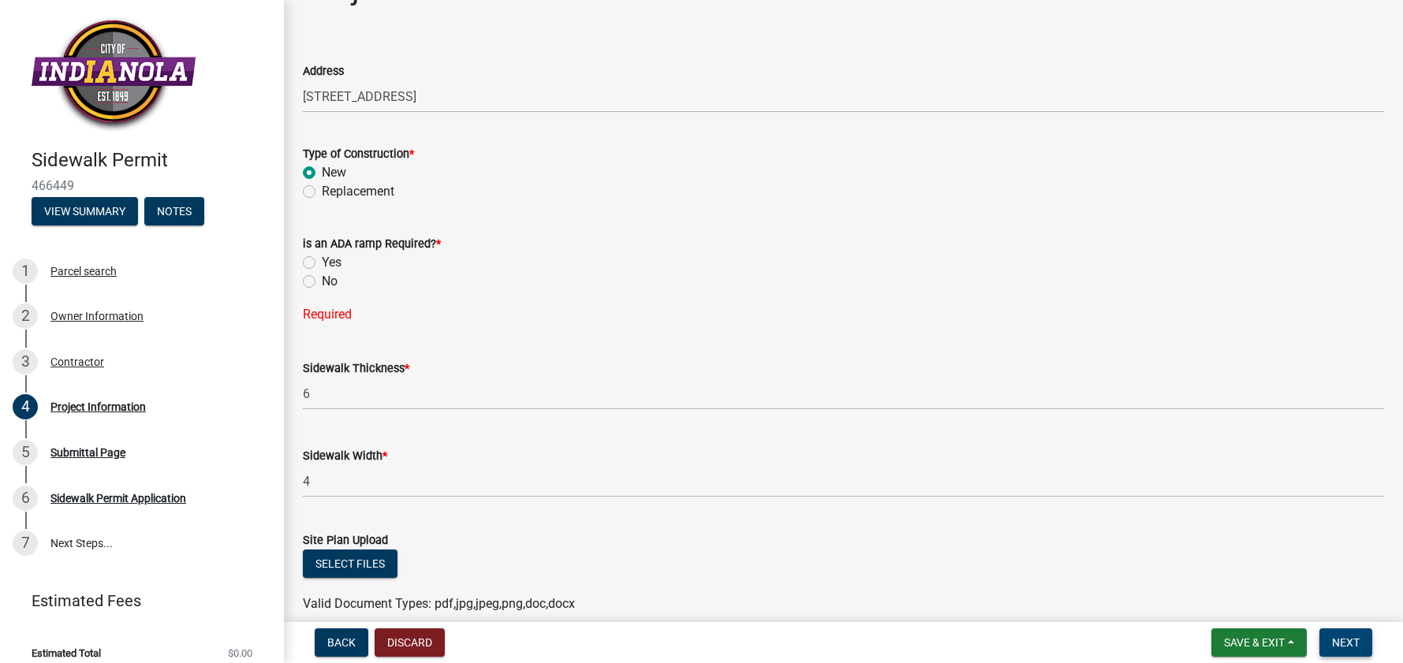
scroll to position [0, 0]
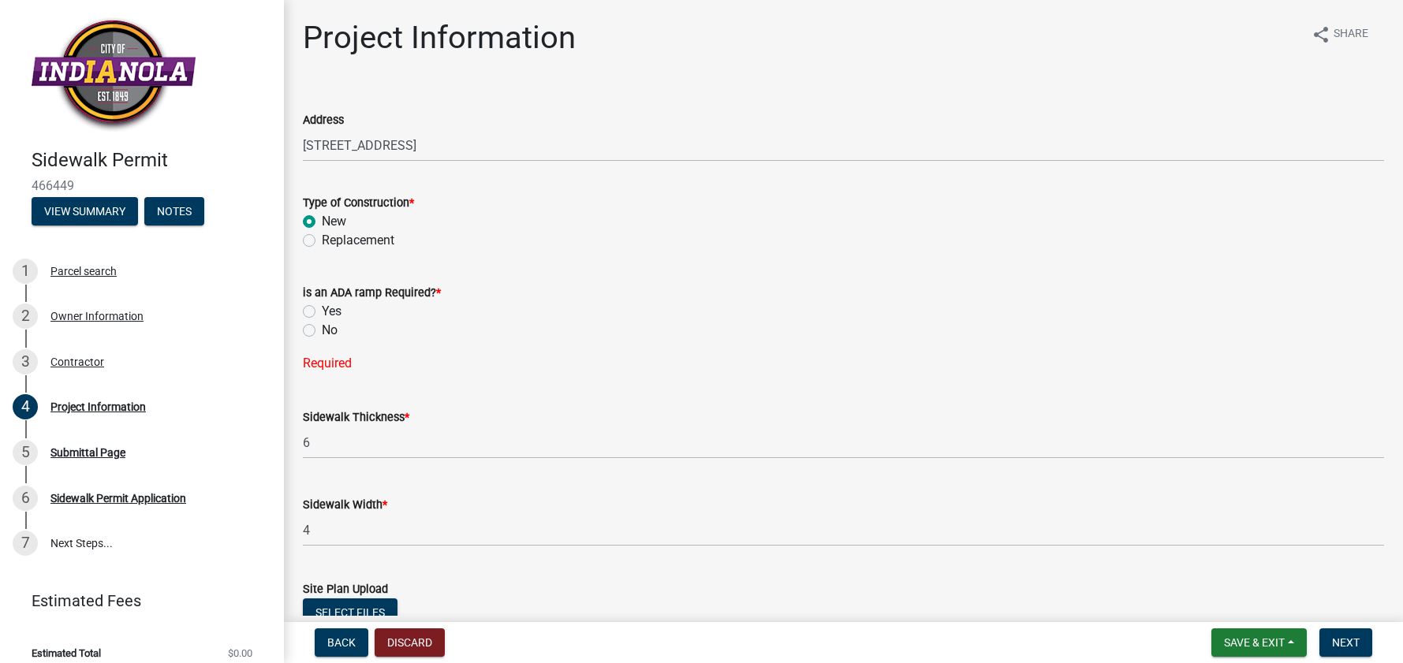
click at [322, 333] on label "No" at bounding box center [330, 330] width 16 height 19
click at [322, 331] on input "No" at bounding box center [327, 326] width 10 height 10
radio input "true"
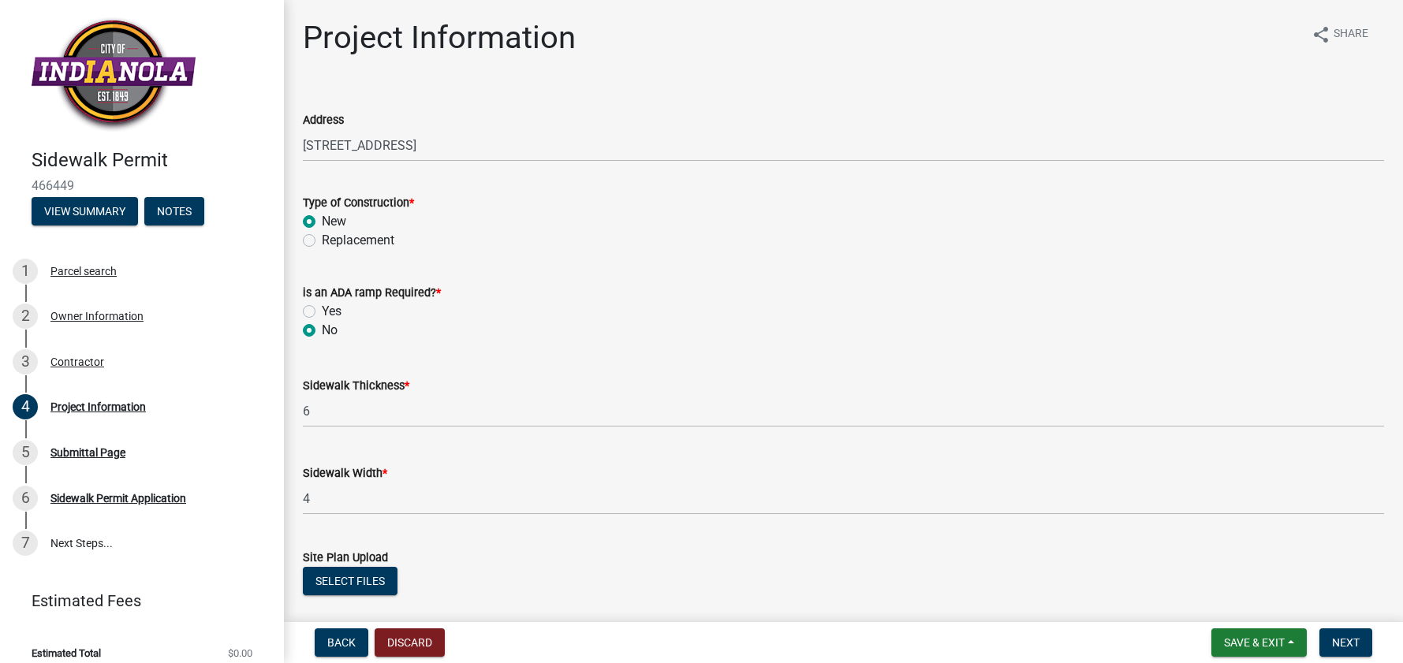
click at [322, 309] on label "Yes" at bounding box center [332, 311] width 20 height 19
click at [322, 309] on input "Yes" at bounding box center [327, 307] width 10 height 10
radio input "true"
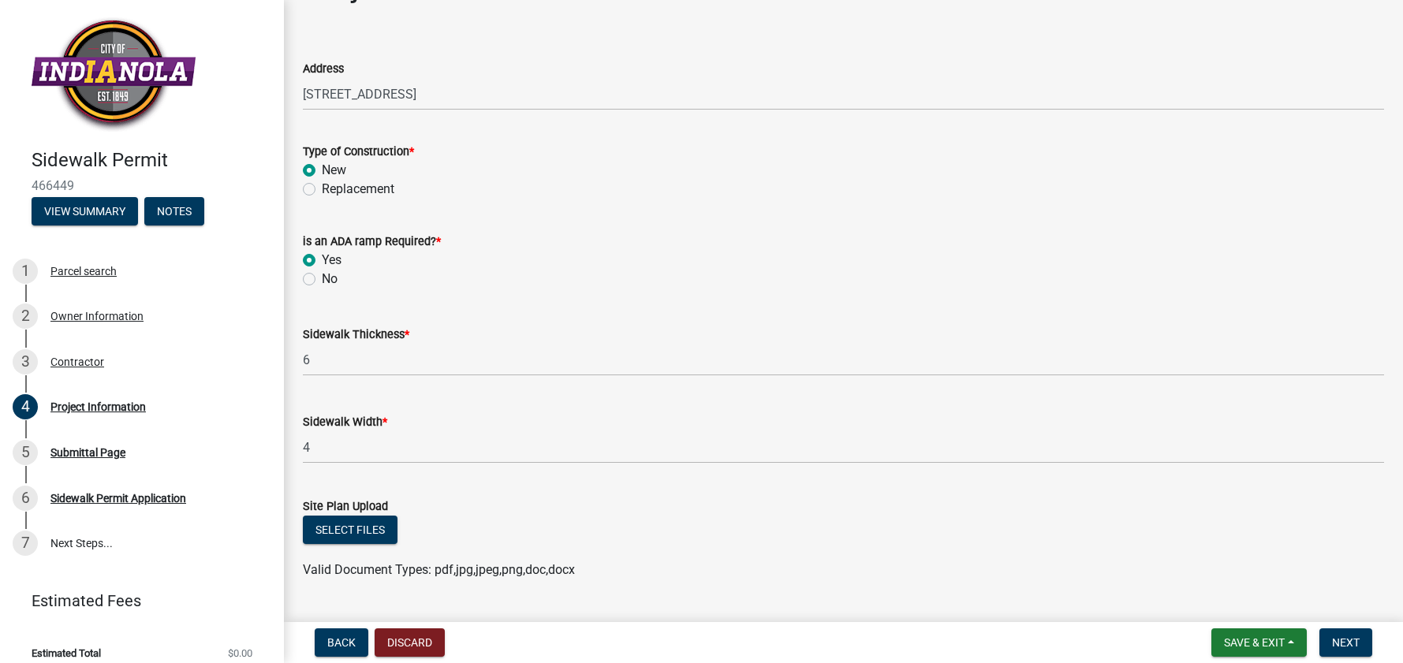
scroll to position [79, 0]
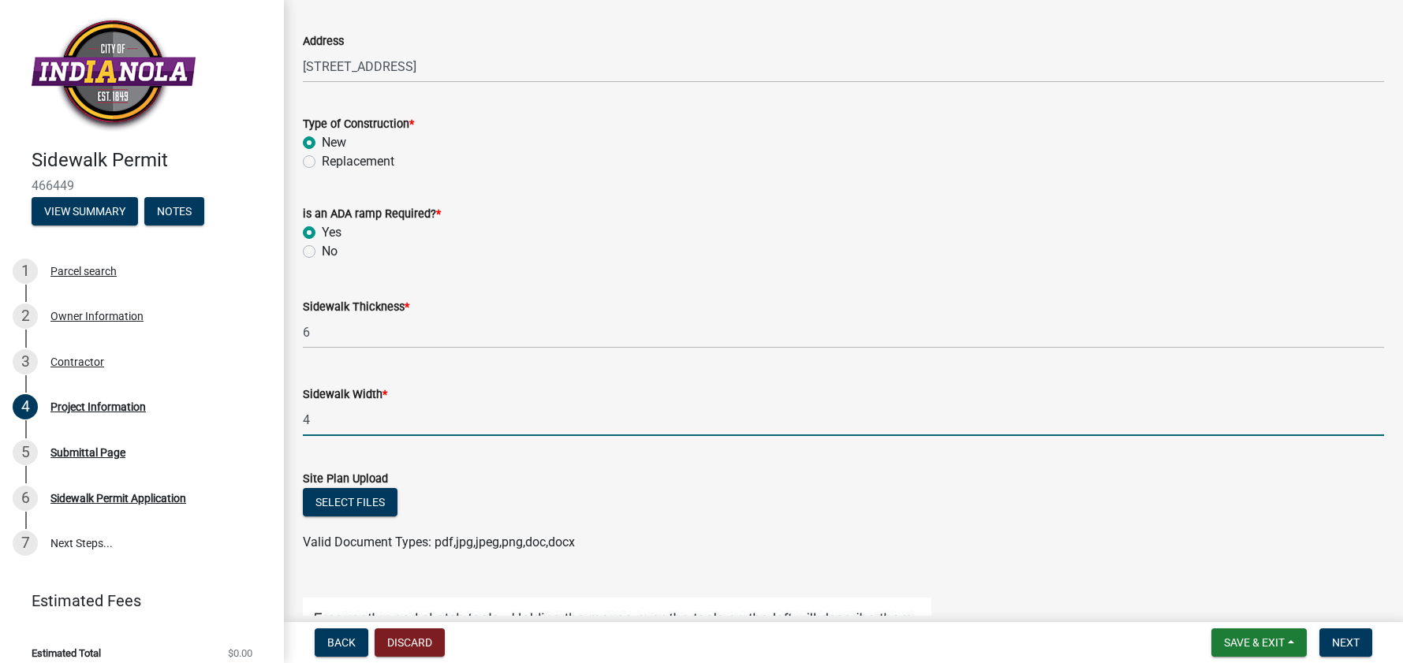
click at [391, 421] on input "4" at bounding box center [843, 420] width 1081 height 32
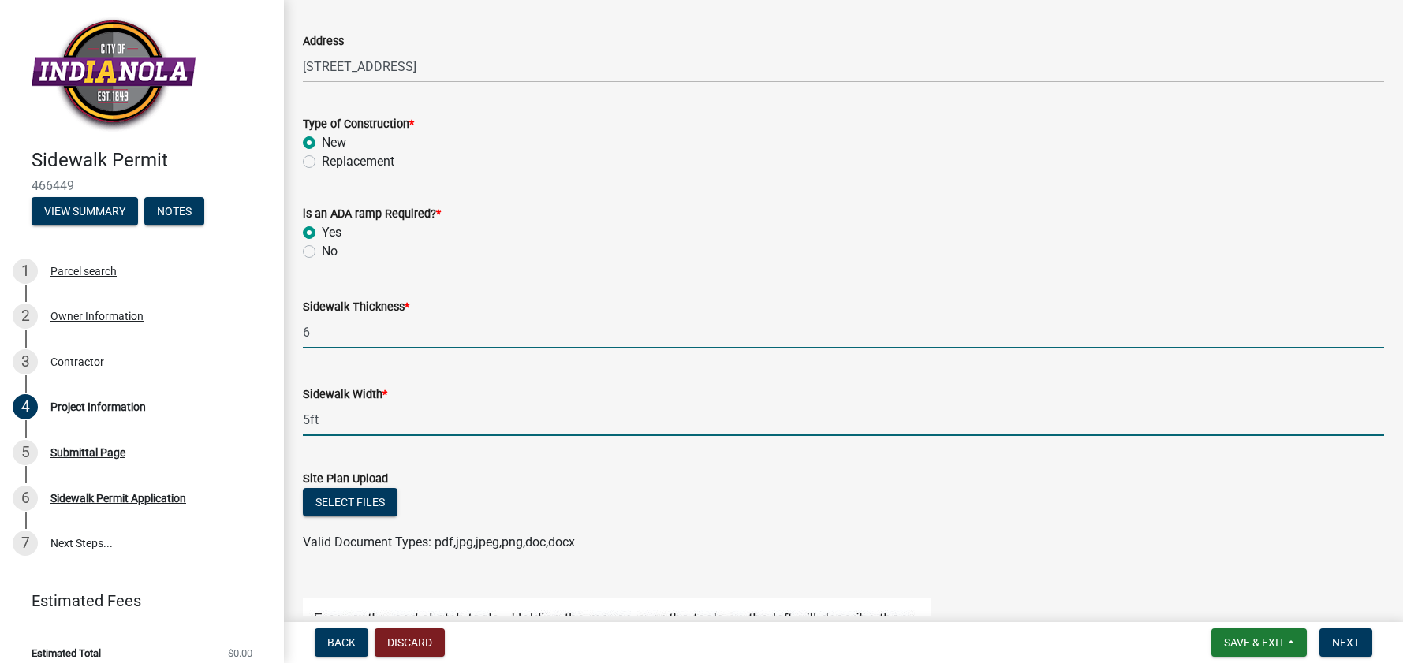
type input "5"
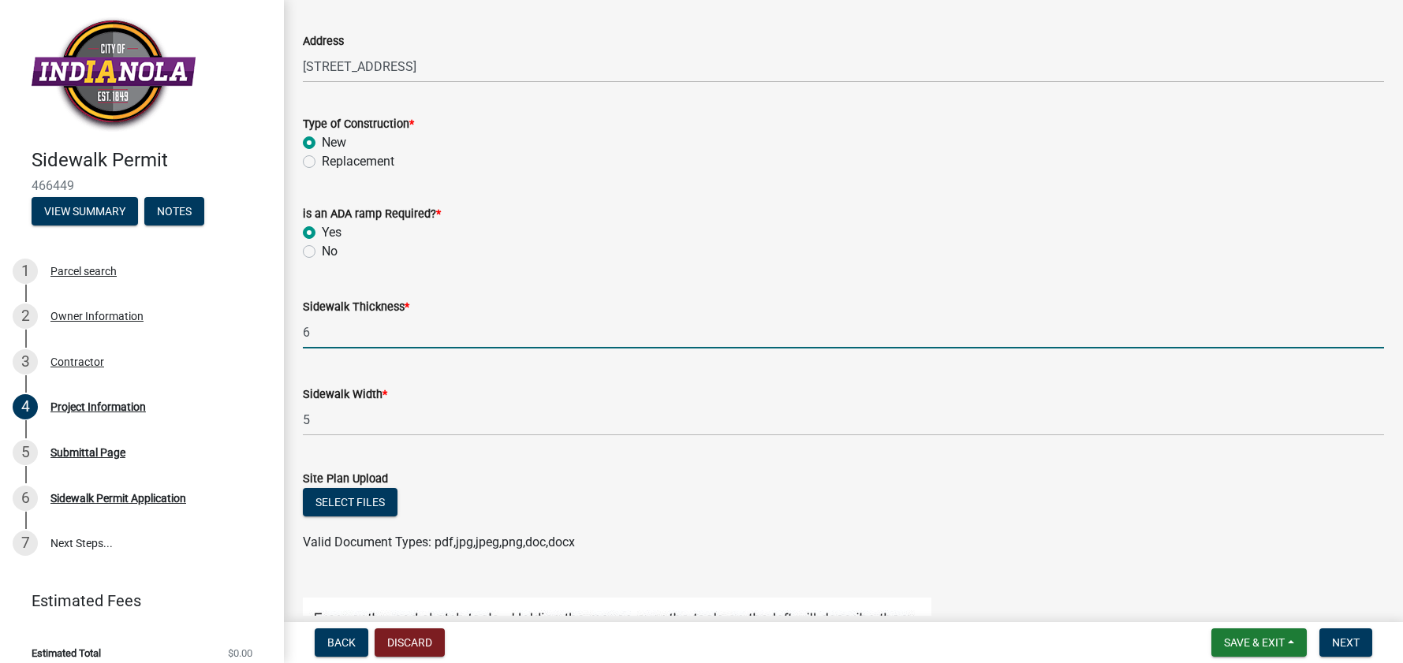
click at [379, 327] on input "6" at bounding box center [843, 332] width 1081 height 32
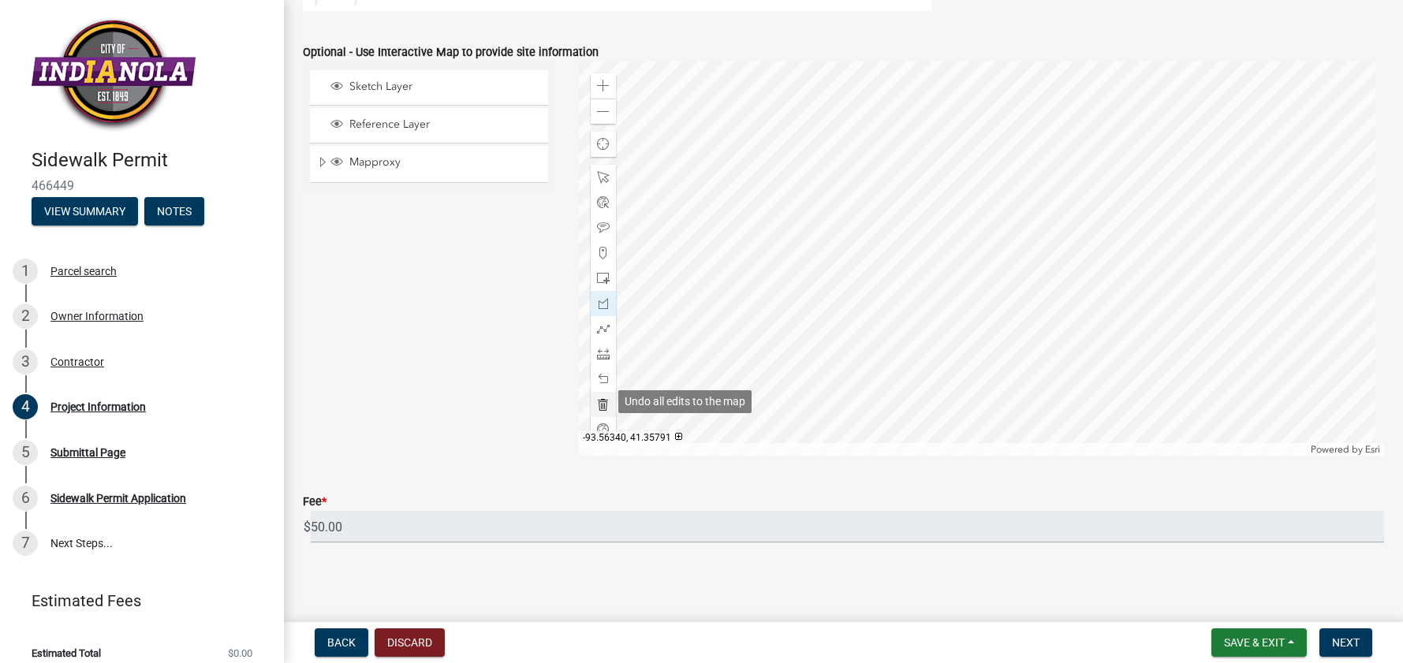
scroll to position [885, 0]
type input "6"
click at [1333, 639] on span "Next" at bounding box center [1346, 642] width 28 height 13
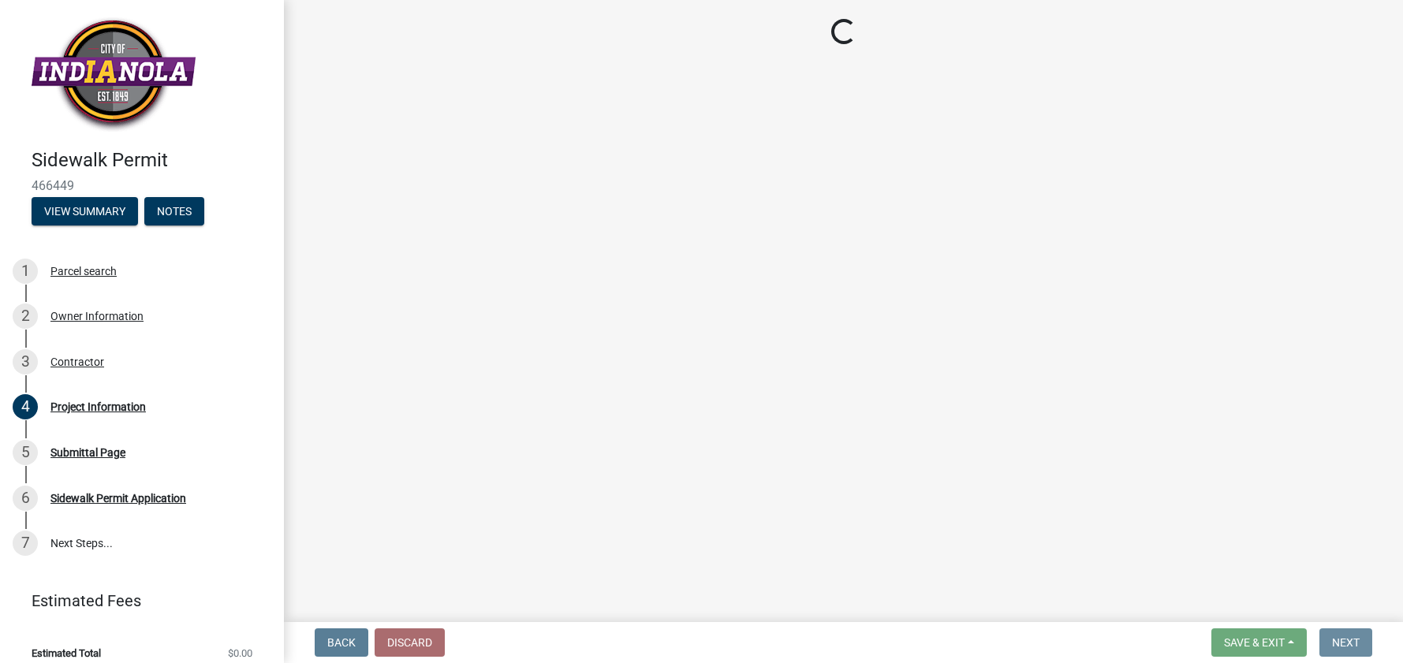
scroll to position [0, 0]
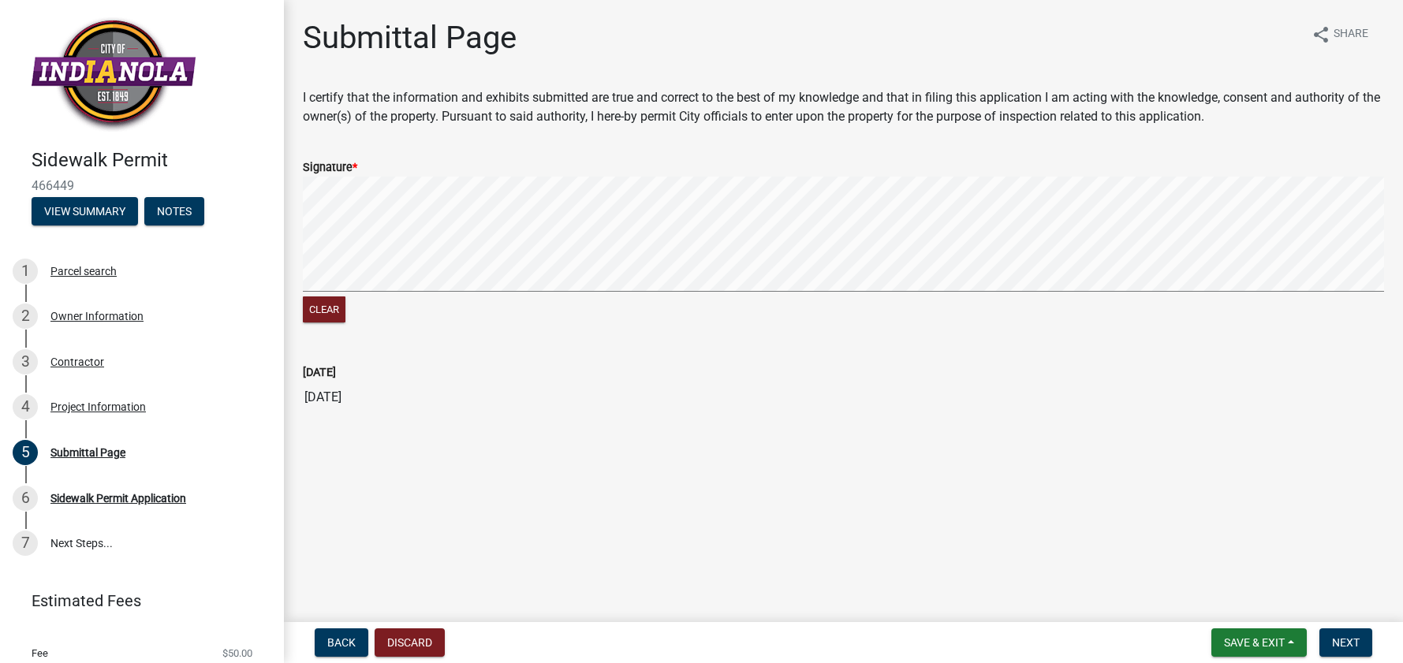
click at [403, 170] on form "Signature * Clear" at bounding box center [843, 233] width 1081 height 188
click at [1324, 644] on button "Next" at bounding box center [1345, 643] width 53 height 28
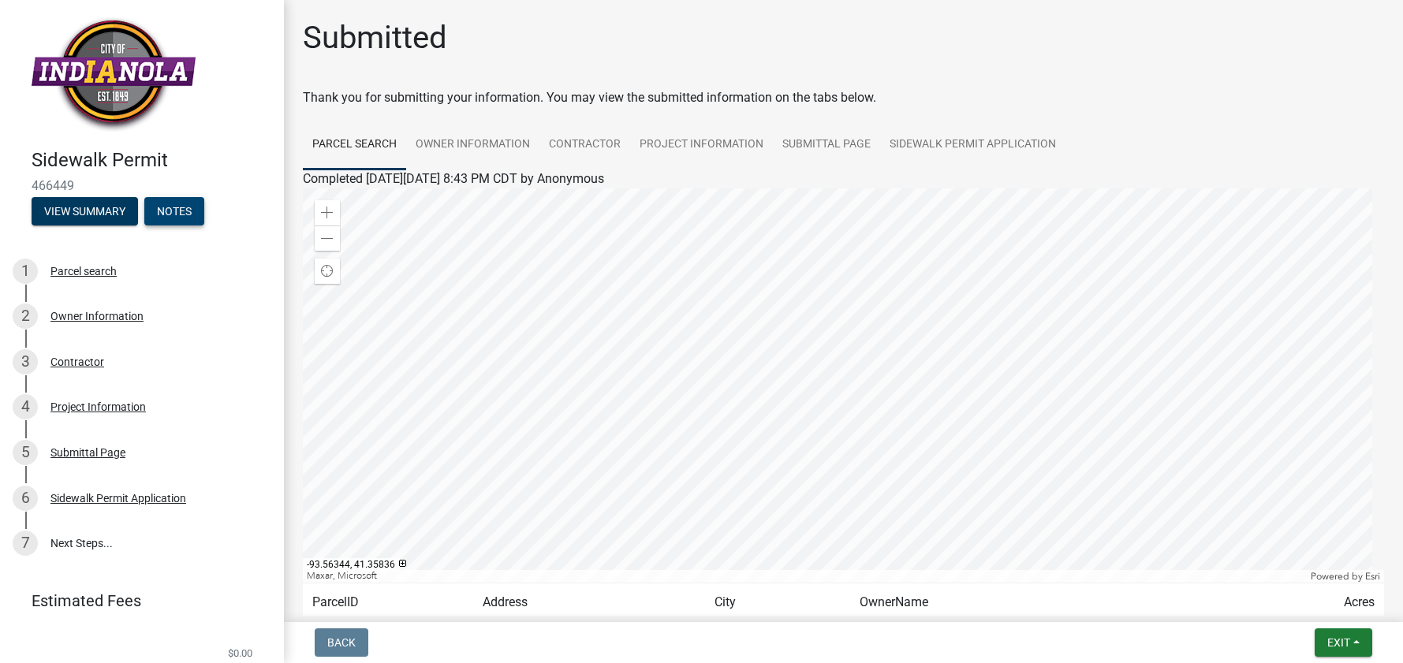
click at [172, 207] on button "Notes" at bounding box center [174, 211] width 60 height 28
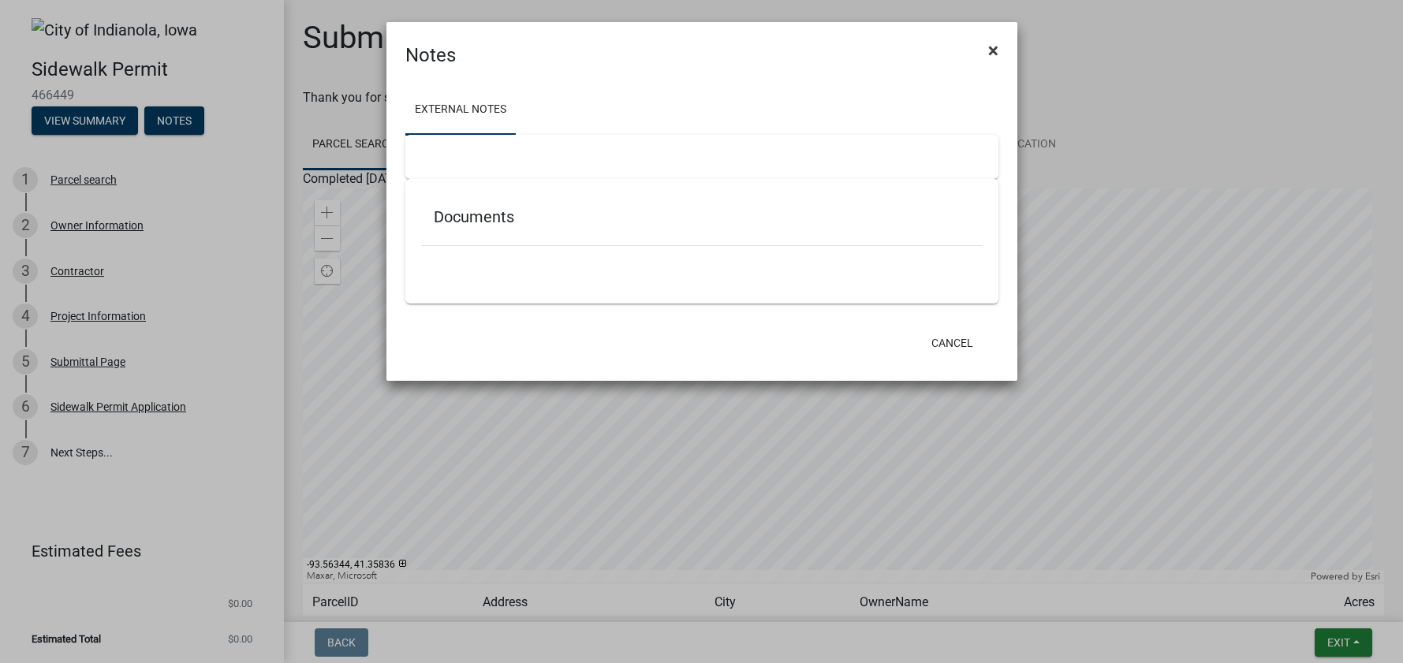
click at [998, 48] on button "×" at bounding box center [993, 50] width 35 height 44
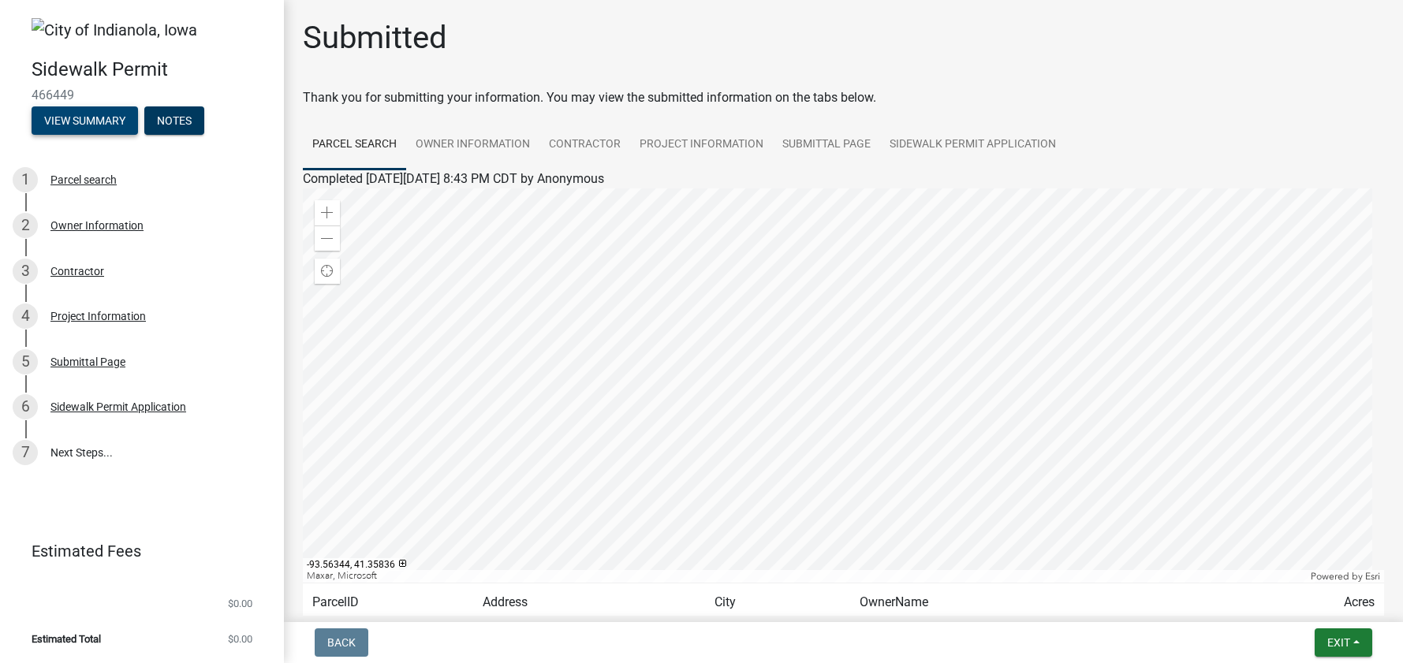
click at [70, 121] on button "View Summary" at bounding box center [85, 120] width 106 height 28
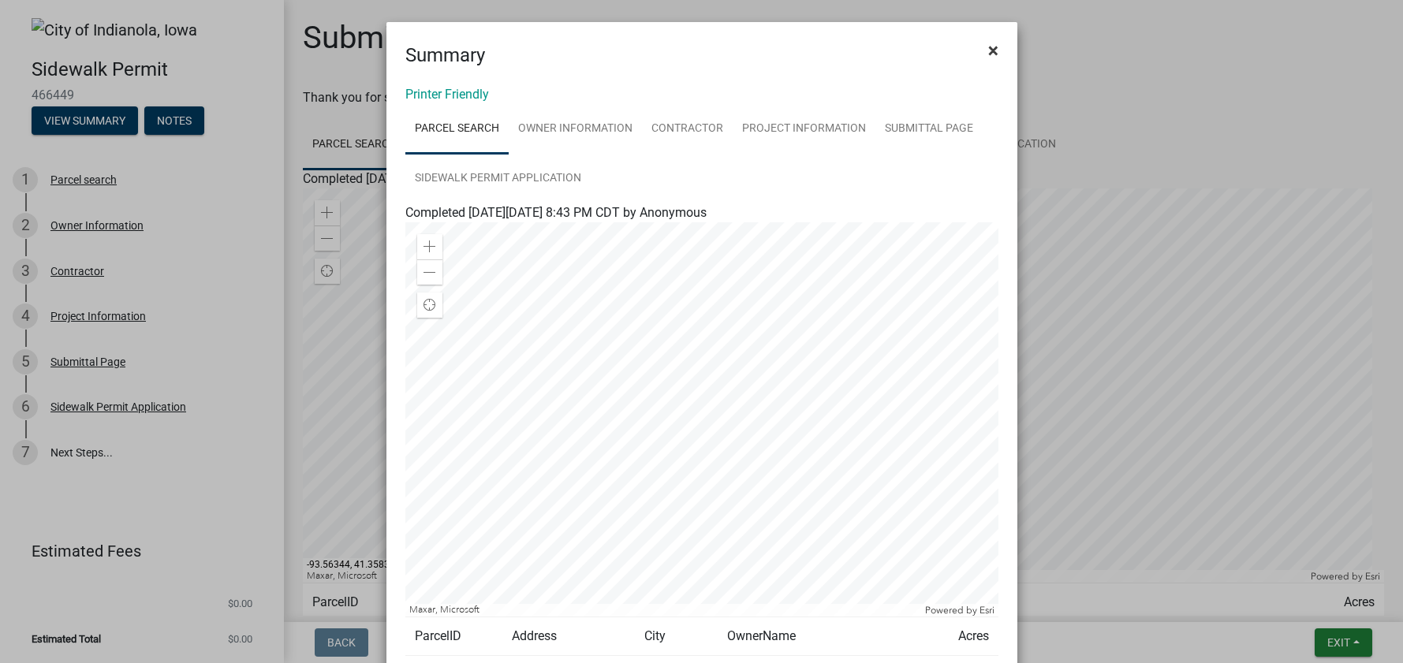
click at [991, 49] on span "×" at bounding box center [993, 50] width 10 height 22
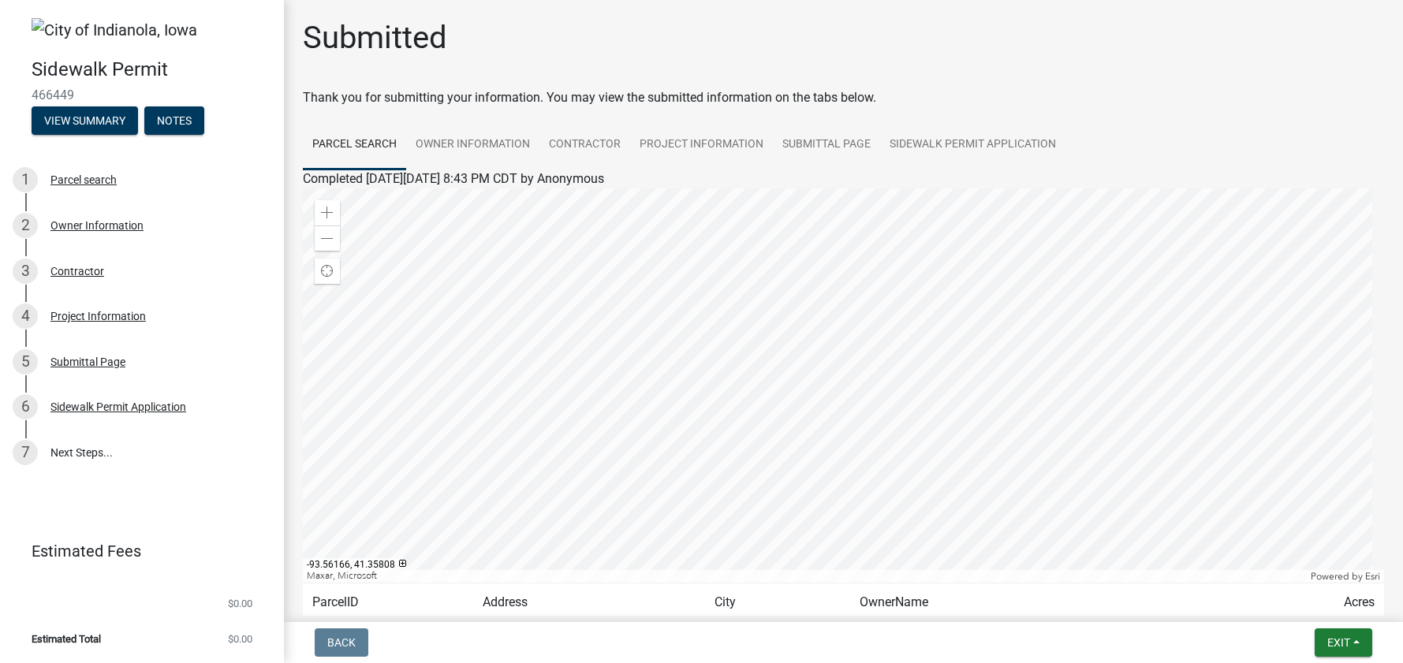
click at [1356, 657] on nav "Back Exit Save Save & Exit" at bounding box center [843, 642] width 1119 height 41
click at [1356, 651] on button "Exit" at bounding box center [1344, 643] width 58 height 28
click at [1332, 602] on button "Save & Exit" at bounding box center [1309, 602] width 126 height 38
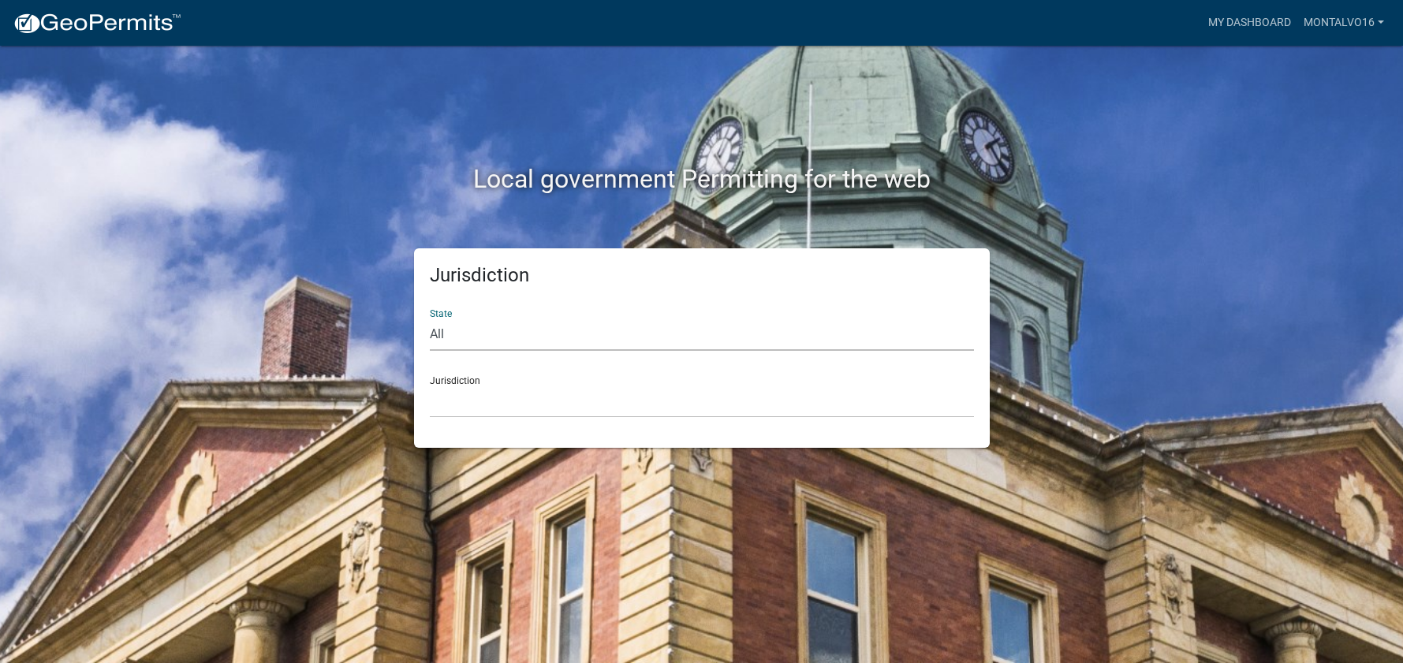
click at [461, 339] on select "All Colorado Georgia Indiana Iowa Kansas Minnesota Ohio South Carolina Wisconsin" at bounding box center [702, 335] width 544 height 32
select select "[US_STATE]"
click at [430, 319] on select "All Colorado Georgia Indiana Iowa Kansas Minnesota Ohio South Carolina Wisconsin" at bounding box center [702, 335] width 544 height 32
click at [494, 409] on select "Boone County, Iowa Butler County, Iowa Cerro Gordo County, Iowa City of Harlan,…" at bounding box center [702, 402] width 544 height 32
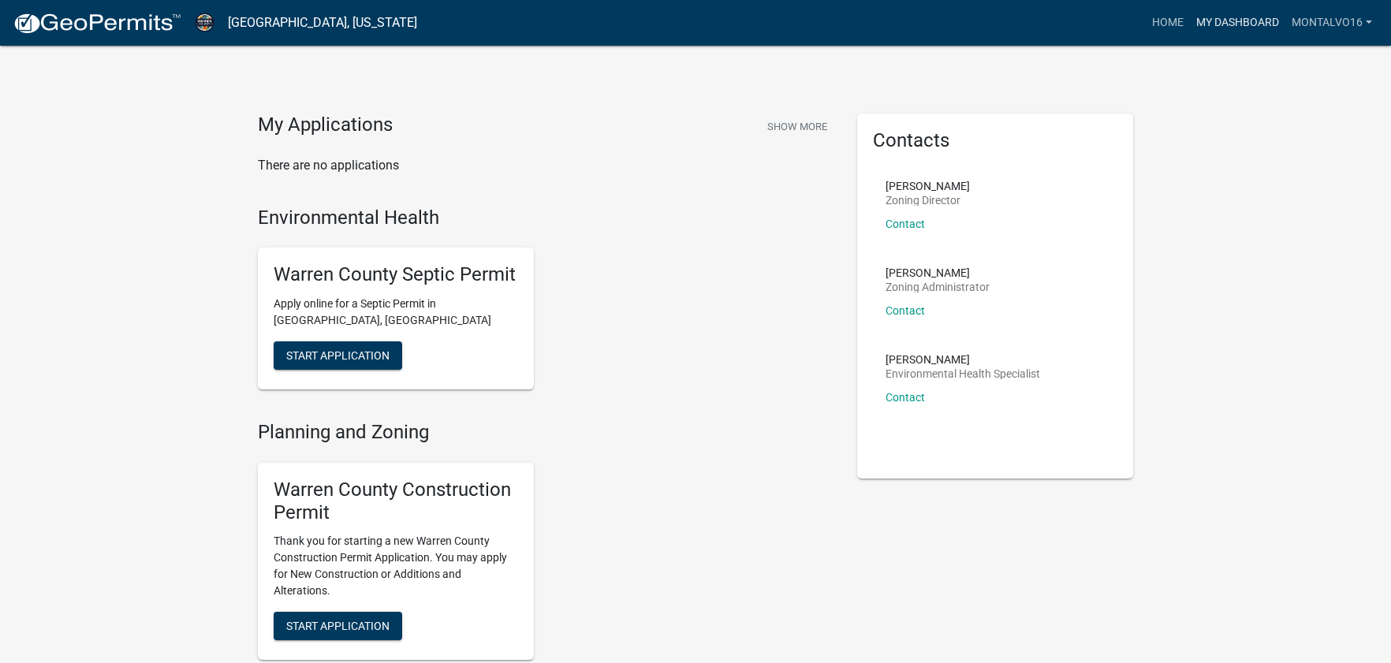
click at [1251, 25] on link "My Dashboard" at bounding box center [1237, 23] width 95 height 30
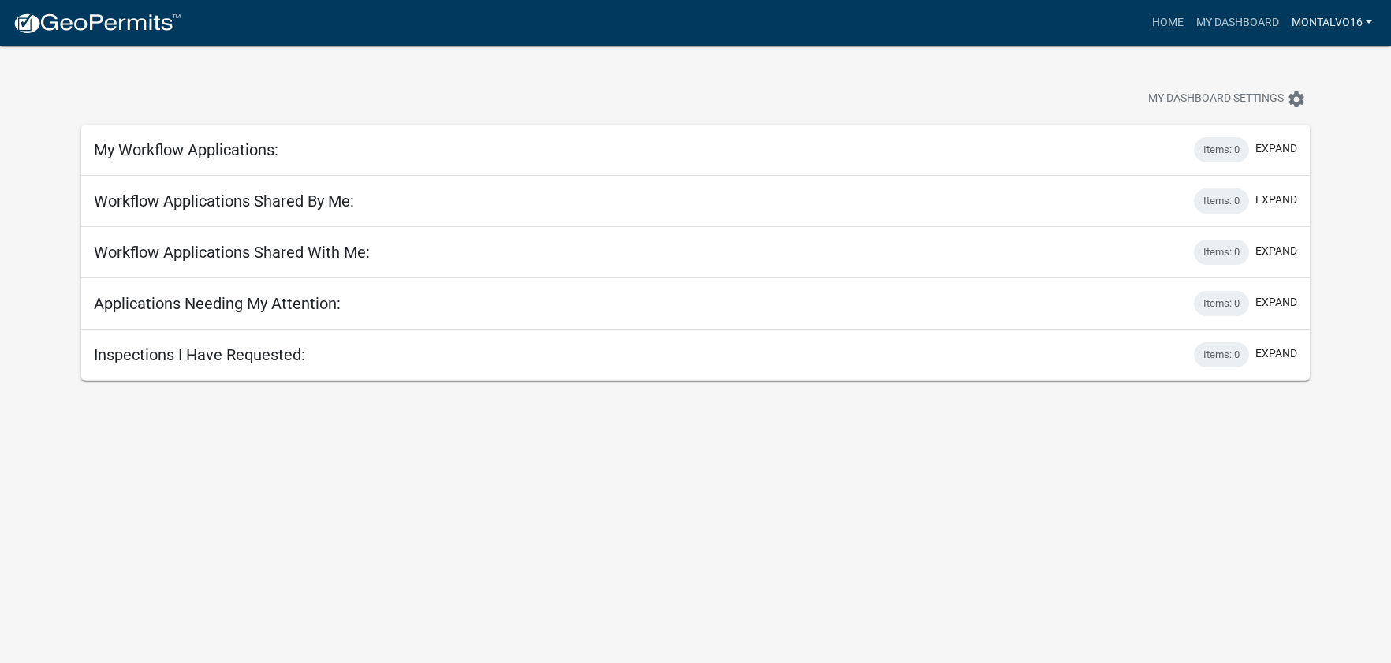
click at [1341, 26] on link "Montalvo16" at bounding box center [1331, 23] width 93 height 30
click at [1342, 26] on link "Montalvo16" at bounding box center [1331, 23] width 93 height 30
click at [1178, 19] on link "Home" at bounding box center [1168, 23] width 44 height 30
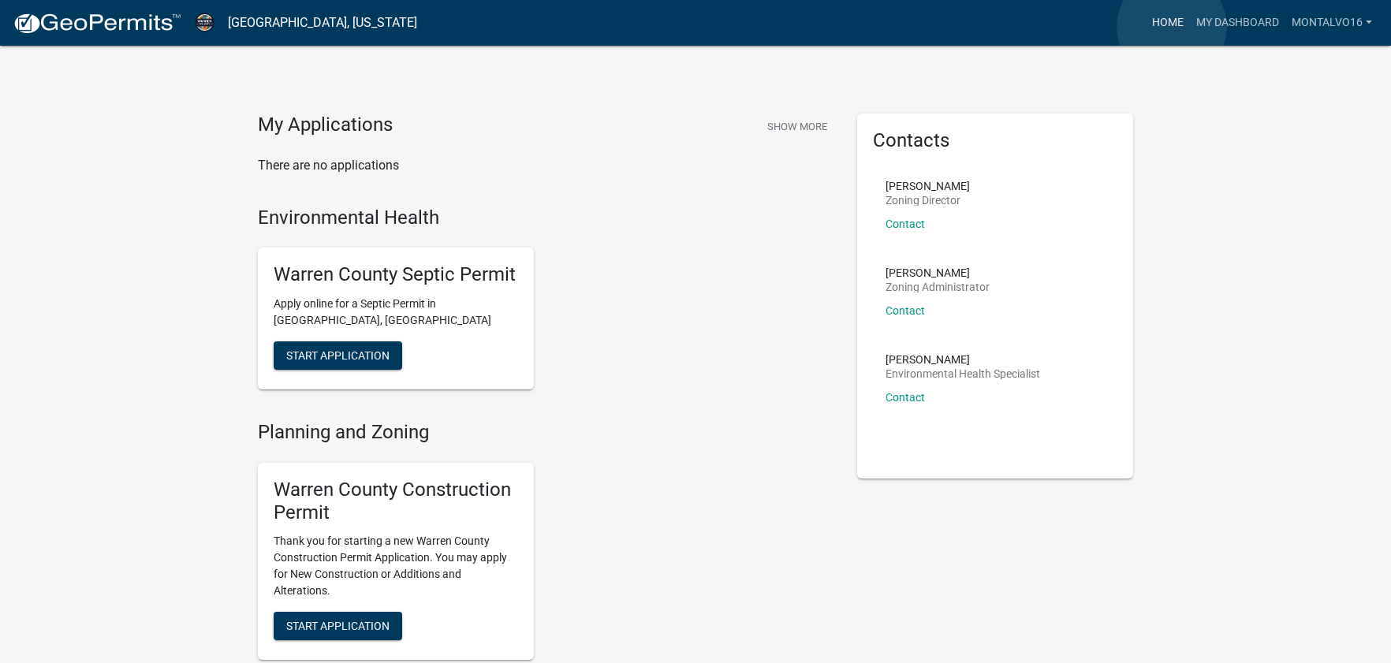
click at [1172, 26] on link "Home" at bounding box center [1168, 23] width 44 height 30
click at [1219, 27] on link "My Dashboard" at bounding box center [1237, 23] width 95 height 30
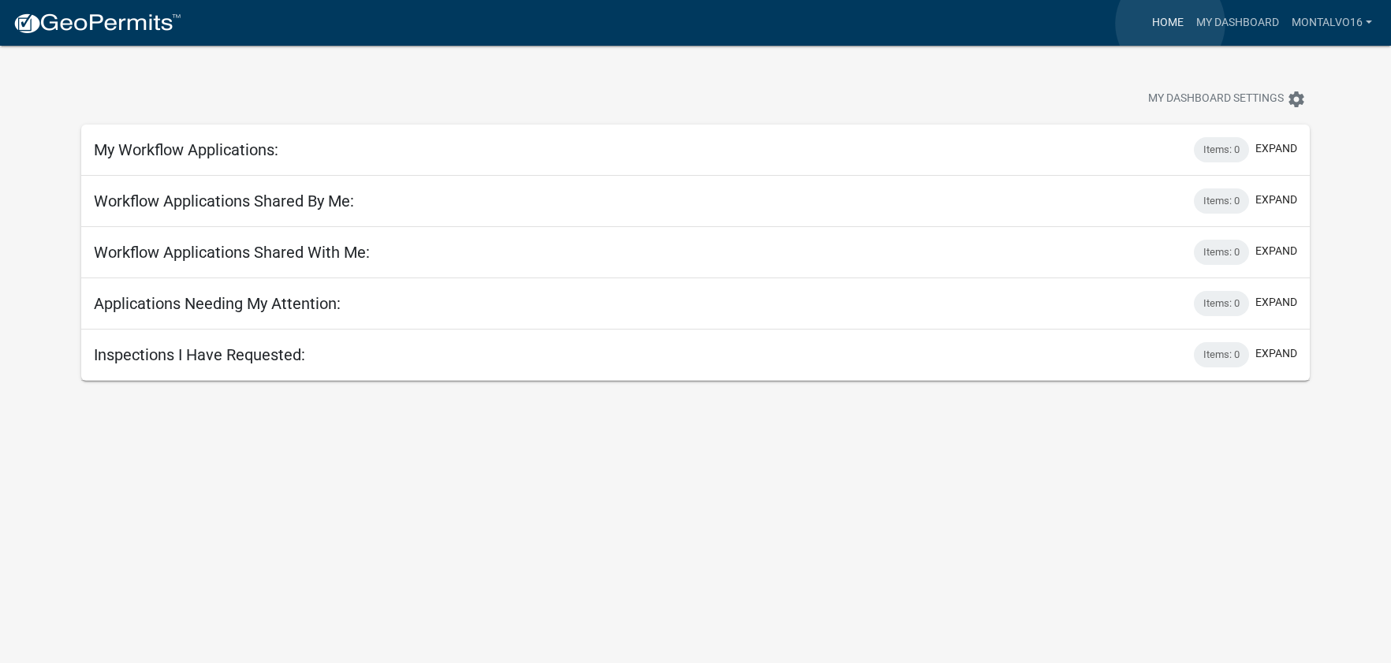
click at [1170, 24] on link "Home" at bounding box center [1168, 23] width 44 height 30
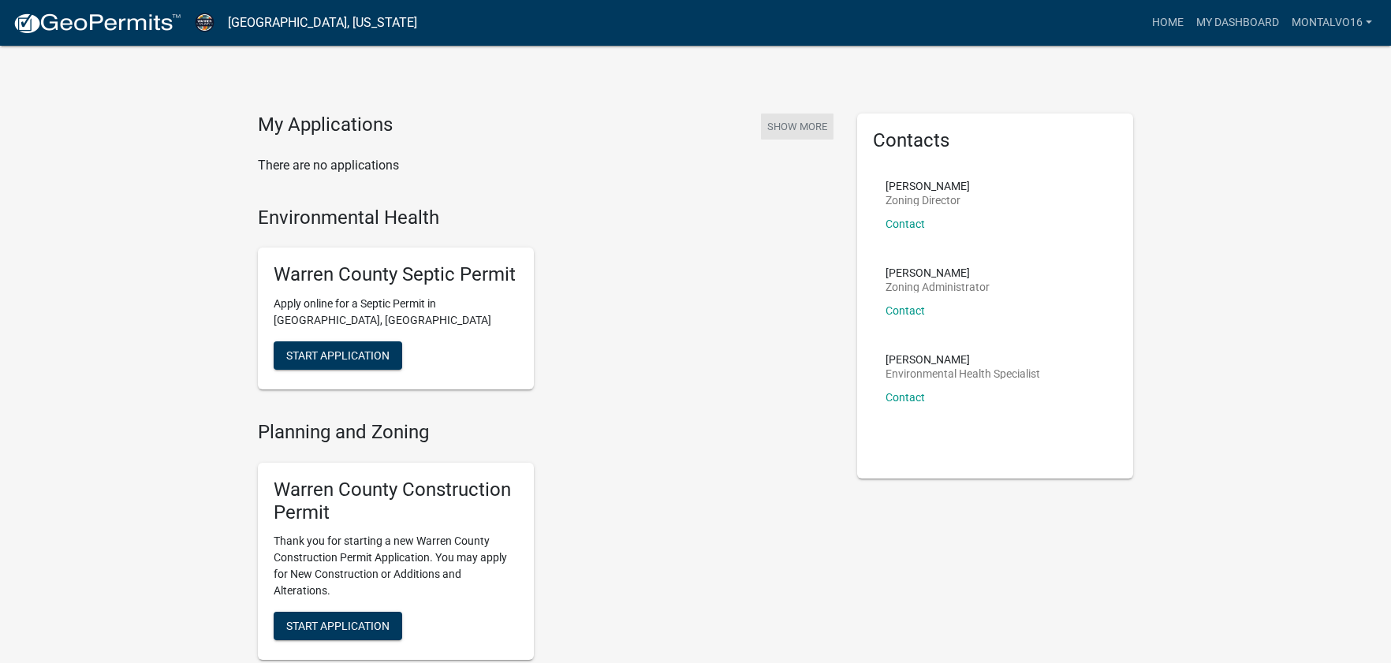
click at [792, 128] on button "Show More" at bounding box center [797, 127] width 73 height 26
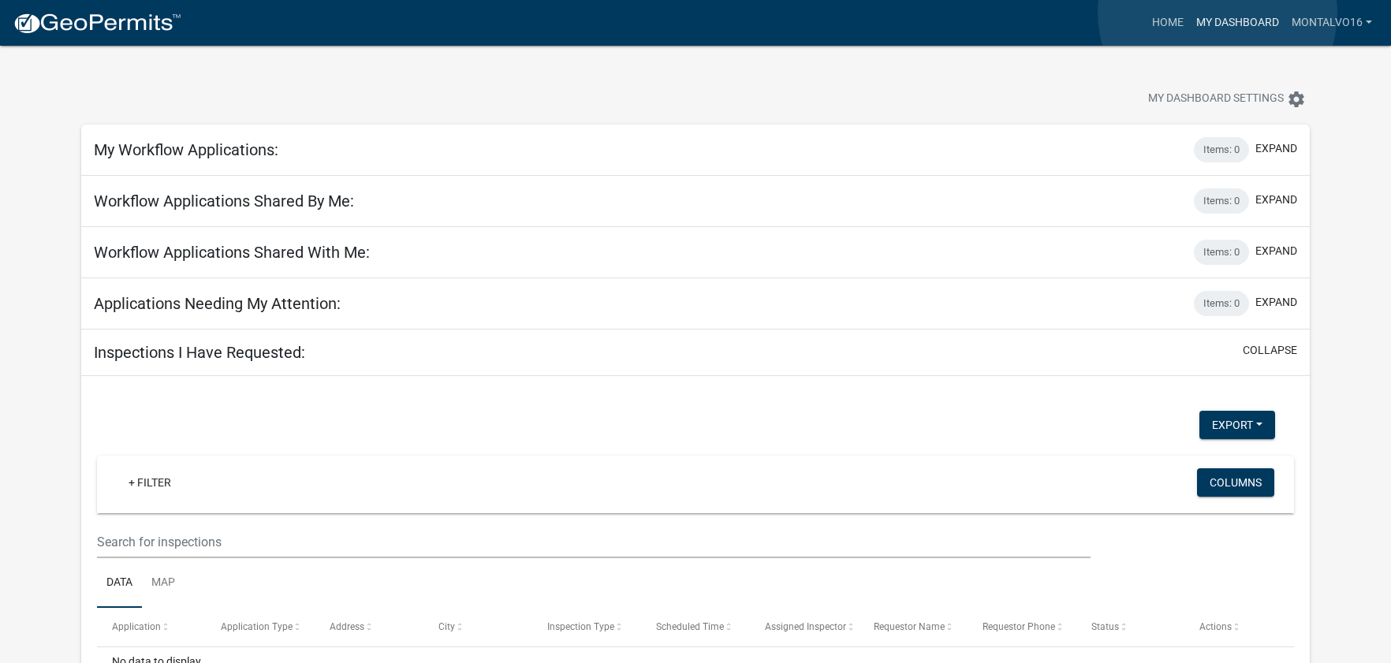
click at [1220, 13] on link "My Dashboard" at bounding box center [1237, 23] width 95 height 30
click at [1159, 26] on link "Home" at bounding box center [1168, 23] width 44 height 30
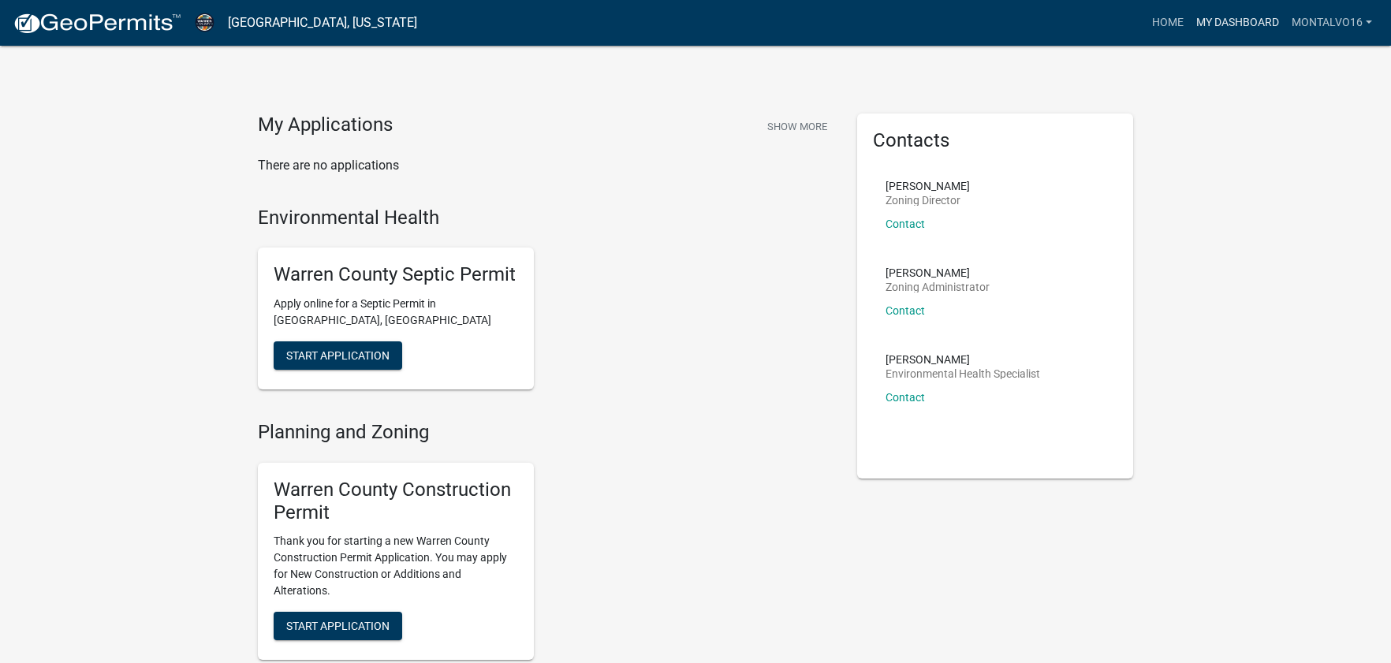
click at [1244, 26] on link "My Dashboard" at bounding box center [1237, 23] width 95 height 30
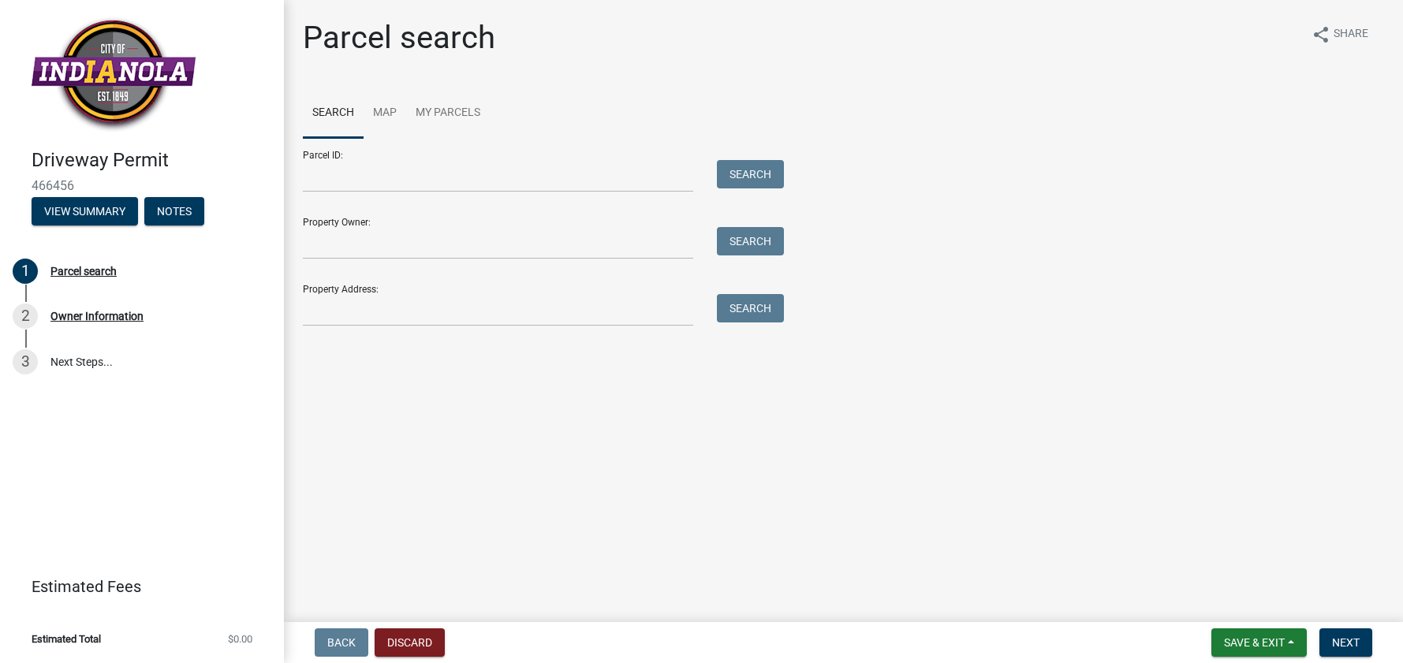
click at [483, 293] on div "Property Address: Search" at bounding box center [539, 299] width 473 height 54
click at [480, 312] on input "Property Address:" at bounding box center [498, 310] width 390 height 32
type input "[STREET_ADDRESS]"
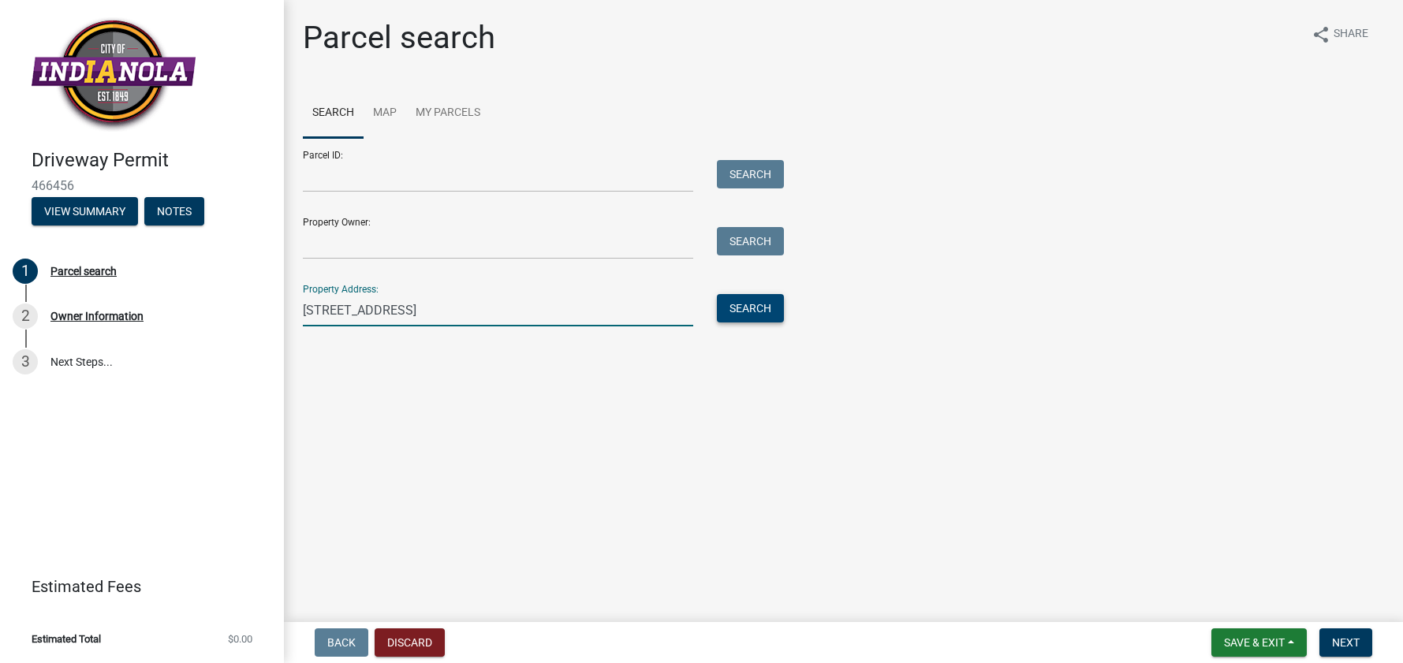
click at [754, 315] on button "Search" at bounding box center [750, 308] width 67 height 28
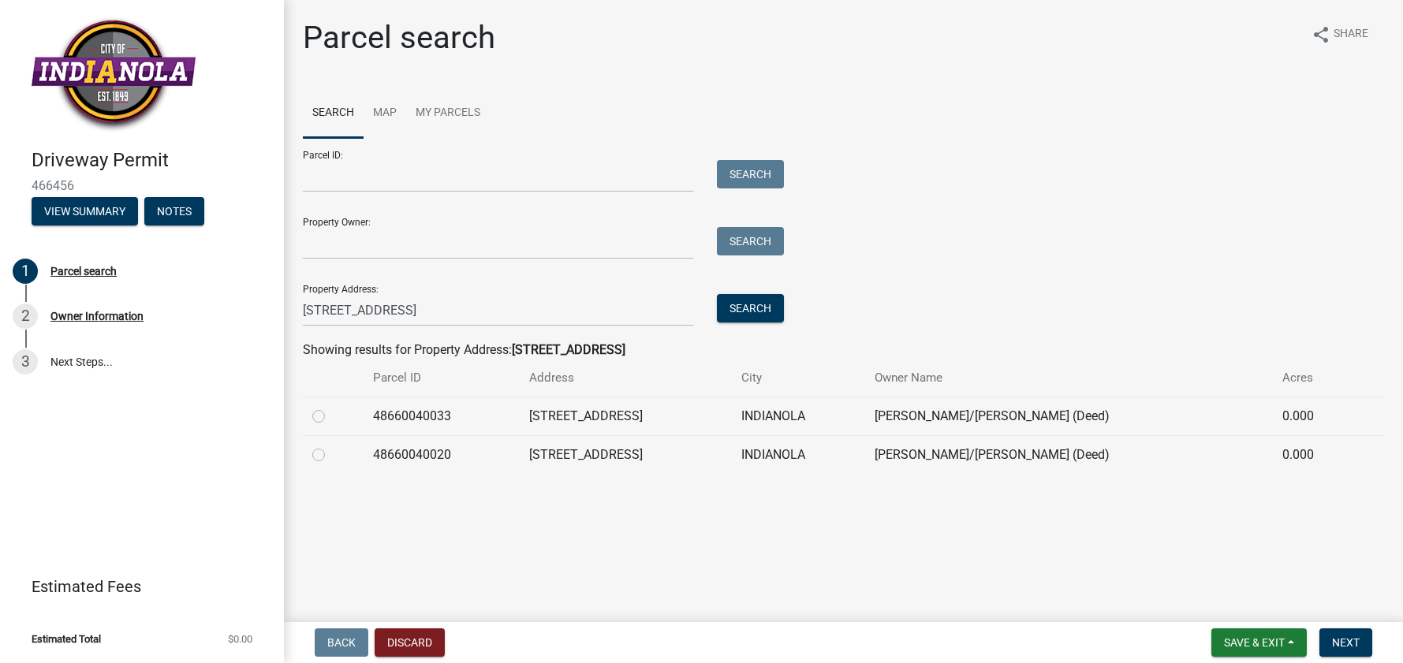
click at [331, 407] on label at bounding box center [331, 407] width 0 height 0
click at [331, 416] on input "radio" at bounding box center [336, 412] width 10 height 10
radio input "true"
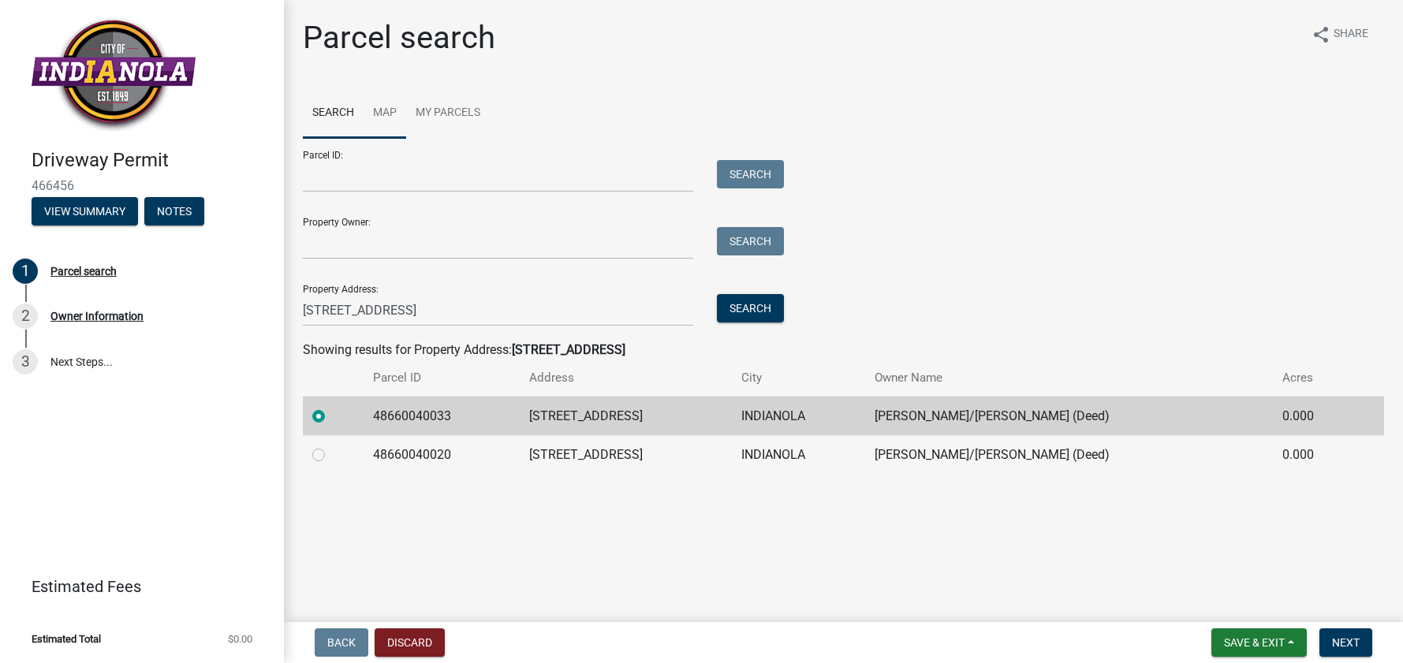
click at [386, 101] on link "Map" at bounding box center [385, 113] width 43 height 50
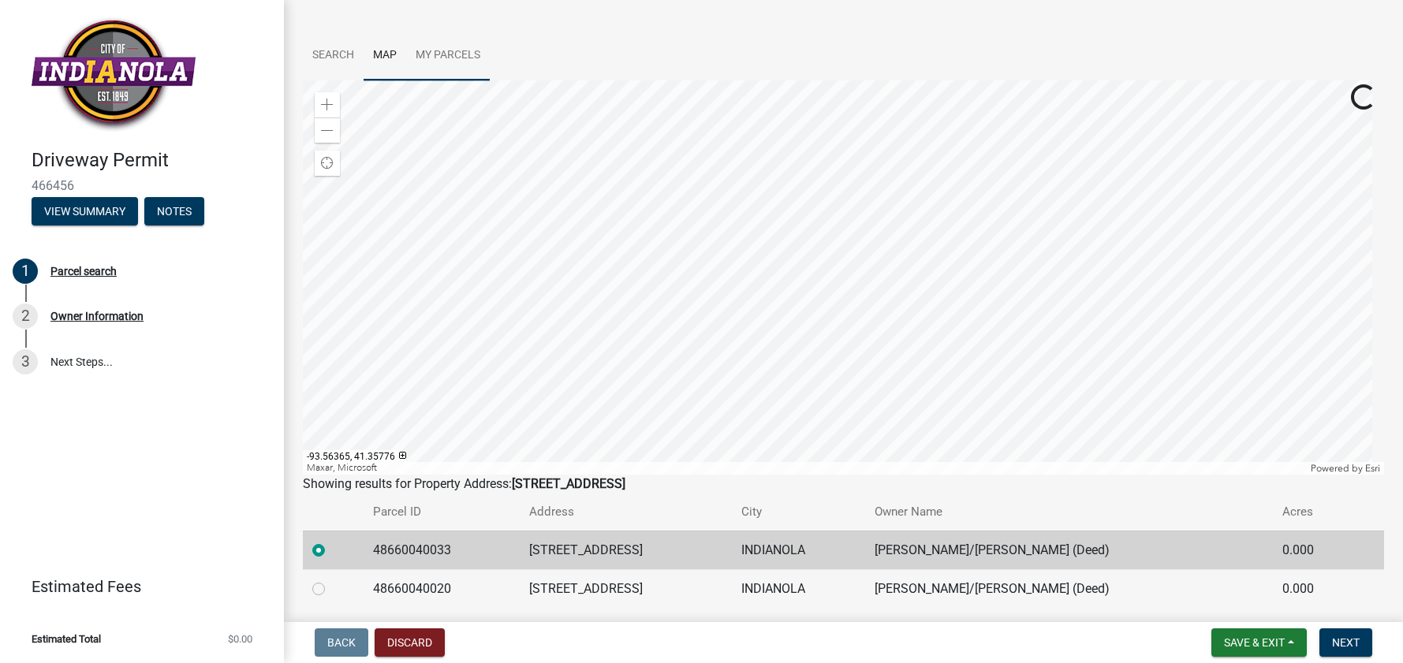
scroll to position [111, 0]
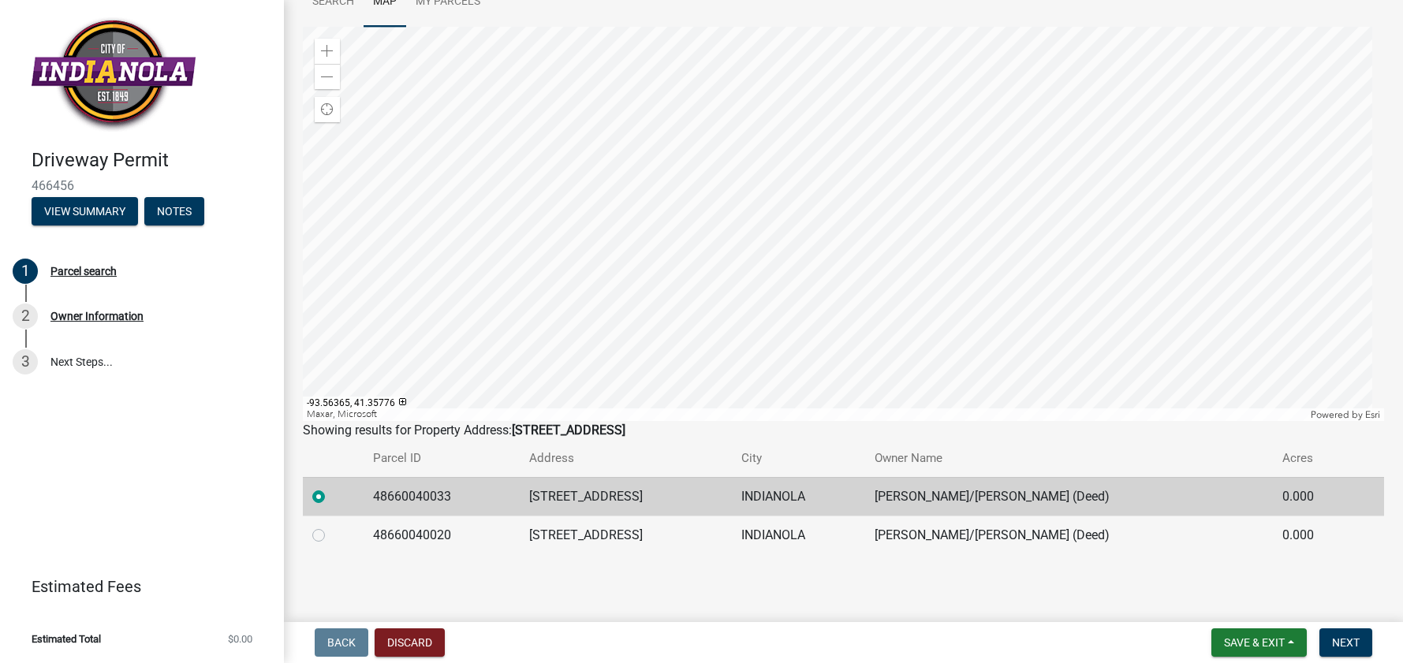
click at [327, 532] on div at bounding box center [333, 535] width 42 height 19
click at [331, 526] on label at bounding box center [331, 526] width 0 height 0
click at [331, 535] on input "radio" at bounding box center [336, 531] width 10 height 10
radio input "true"
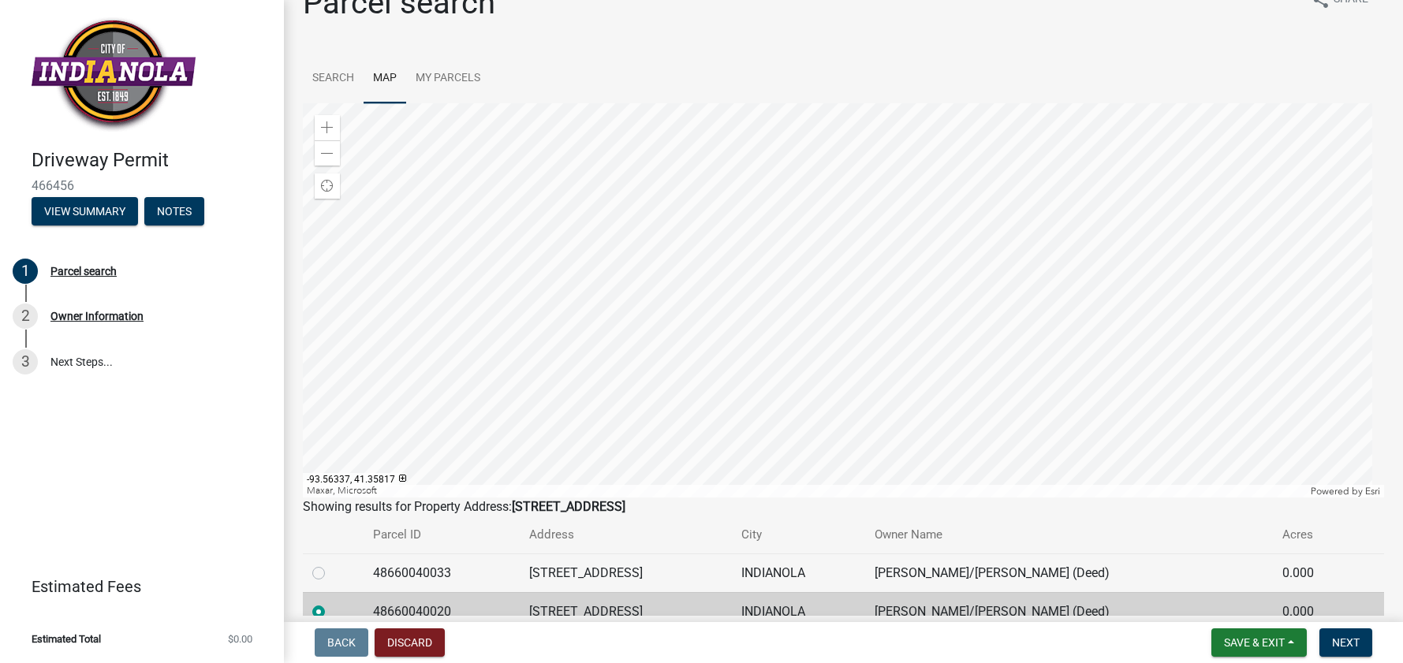
scroll to position [0, 0]
